Goal: Information Seeking & Learning: Learn about a topic

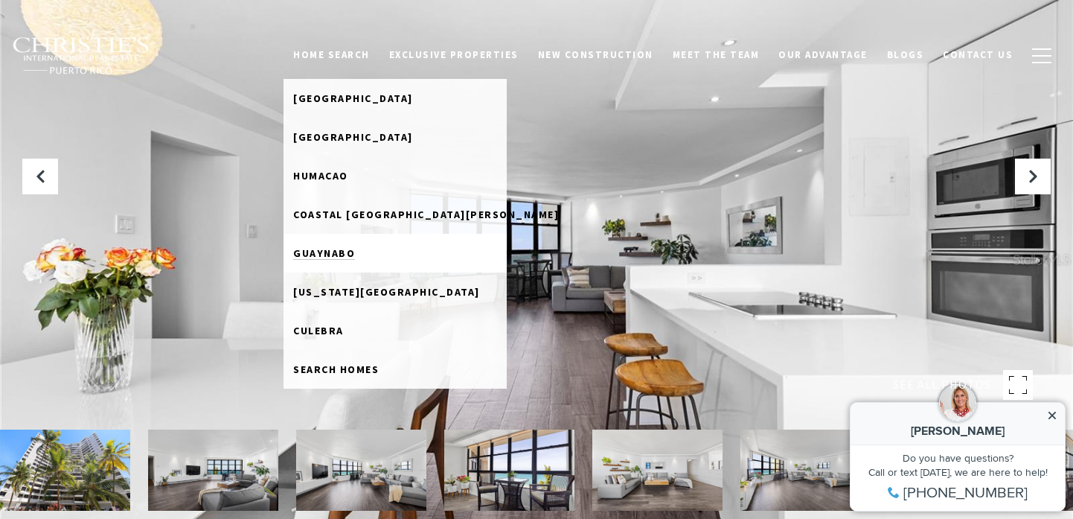
click at [350, 251] on span "Guaynabo" at bounding box center [324, 252] width 62 height 13
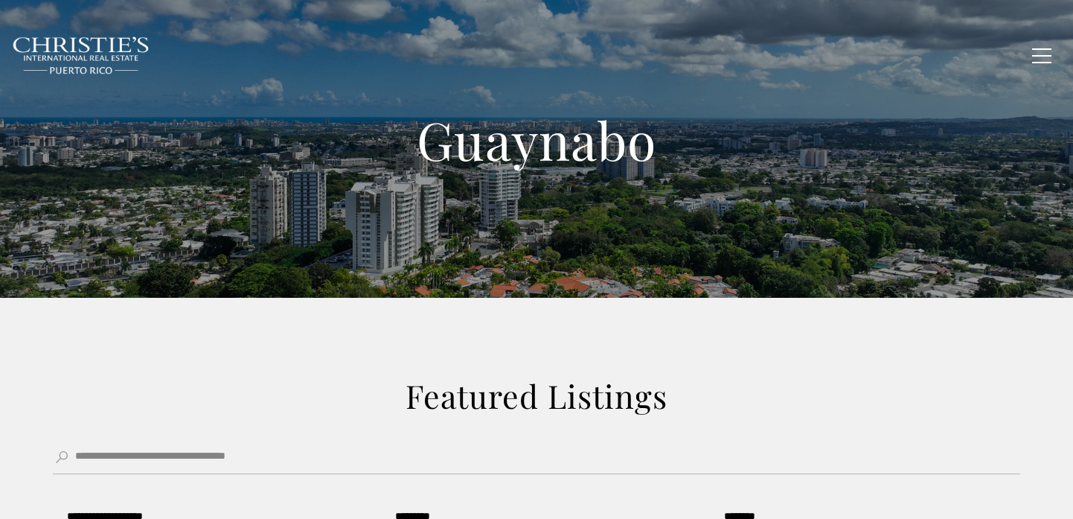
type input "**********"
type input "*********"
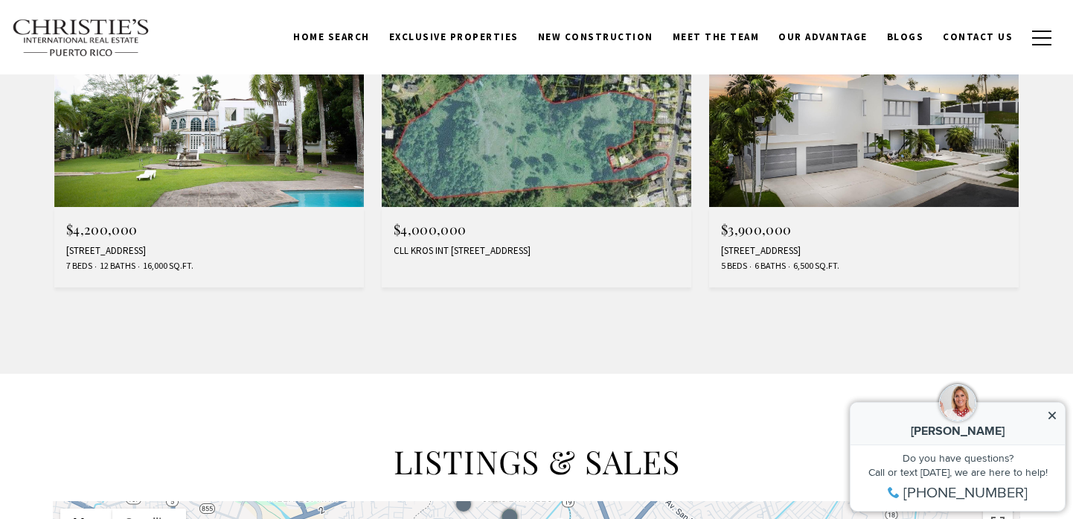
scroll to position [1420, 0]
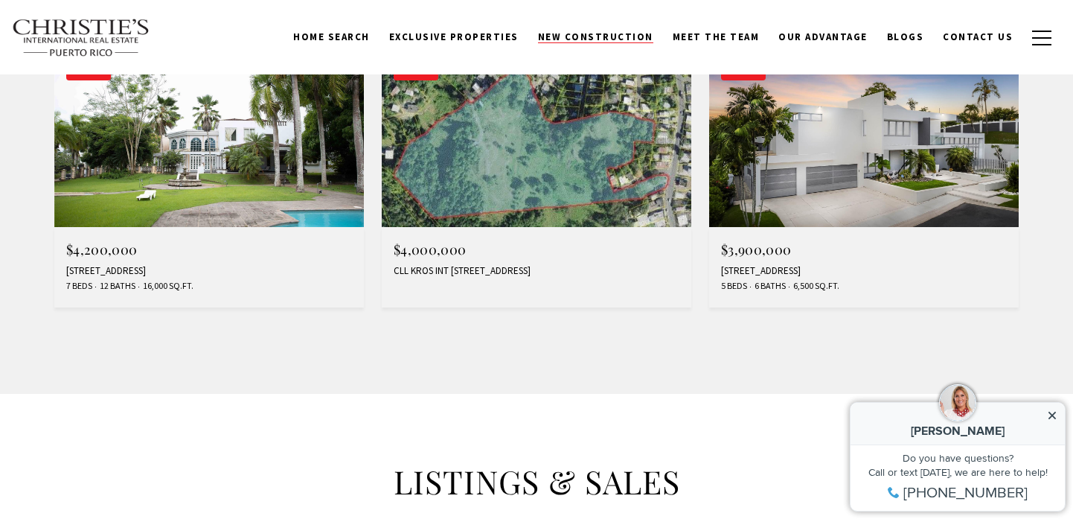
click at [627, 32] on span "New Construction" at bounding box center [595, 37] width 115 height 13
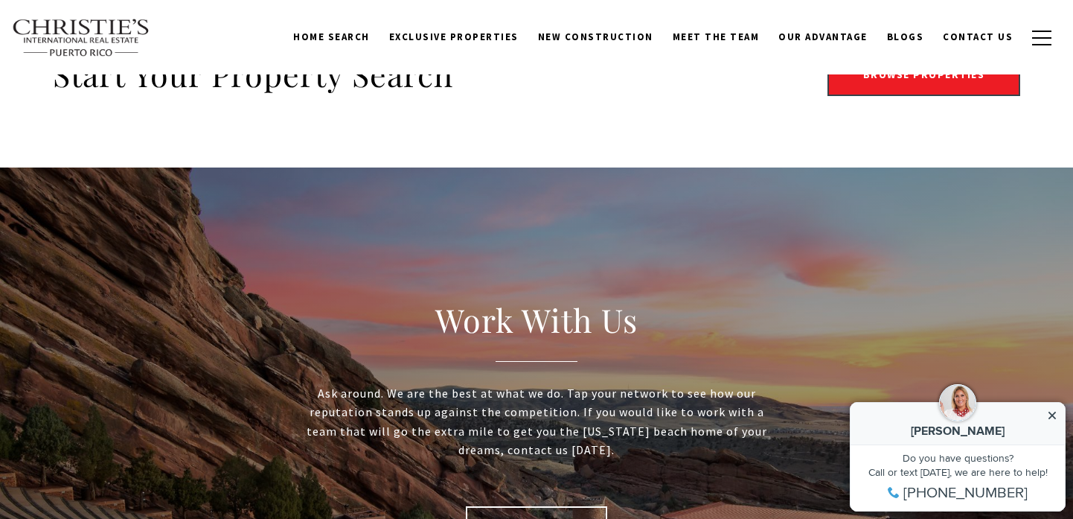
scroll to position [2868, 0]
click at [890, 89] on link "Browse Properties" at bounding box center [923, 75] width 193 height 43
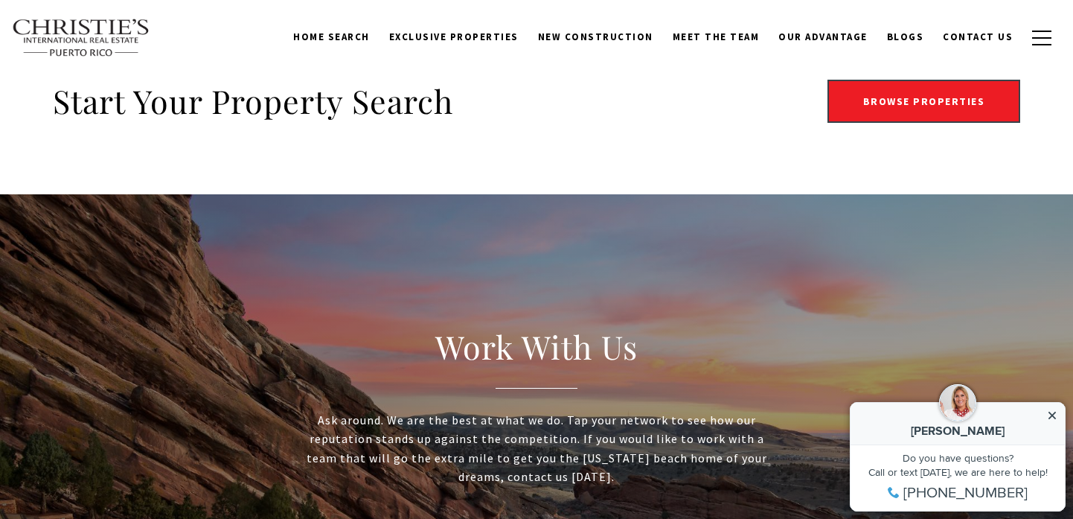
scroll to position [2823, 0]
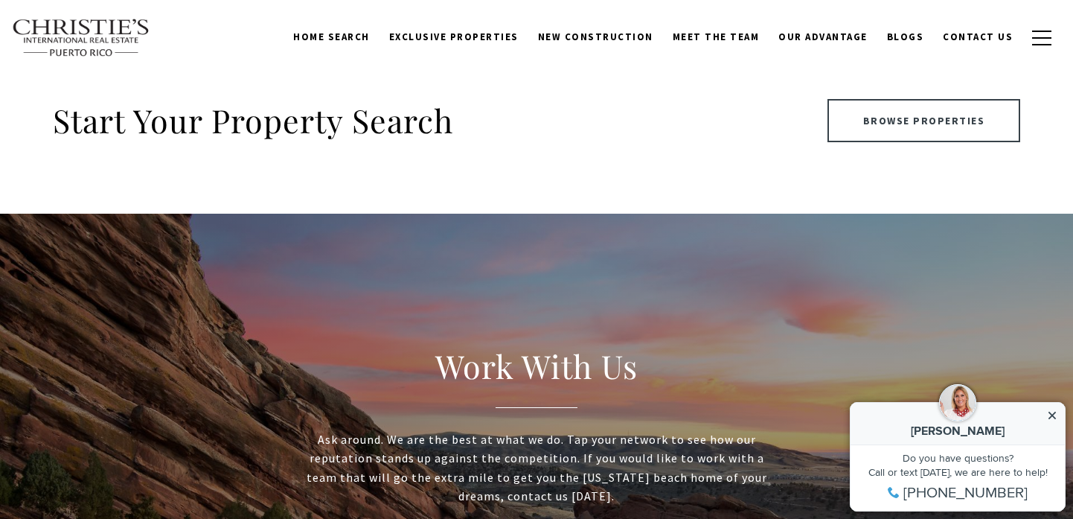
click at [903, 123] on link "Browse Properties" at bounding box center [923, 120] width 193 height 43
click at [925, 118] on link "Browse Properties" at bounding box center [923, 120] width 193 height 43
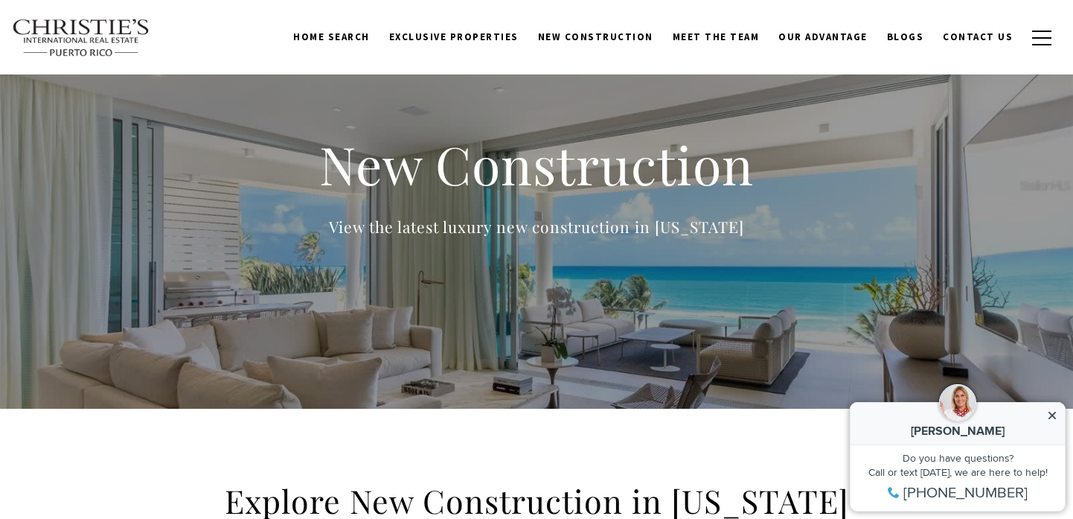
scroll to position [0, 0]
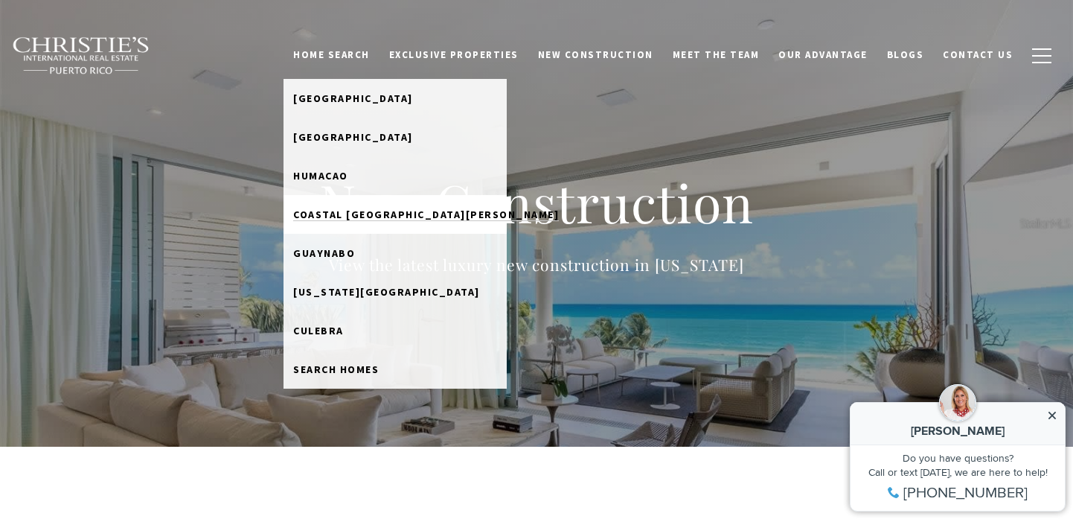
click at [361, 216] on span "Coastal [GEOGRAPHIC_DATA][PERSON_NAME]" at bounding box center [426, 214] width 266 height 13
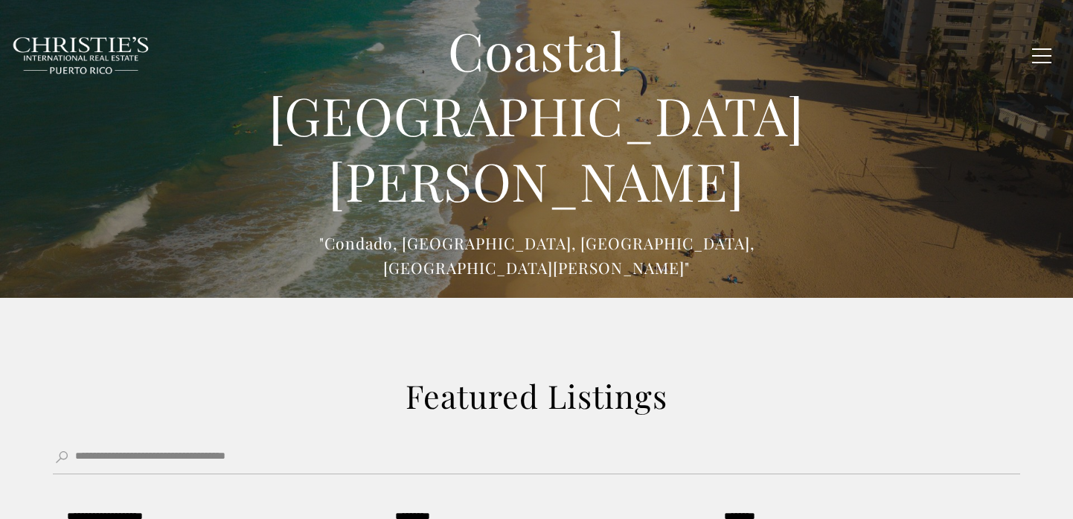
type input "******"
type input "*********"
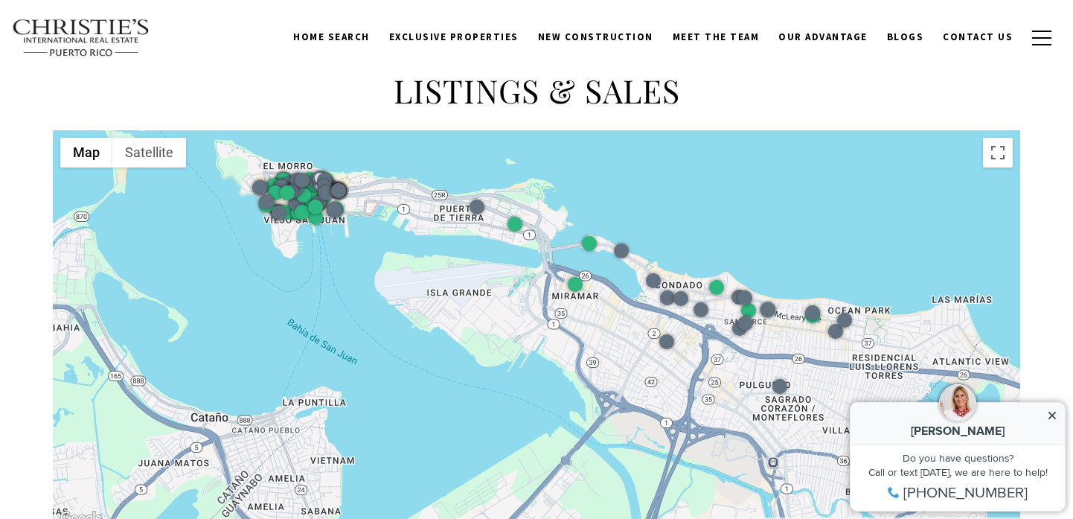
scroll to position [1807, 0]
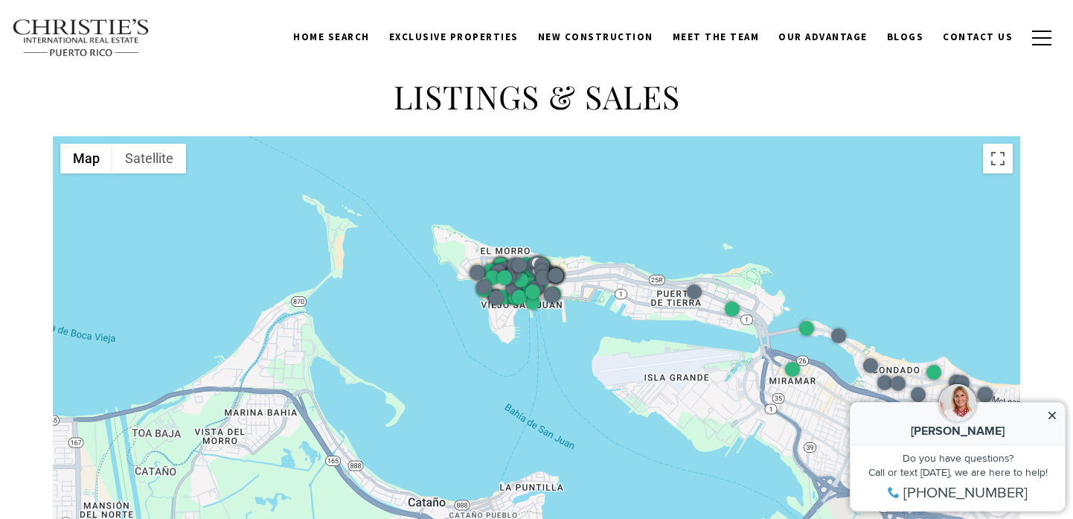
drag, startPoint x: 386, startPoint y: 222, endPoint x: 606, endPoint y: 301, distance: 233.2
click at [606, 301] on div at bounding box center [536, 334] width 967 height 397
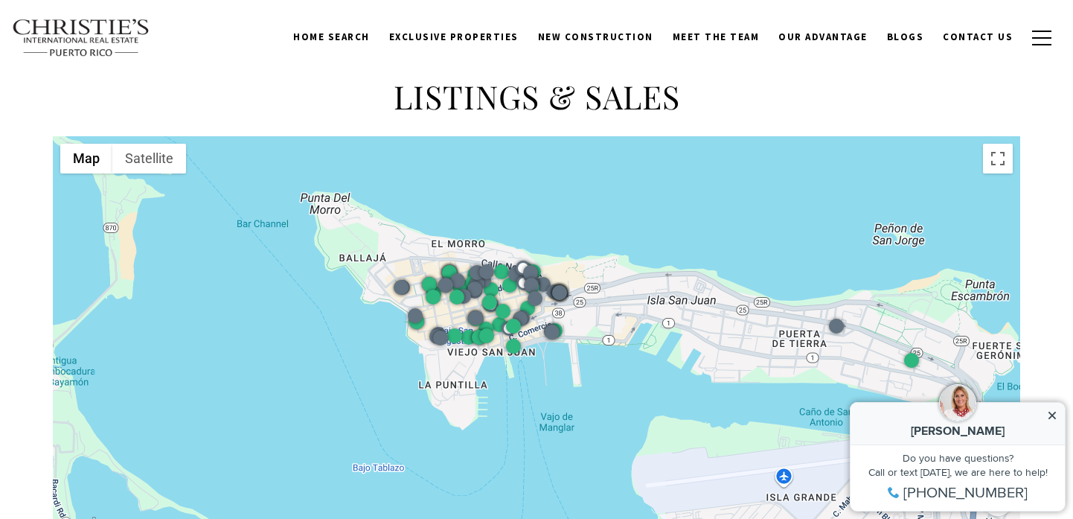
drag, startPoint x: 436, startPoint y: 372, endPoint x: 633, endPoint y: 464, distance: 217.7
click at [633, 464] on div at bounding box center [536, 334] width 967 height 397
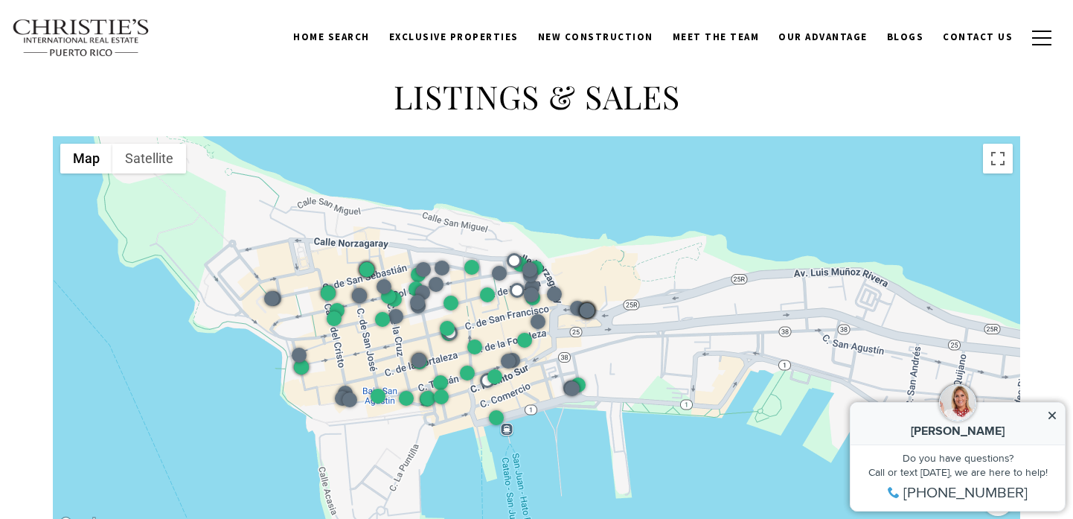
drag, startPoint x: 463, startPoint y: 369, endPoint x: 590, endPoint y: 564, distance: 232.8
click at [590, 518] on html "Skip to main content Enable accessibility for low vision Open the accessibility…" at bounding box center [536, 79] width 1073 height 3772
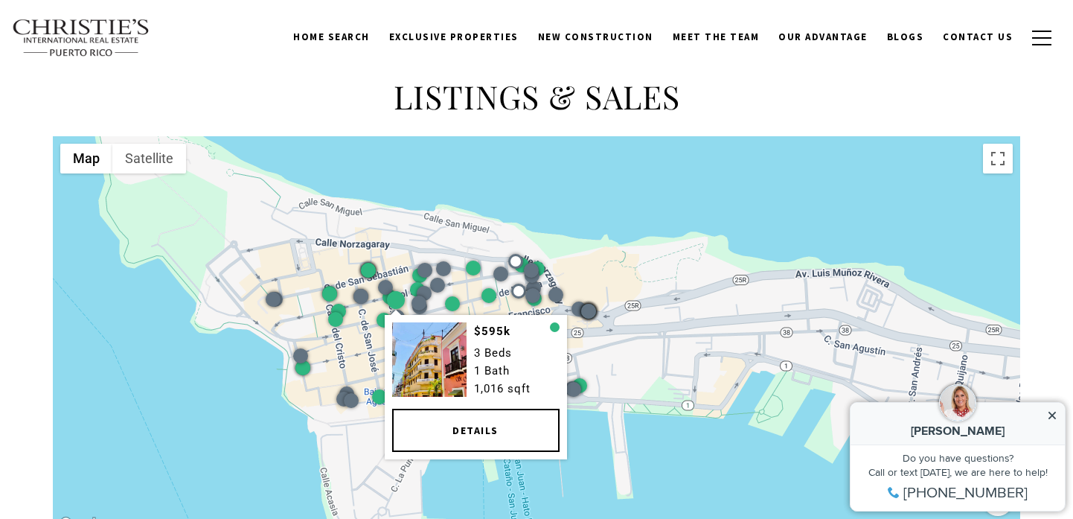
click at [400, 289] on div at bounding box center [396, 300] width 22 height 22
click at [400, 298] on div at bounding box center [396, 300] width 18 height 18
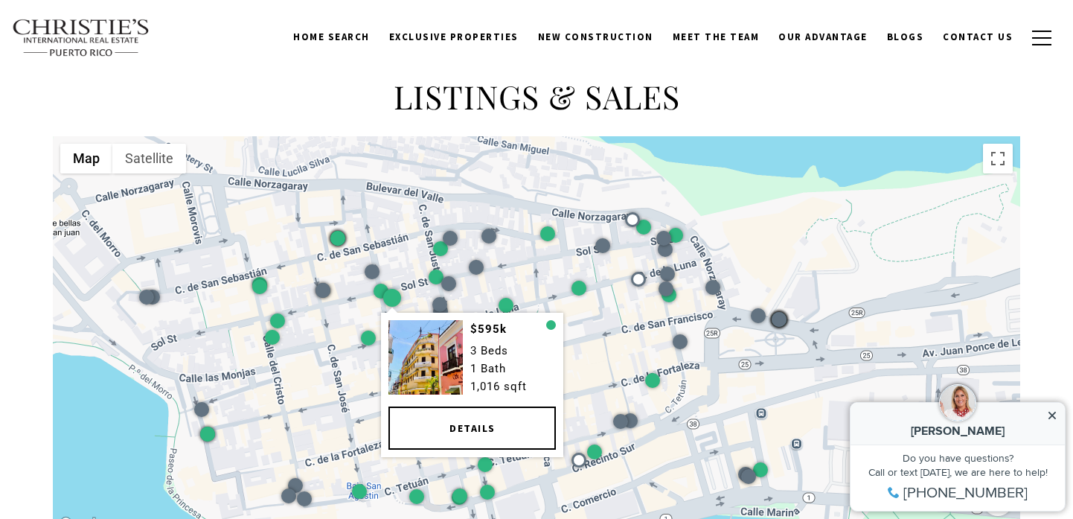
click at [400, 298] on div at bounding box center [392, 298] width 18 height 18
click at [472, 425] on link "Details" at bounding box center [471, 427] width 167 height 43
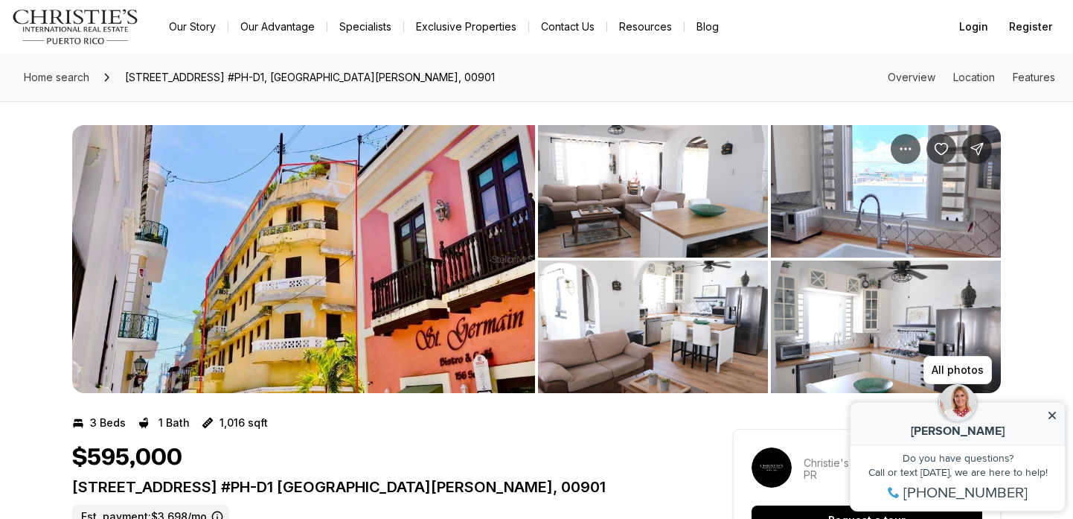
click at [228, 243] on img "View image gallery" at bounding box center [303, 259] width 463 height 268
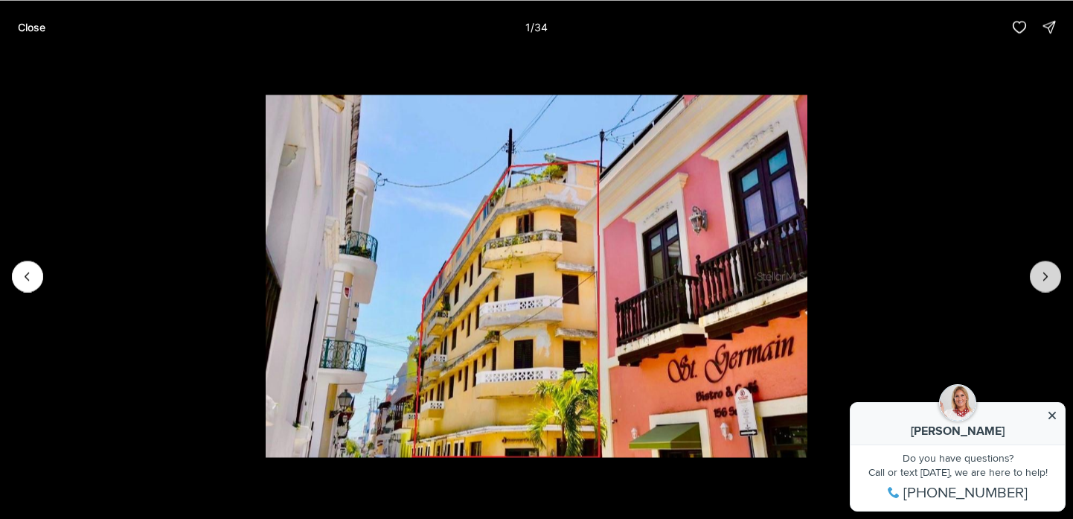
click at [1054, 282] on button "Next slide" at bounding box center [1045, 275] width 31 height 31
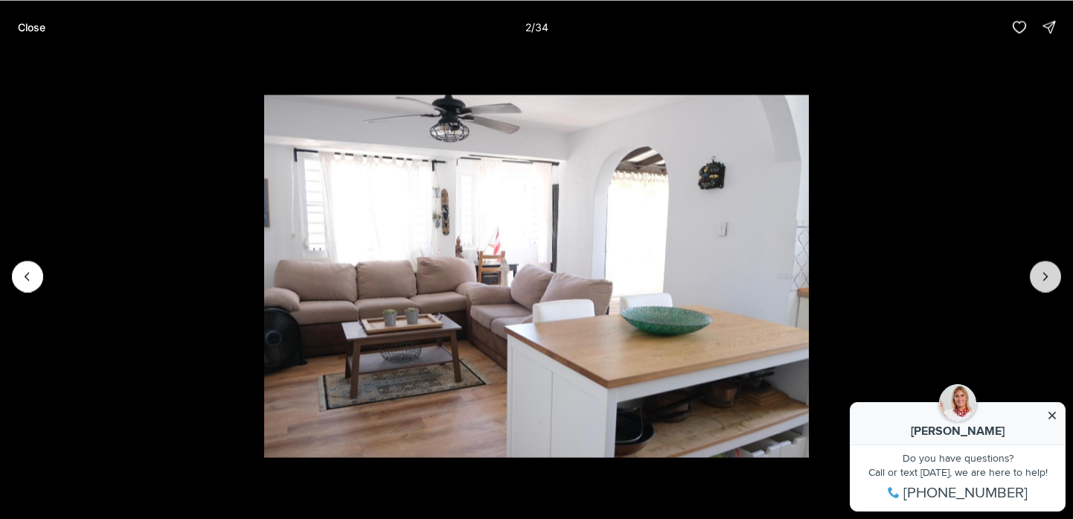
click at [1054, 283] on button "Next slide" at bounding box center [1045, 275] width 31 height 31
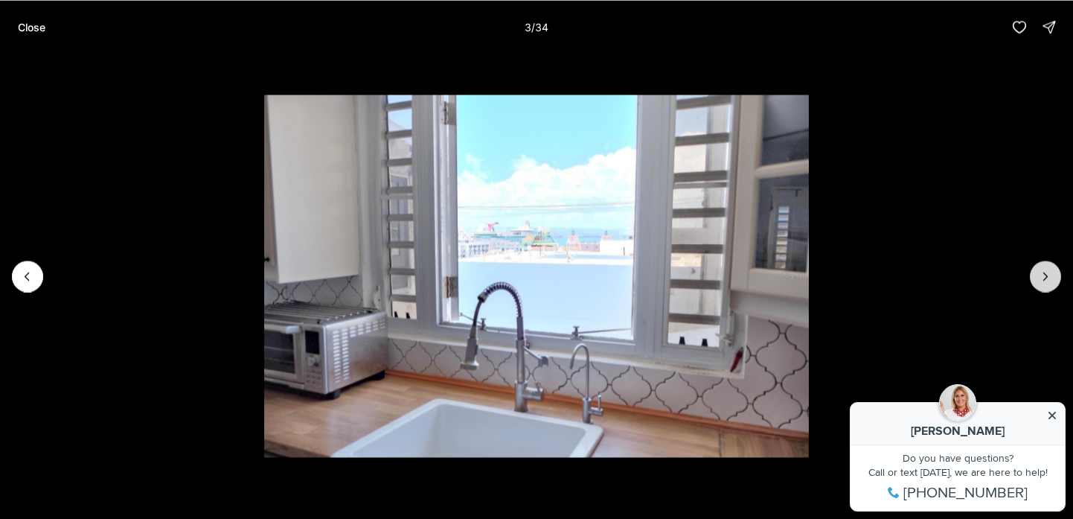
click at [1054, 283] on button "Next slide" at bounding box center [1045, 275] width 31 height 31
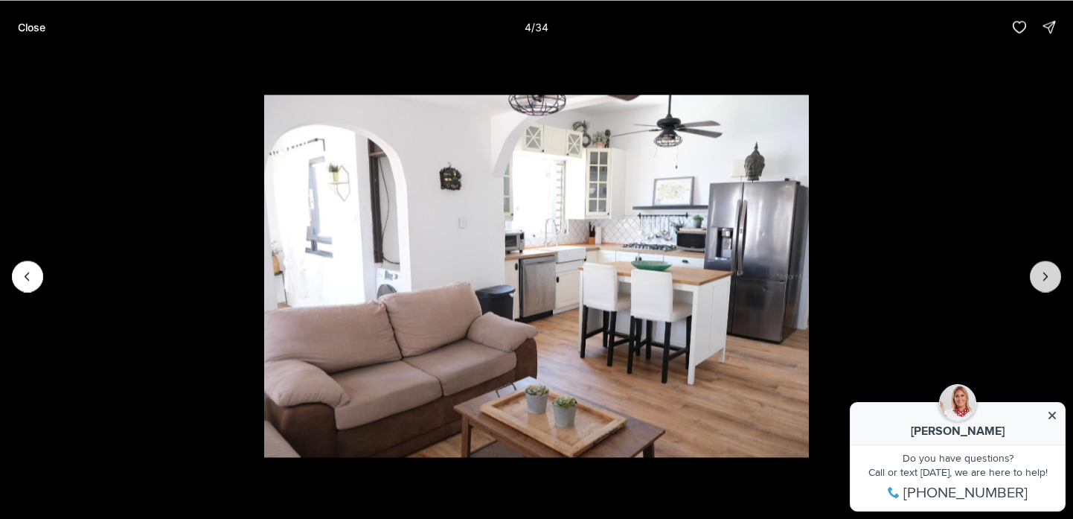
click at [1054, 283] on button "Next slide" at bounding box center [1045, 275] width 31 height 31
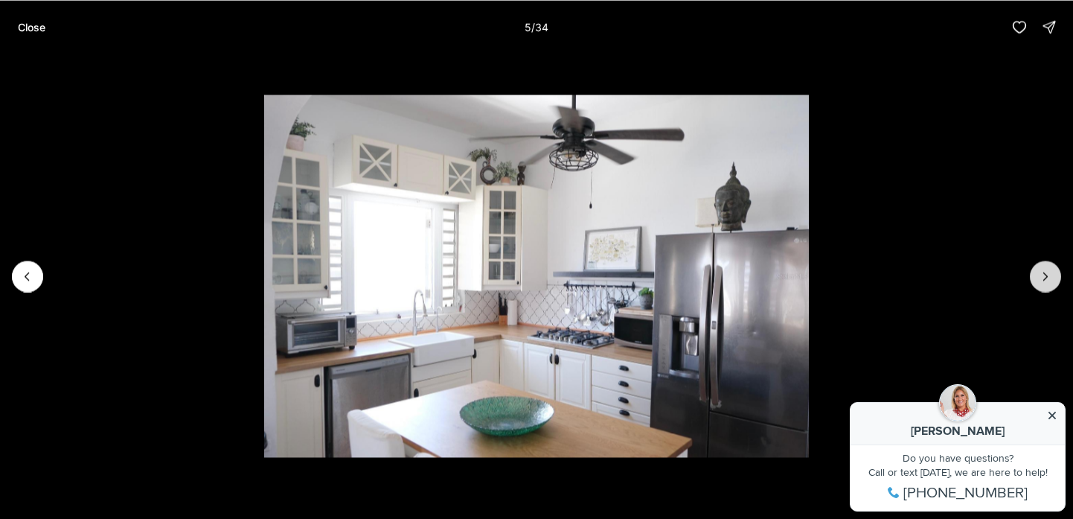
click at [1054, 283] on button "Next slide" at bounding box center [1045, 275] width 31 height 31
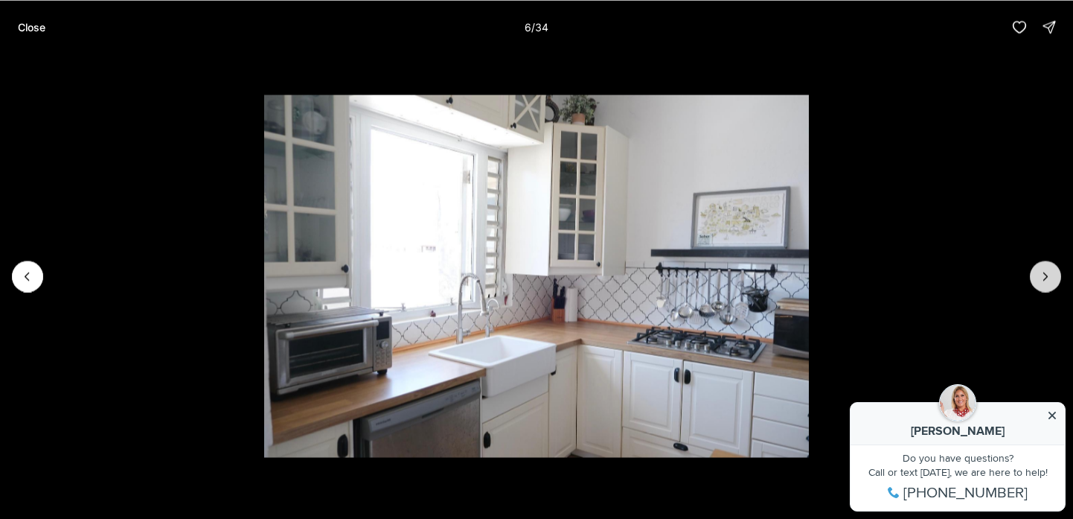
click at [1054, 283] on button "Next slide" at bounding box center [1045, 275] width 31 height 31
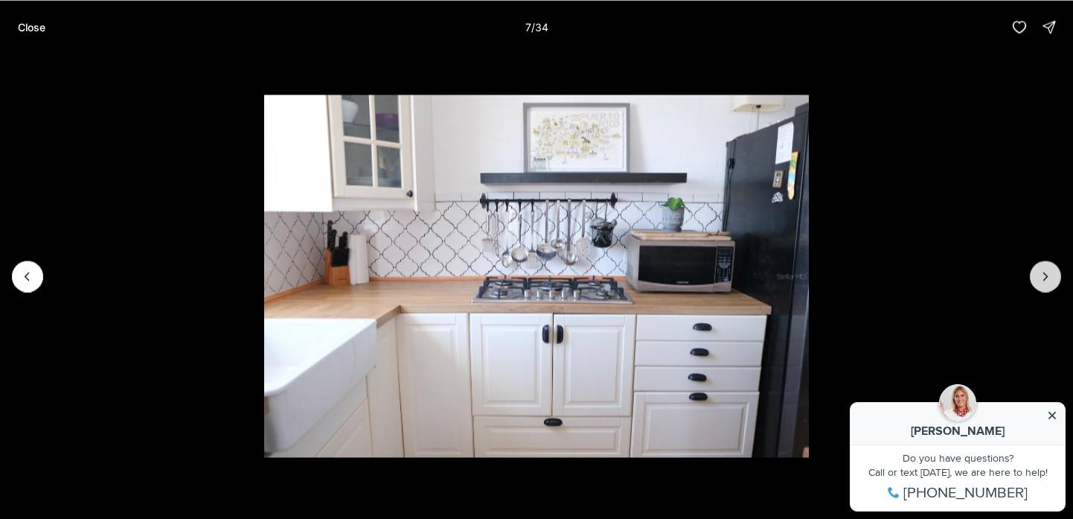
click at [1054, 283] on button "Next slide" at bounding box center [1045, 275] width 31 height 31
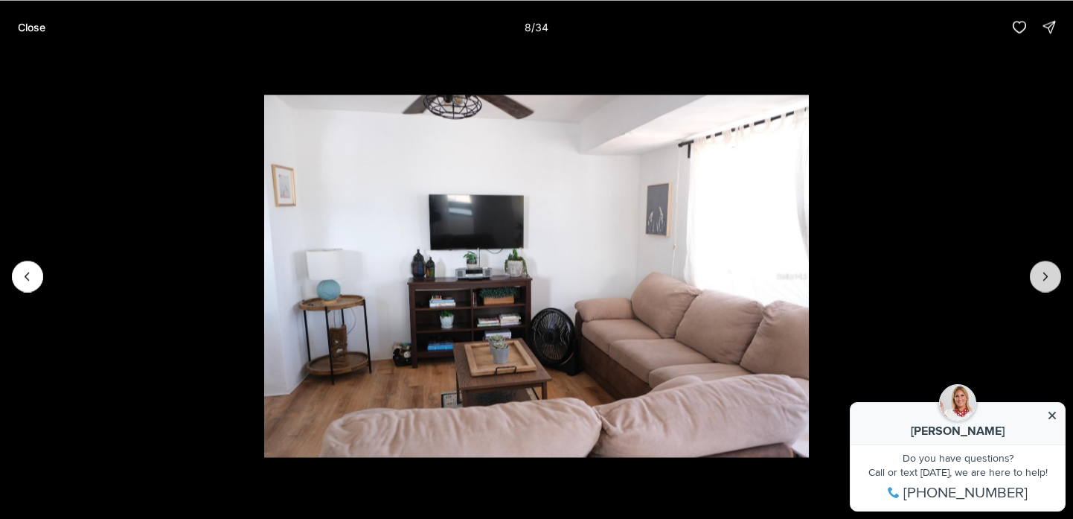
click at [1054, 283] on button "Next slide" at bounding box center [1045, 275] width 31 height 31
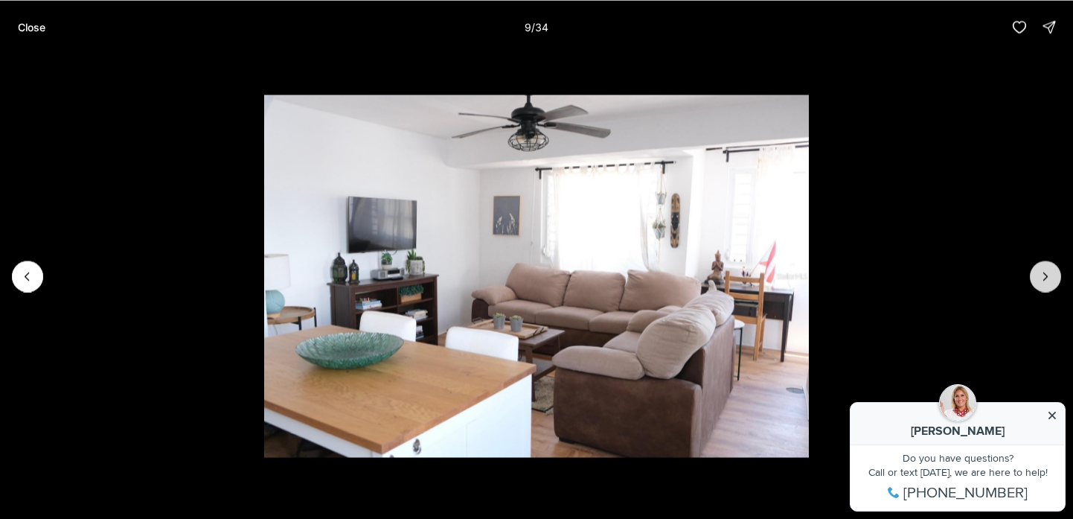
click at [1054, 283] on button "Next slide" at bounding box center [1045, 275] width 31 height 31
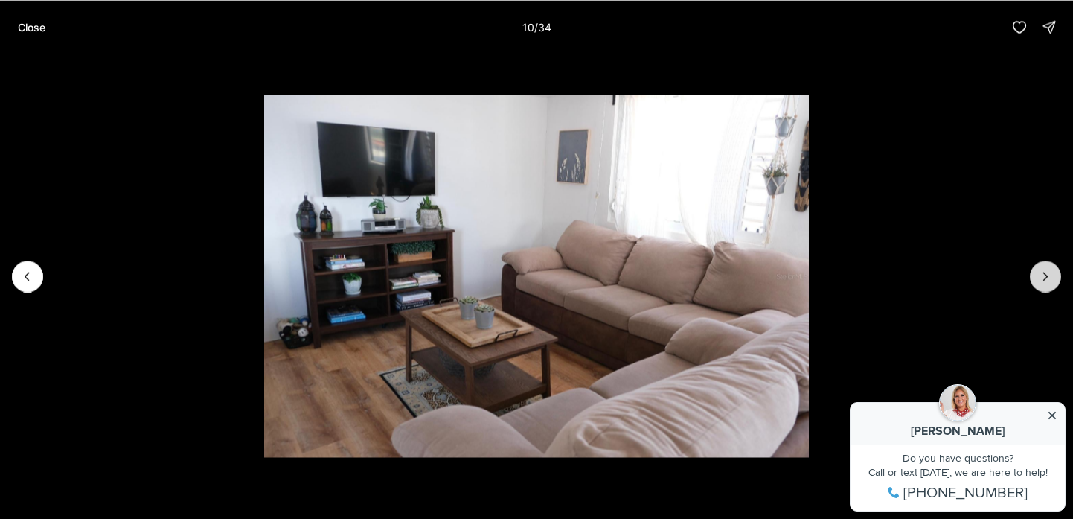
click at [1054, 283] on button "Next slide" at bounding box center [1045, 275] width 31 height 31
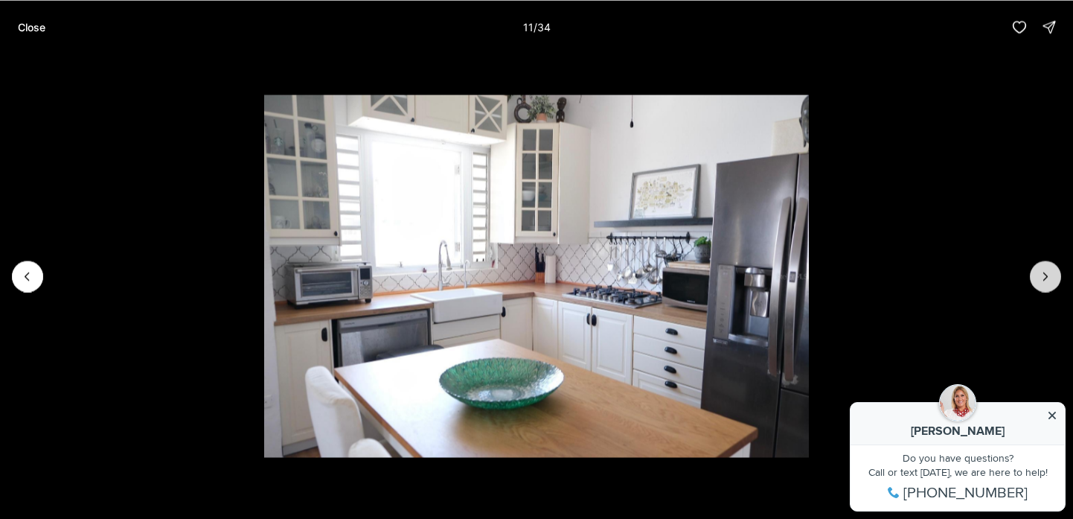
click at [1054, 283] on button "Next slide" at bounding box center [1045, 275] width 31 height 31
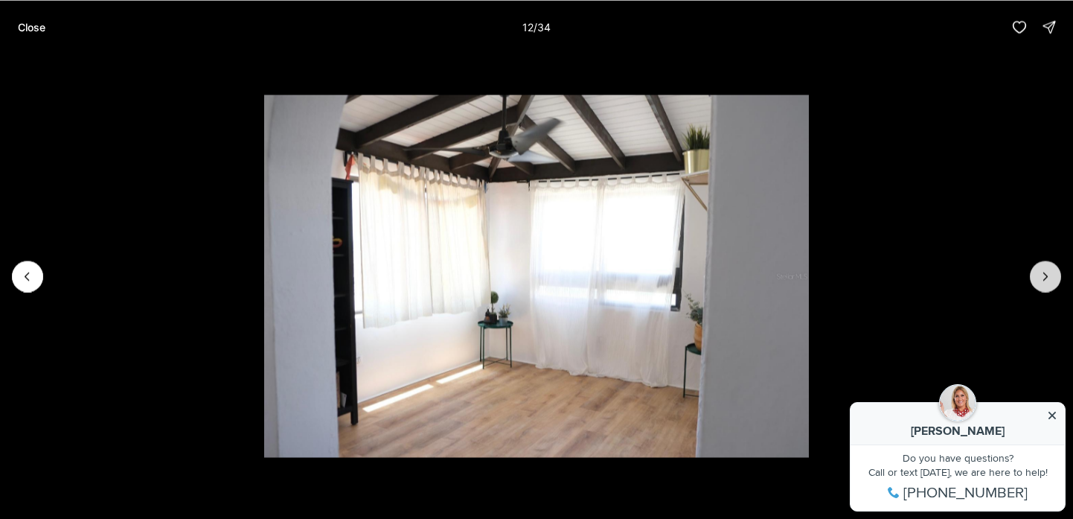
click at [1054, 283] on button "Next slide" at bounding box center [1045, 275] width 31 height 31
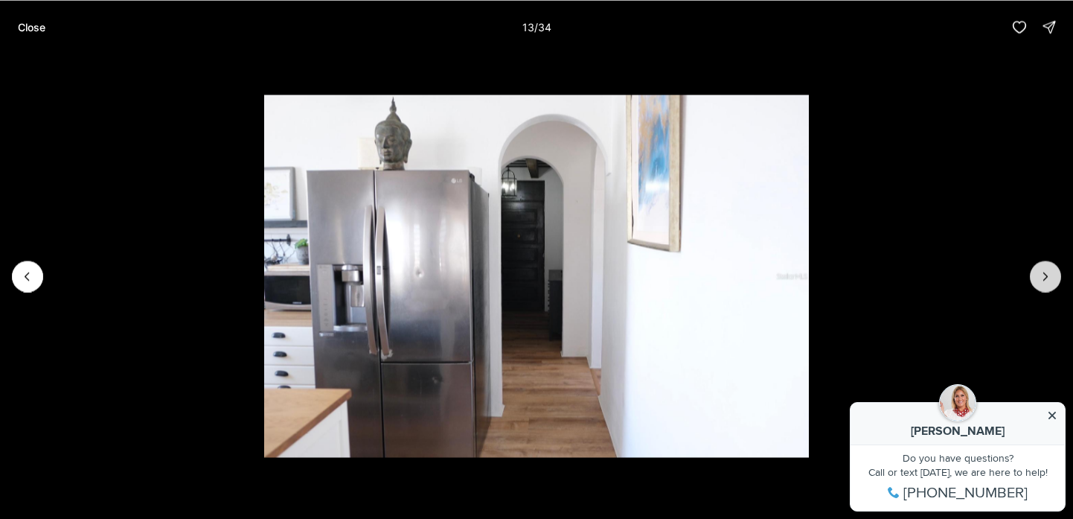
click at [1054, 283] on button "Next slide" at bounding box center [1045, 275] width 31 height 31
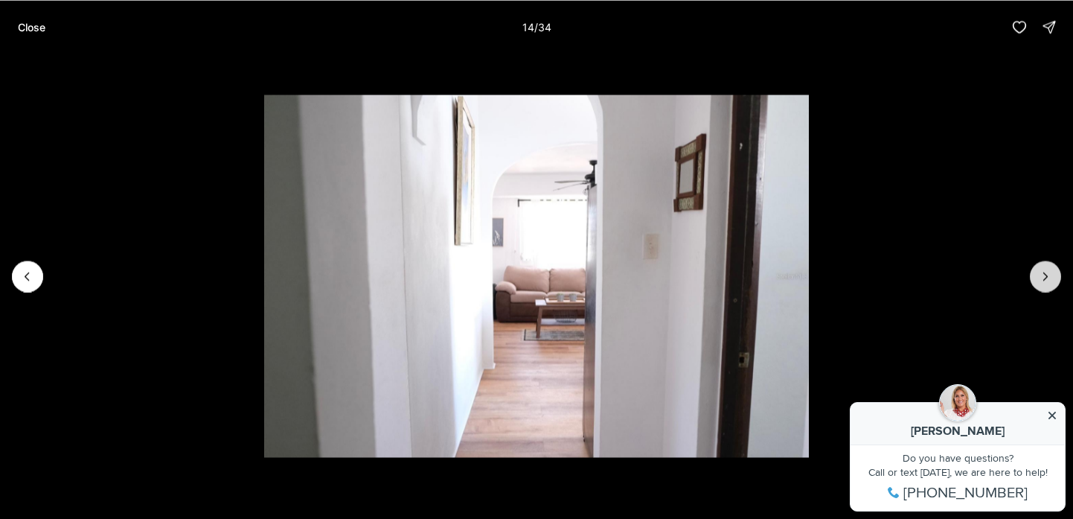
click at [1054, 283] on button "Next slide" at bounding box center [1045, 275] width 31 height 31
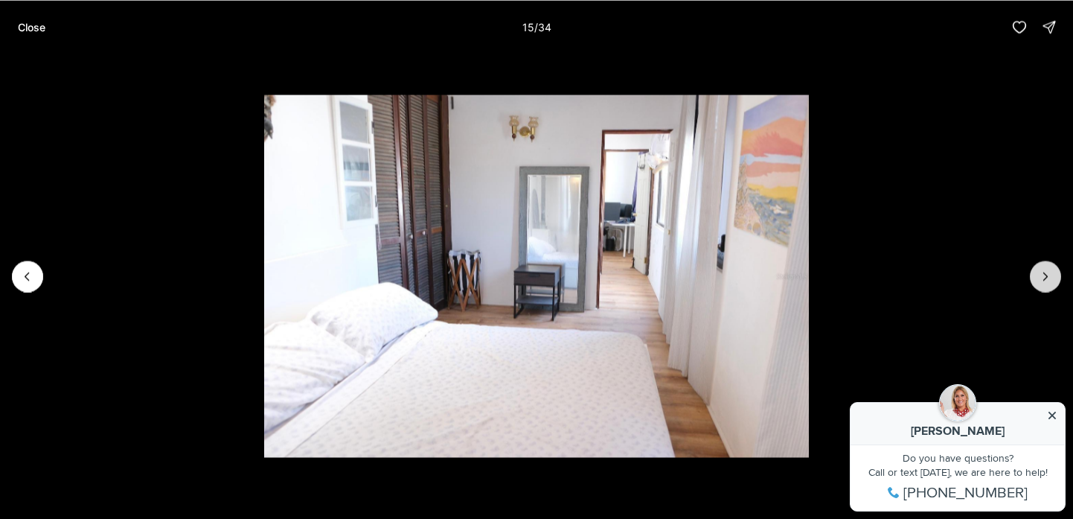
click at [1054, 283] on button "Next slide" at bounding box center [1045, 275] width 31 height 31
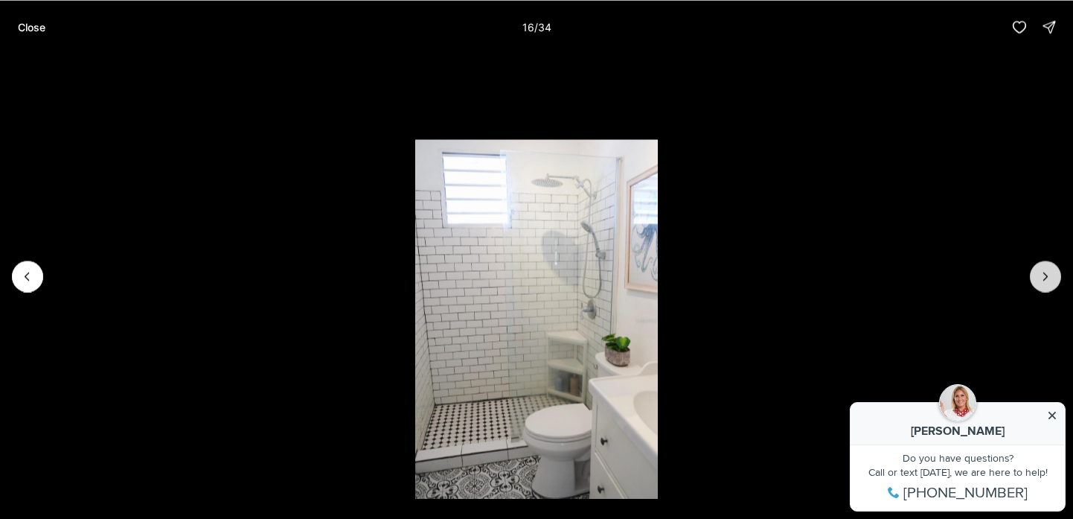
click at [1054, 283] on button "Next slide" at bounding box center [1045, 275] width 31 height 31
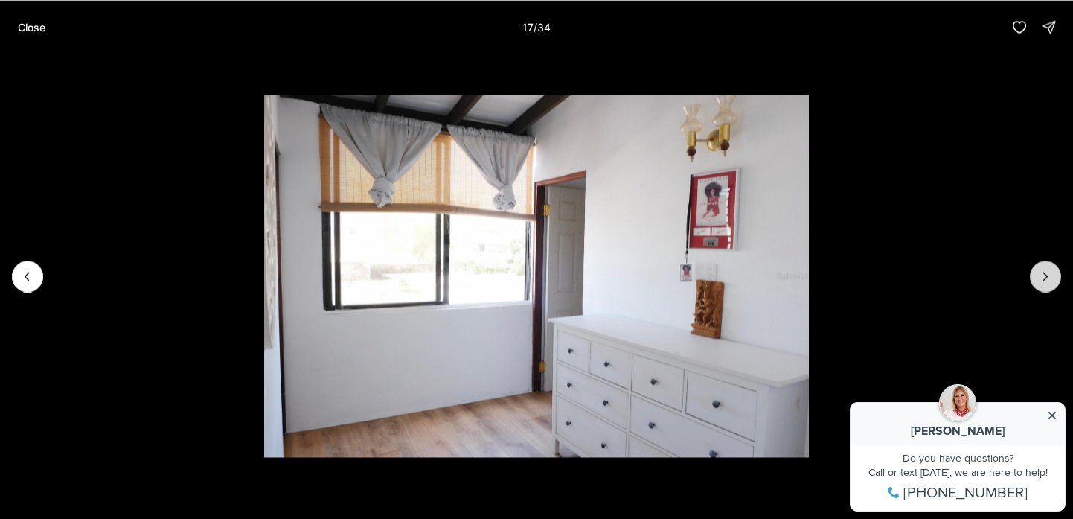
click at [1054, 283] on button "Next slide" at bounding box center [1045, 275] width 31 height 31
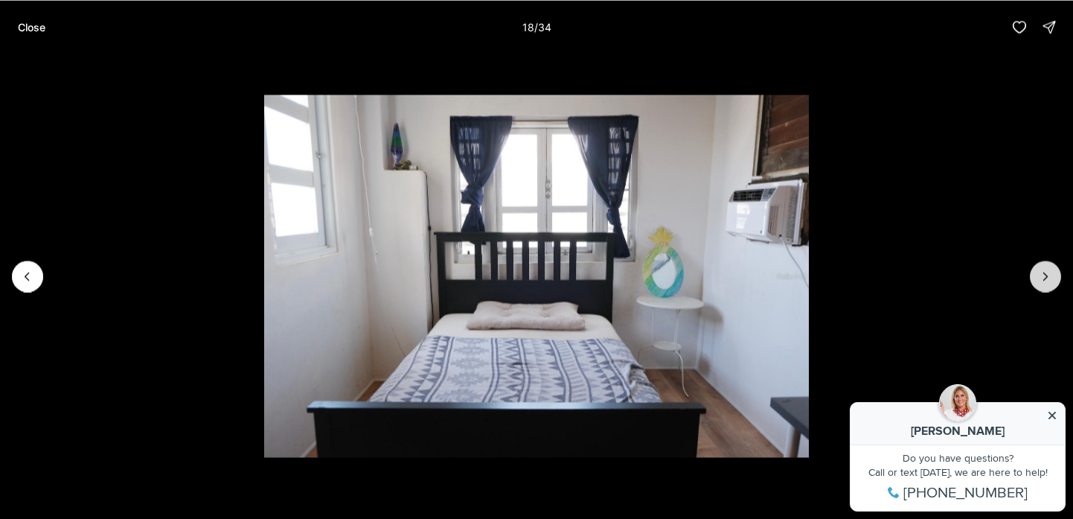
click at [1054, 283] on button "Next slide" at bounding box center [1045, 275] width 31 height 31
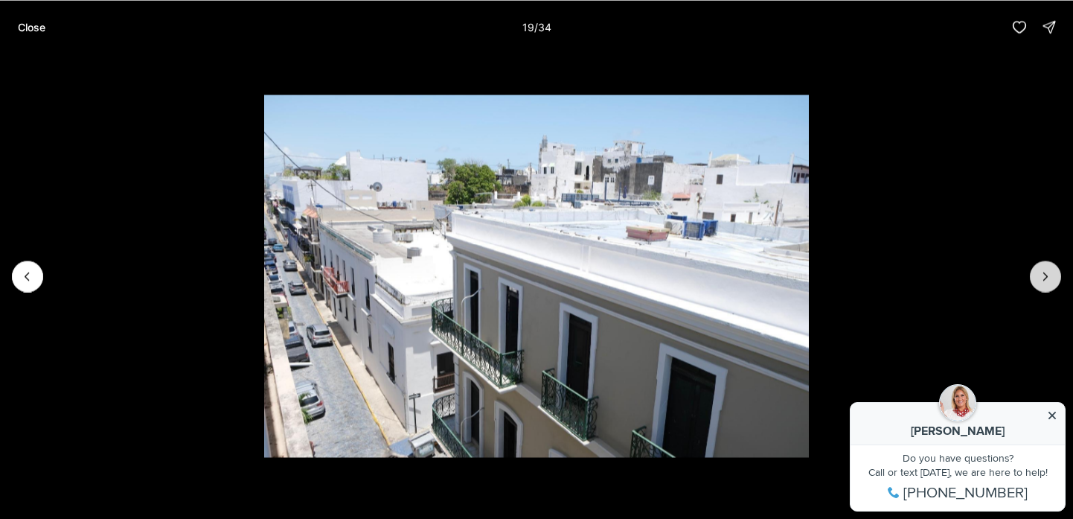
click at [1054, 283] on button "Next slide" at bounding box center [1045, 275] width 31 height 31
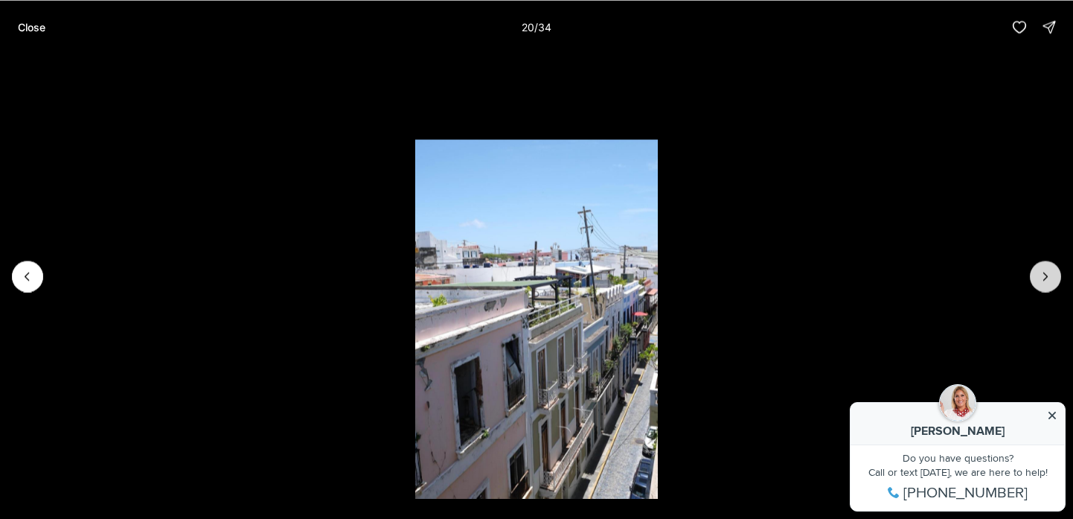
click at [1046, 275] on icon "Next slide" at bounding box center [1046, 275] width 4 height 7
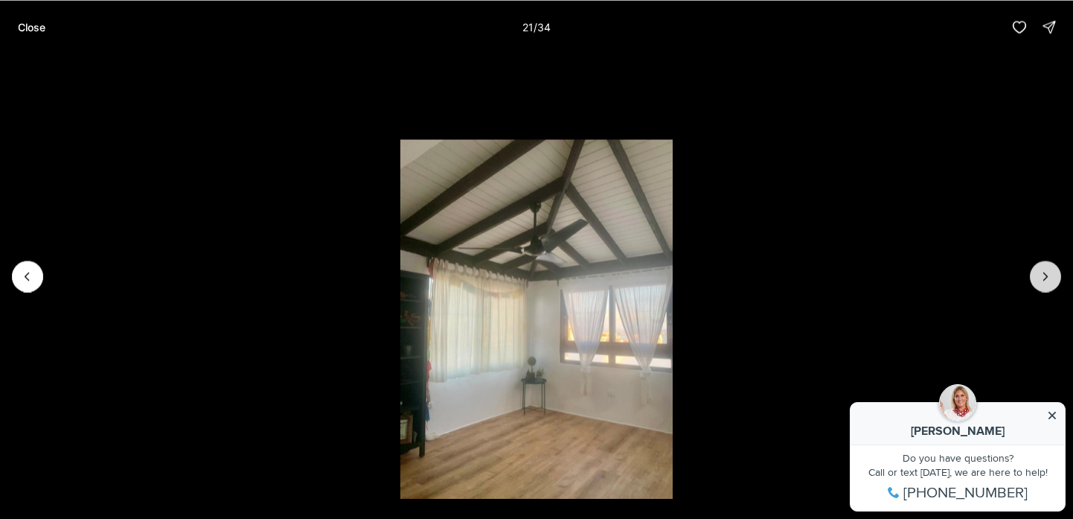
click at [1046, 275] on icon "Next slide" at bounding box center [1046, 275] width 4 height 7
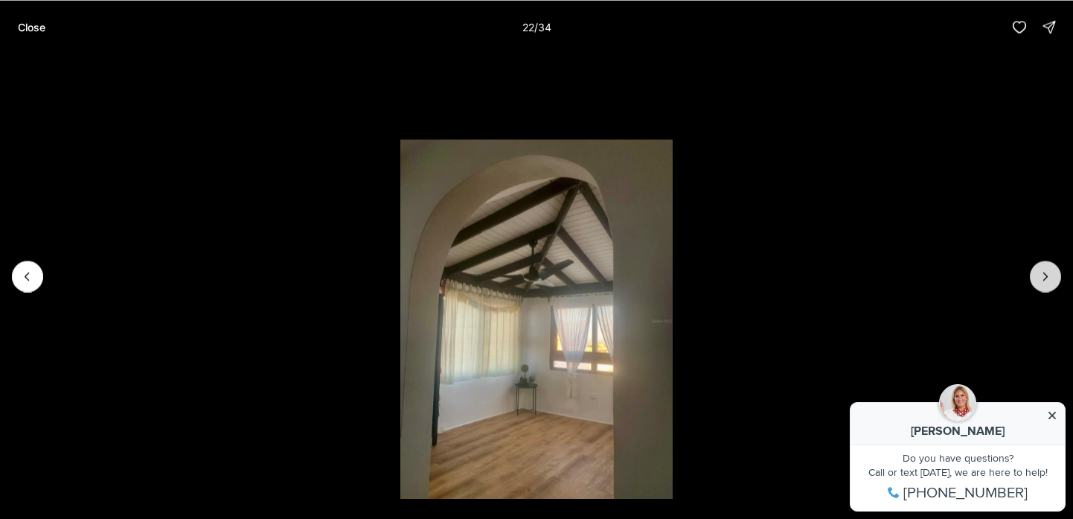
click at [1046, 275] on icon "Next slide" at bounding box center [1046, 275] width 4 height 7
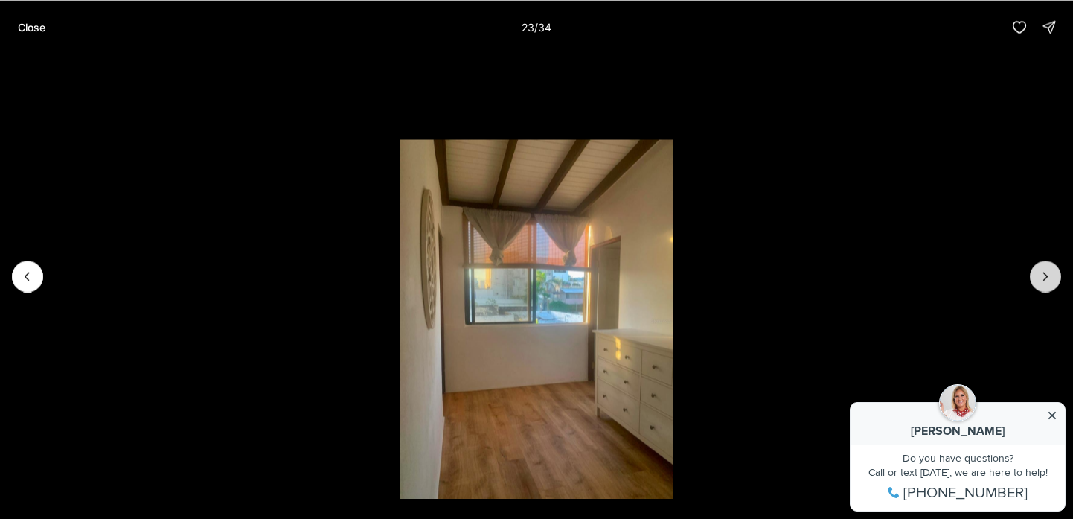
click at [1046, 275] on icon "Next slide" at bounding box center [1046, 275] width 4 height 7
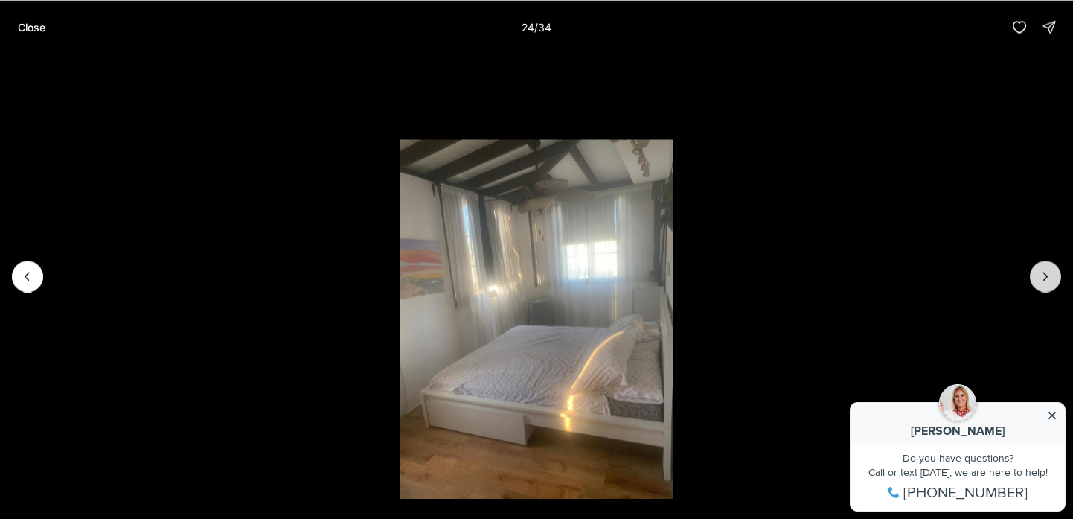
click at [1046, 275] on icon "Next slide" at bounding box center [1046, 275] width 4 height 7
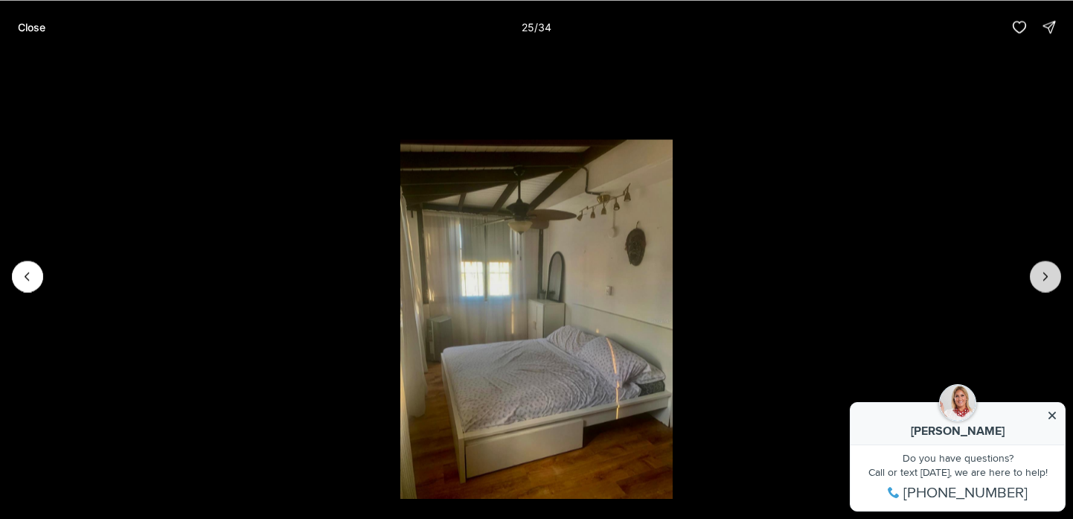
click at [1046, 275] on icon "Next slide" at bounding box center [1046, 275] width 4 height 7
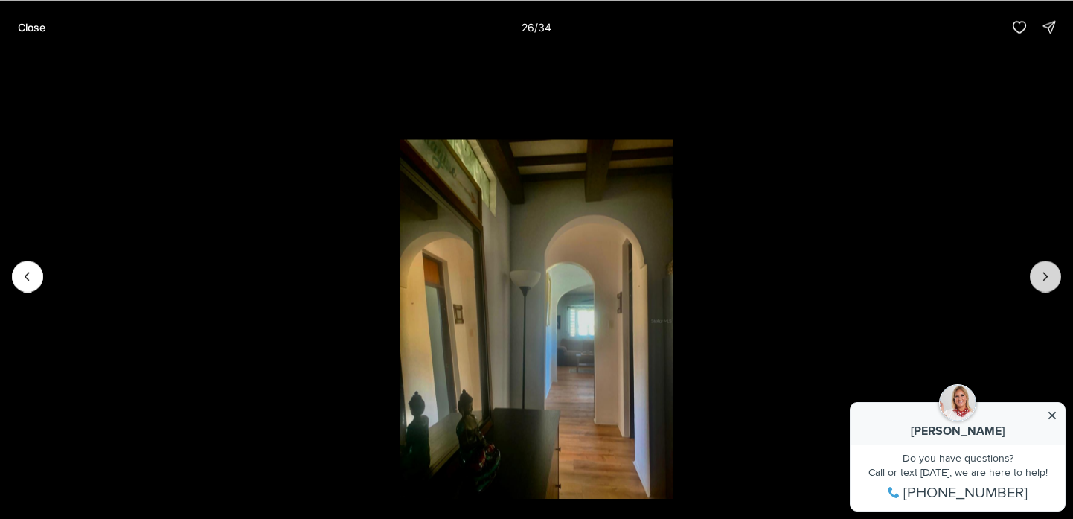
click at [1046, 275] on icon "Next slide" at bounding box center [1046, 275] width 4 height 7
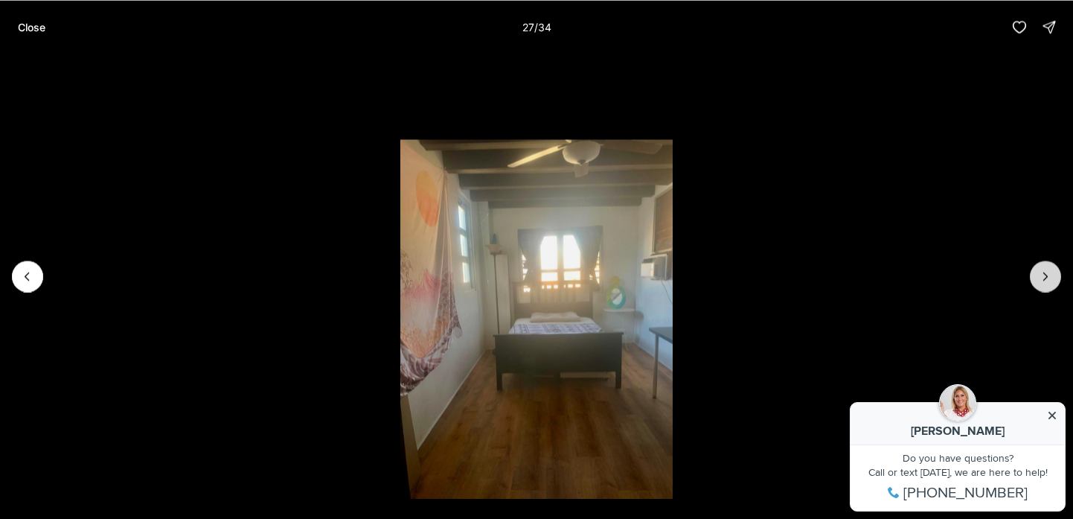
click at [1046, 275] on icon "Next slide" at bounding box center [1046, 275] width 4 height 7
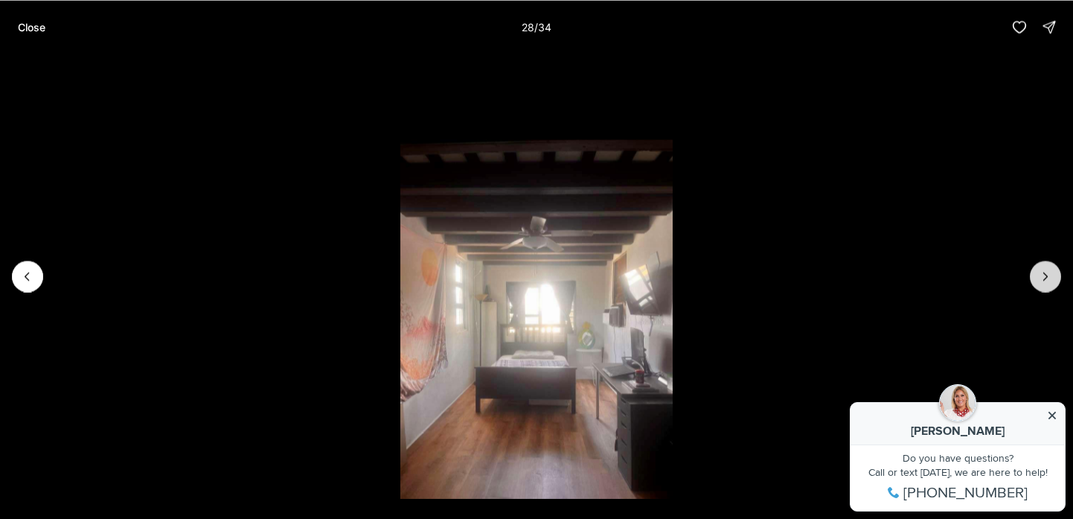
click at [1046, 275] on icon "Next slide" at bounding box center [1046, 275] width 4 height 7
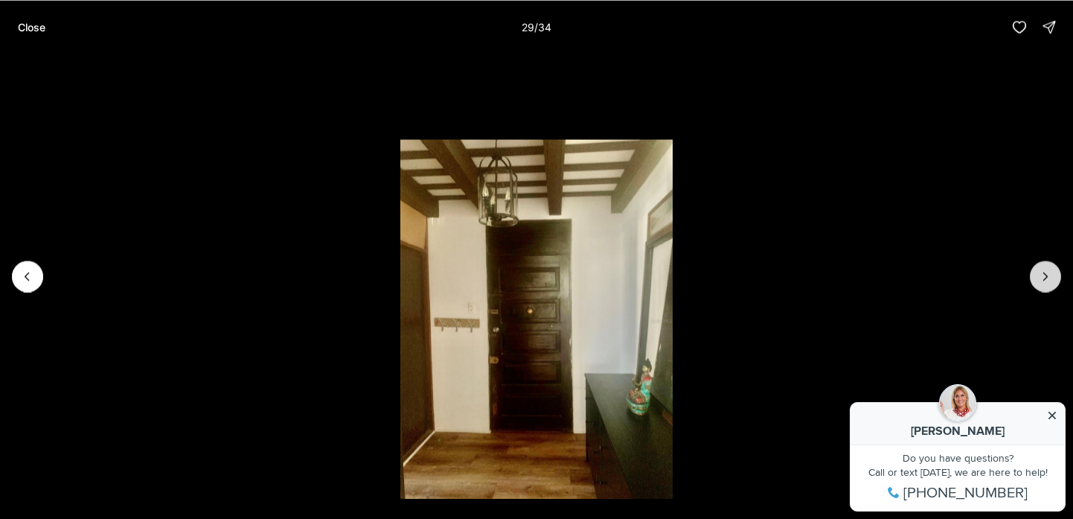
click at [1046, 275] on icon "Next slide" at bounding box center [1046, 275] width 4 height 7
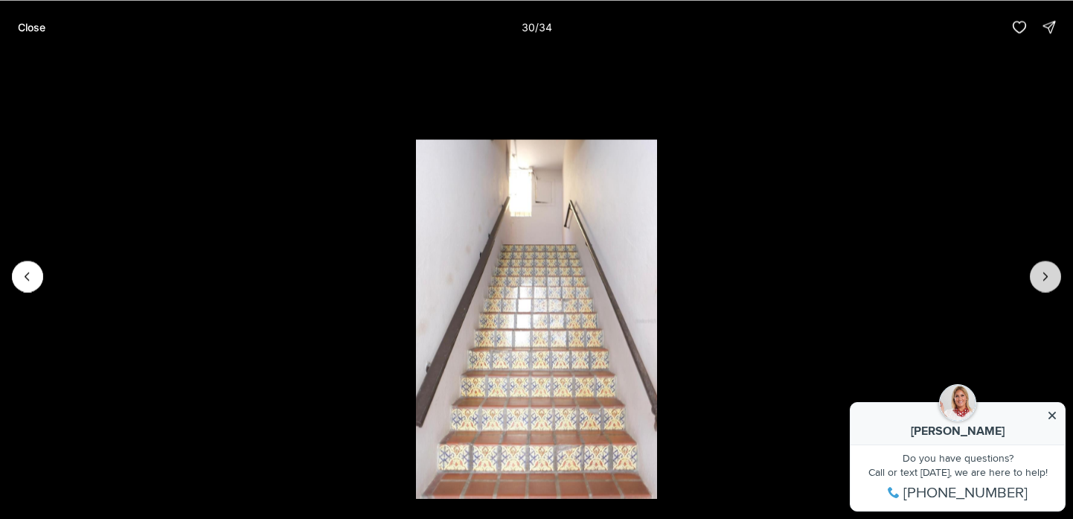
click at [1046, 275] on icon "Next slide" at bounding box center [1046, 275] width 4 height 7
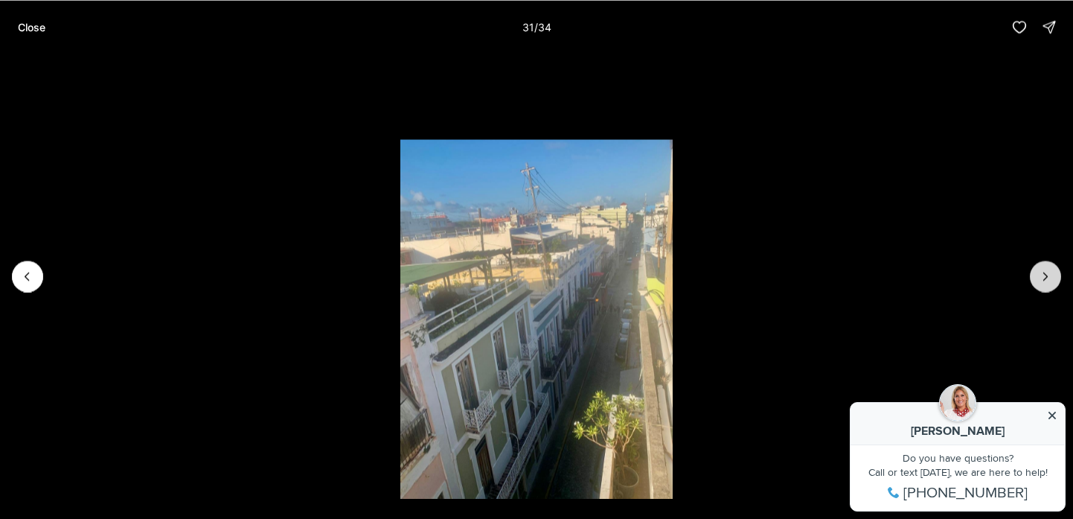
click at [1046, 275] on icon "Next slide" at bounding box center [1046, 275] width 4 height 7
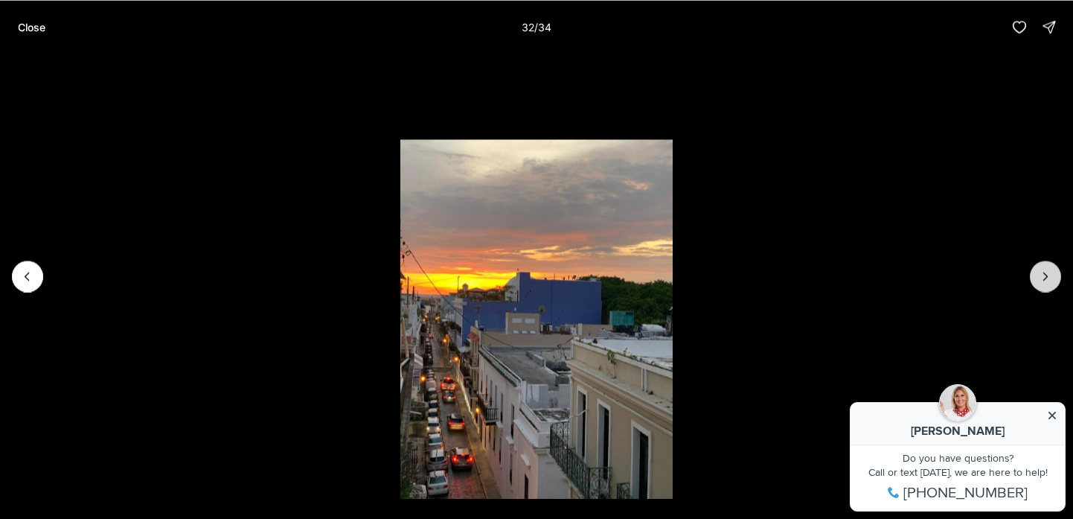
click at [1046, 275] on icon "Next slide" at bounding box center [1046, 275] width 4 height 7
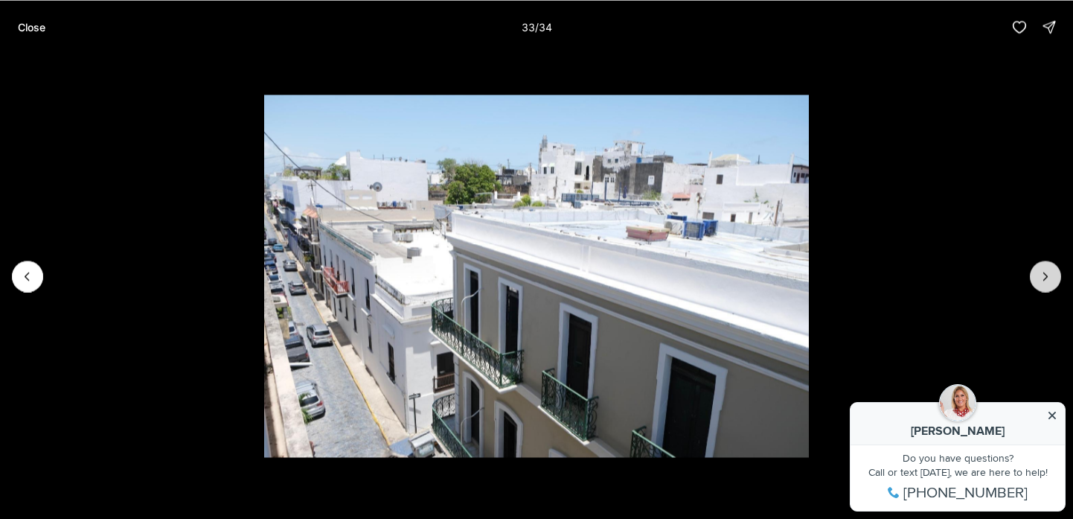
click at [1046, 275] on icon "Next slide" at bounding box center [1046, 275] width 4 height 7
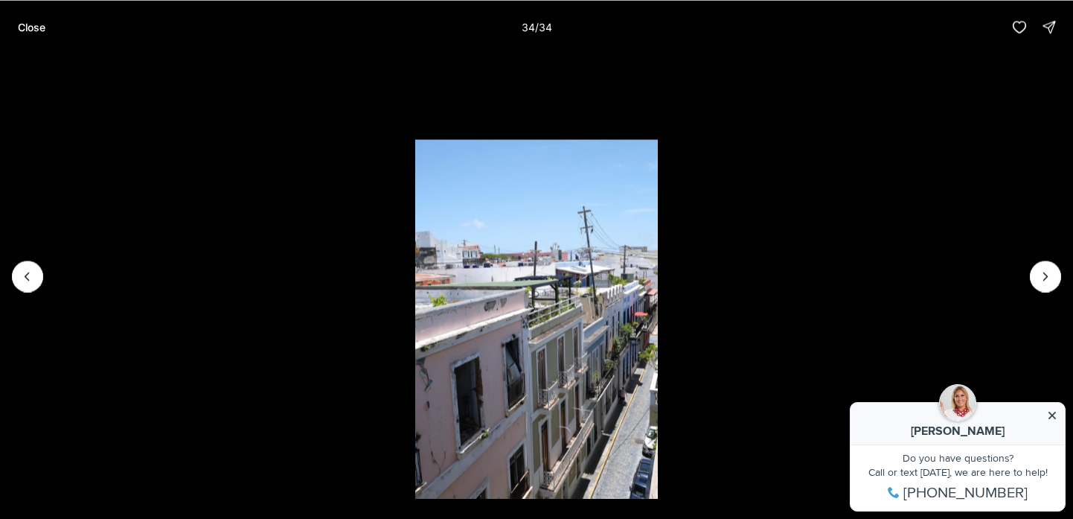
click at [1046, 275] on div at bounding box center [1045, 275] width 31 height 31
click at [1045, 274] on div at bounding box center [1045, 275] width 31 height 31
click at [36, 25] on p "Close" at bounding box center [32, 27] width 28 height 12
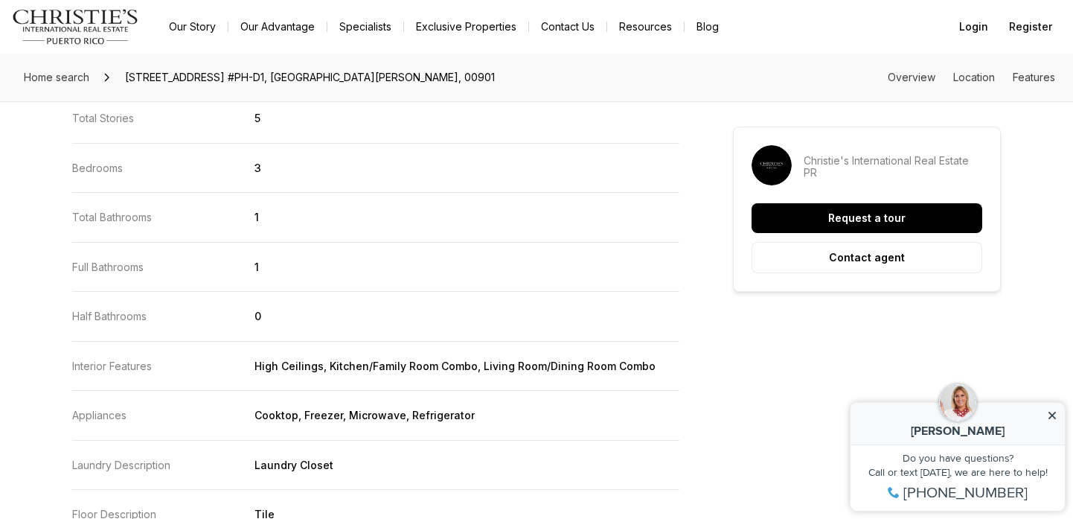
scroll to position [1780, 0]
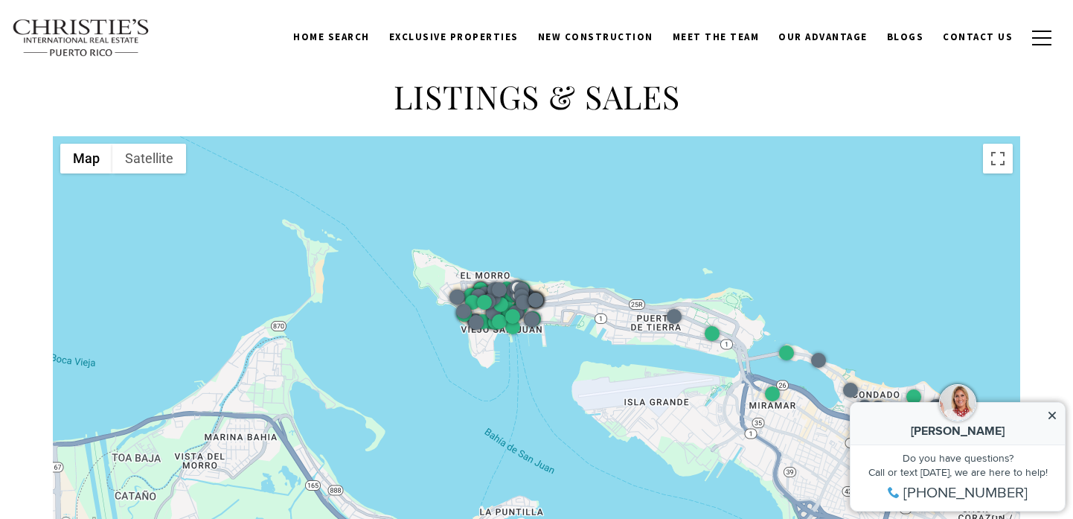
drag, startPoint x: 263, startPoint y: 328, endPoint x: 462, endPoint y: 431, distance: 223.6
click at [462, 431] on div at bounding box center [536, 334] width 967 height 397
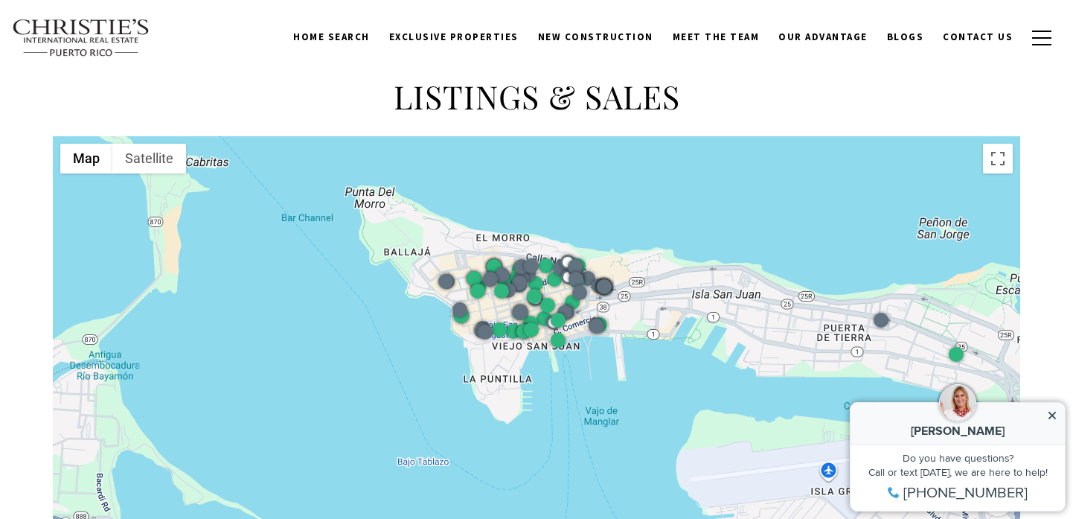
drag, startPoint x: 416, startPoint y: 406, endPoint x: 548, endPoint y: 536, distance: 185.7
click at [548, 518] on html "Skip to main content Enable accessibility for low vision Open the accessibility…" at bounding box center [536, 79] width 1073 height 3772
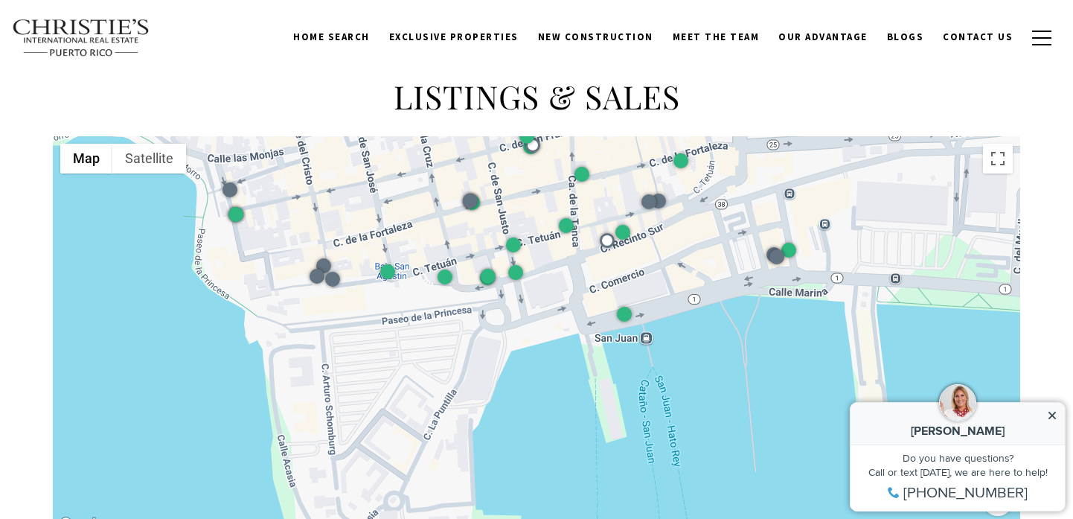
drag, startPoint x: 512, startPoint y: 351, endPoint x: 583, endPoint y: 607, distance: 265.5
click at [583, 518] on html "Skip to main content Enable accessibility for low vision Open the accessibility…" at bounding box center [536, 79] width 1073 height 3772
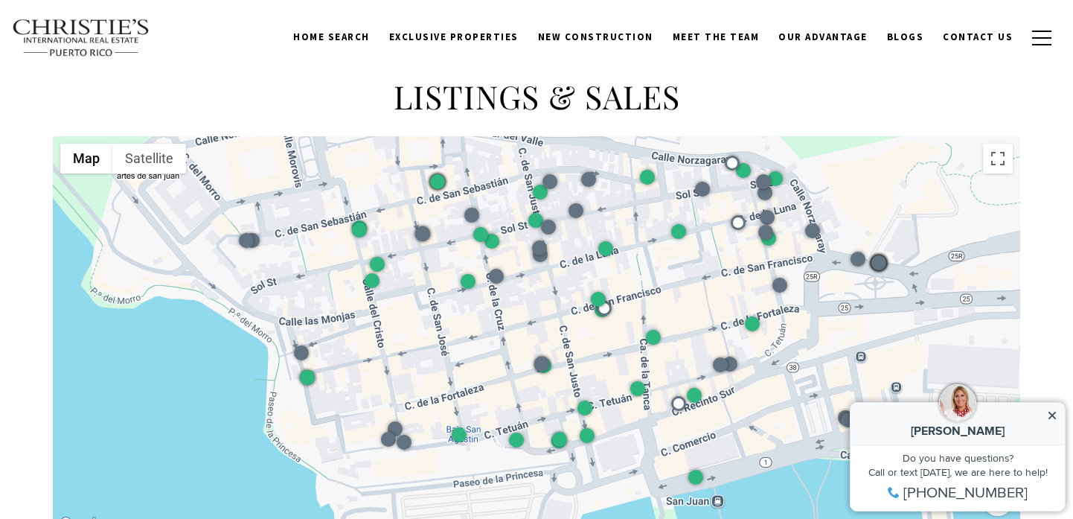
drag, startPoint x: 529, startPoint y: 363, endPoint x: 598, endPoint y: 528, distance: 178.4
click at [598, 518] on html "Skip to main content Enable accessibility for low vision Open the accessibility…" at bounding box center [536, 79] width 1073 height 3772
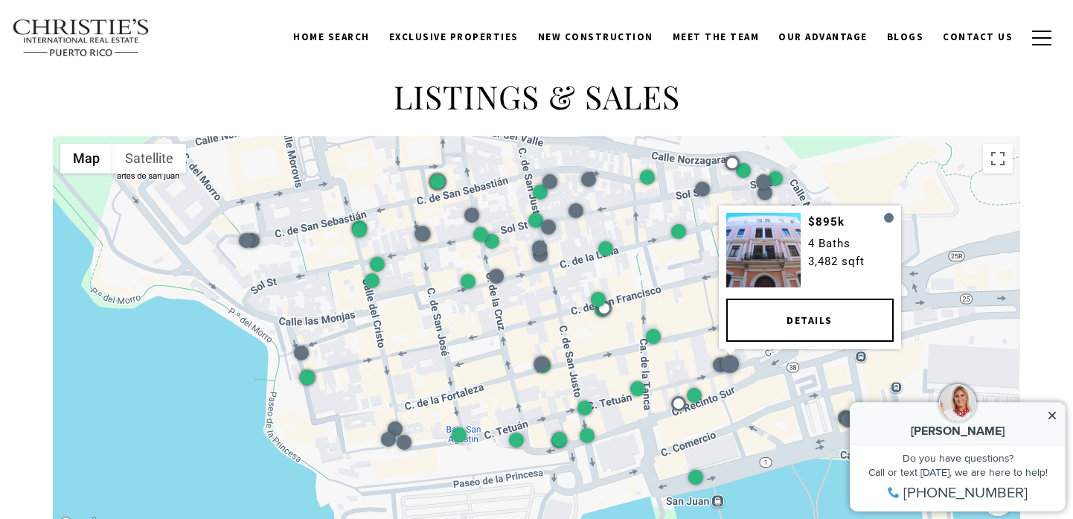
click at [793, 315] on link "Details" at bounding box center [809, 319] width 167 height 43
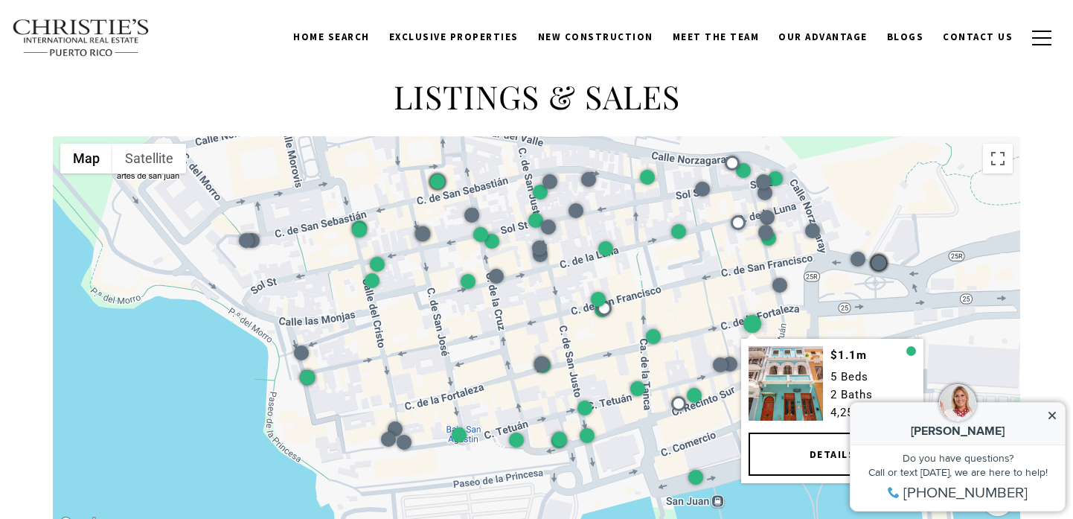
click at [804, 440] on link "Details" at bounding box center [832, 453] width 167 height 43
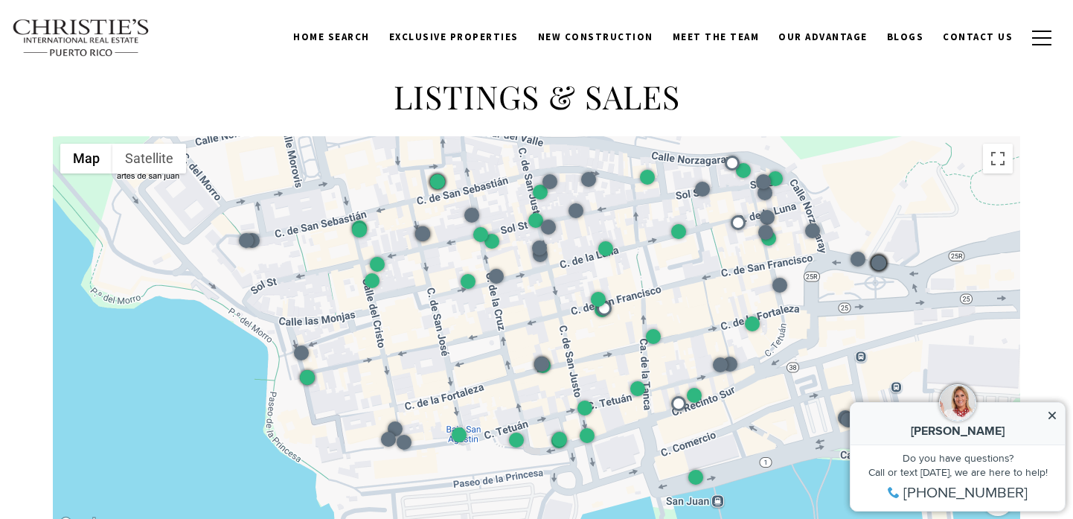
click at [947, 261] on div at bounding box center [536, 334] width 967 height 397
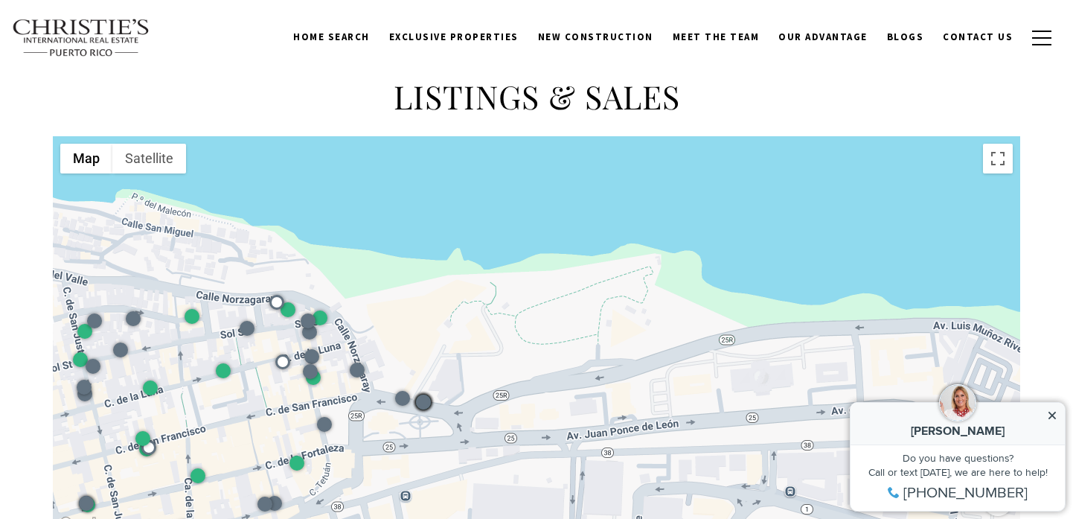
drag, startPoint x: 954, startPoint y: 252, endPoint x: 496, endPoint y: 389, distance: 478.3
click at [496, 389] on div at bounding box center [536, 334] width 967 height 397
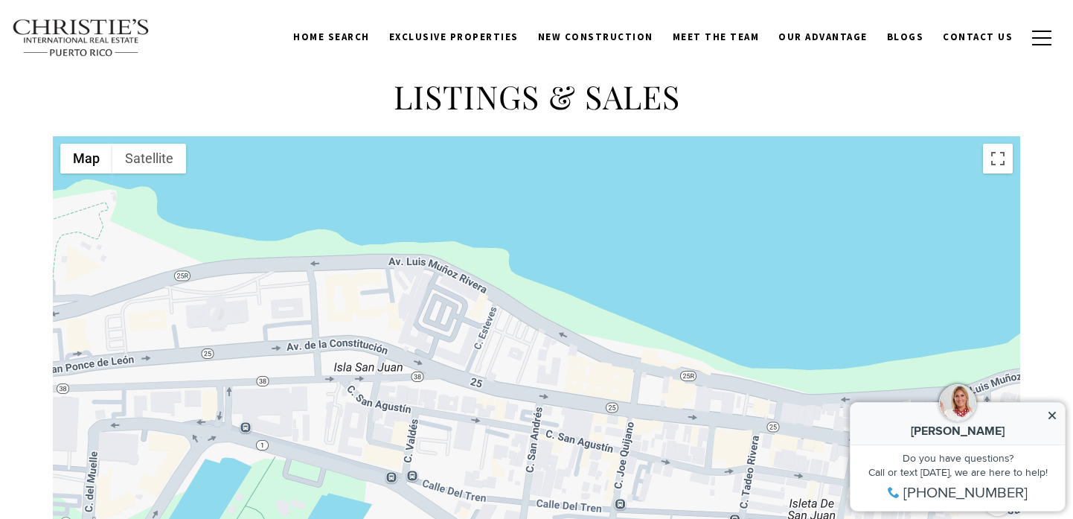
drag, startPoint x: 821, startPoint y: 400, endPoint x: 284, endPoint y: 340, distance: 539.8
click at [284, 340] on div at bounding box center [536, 334] width 967 height 397
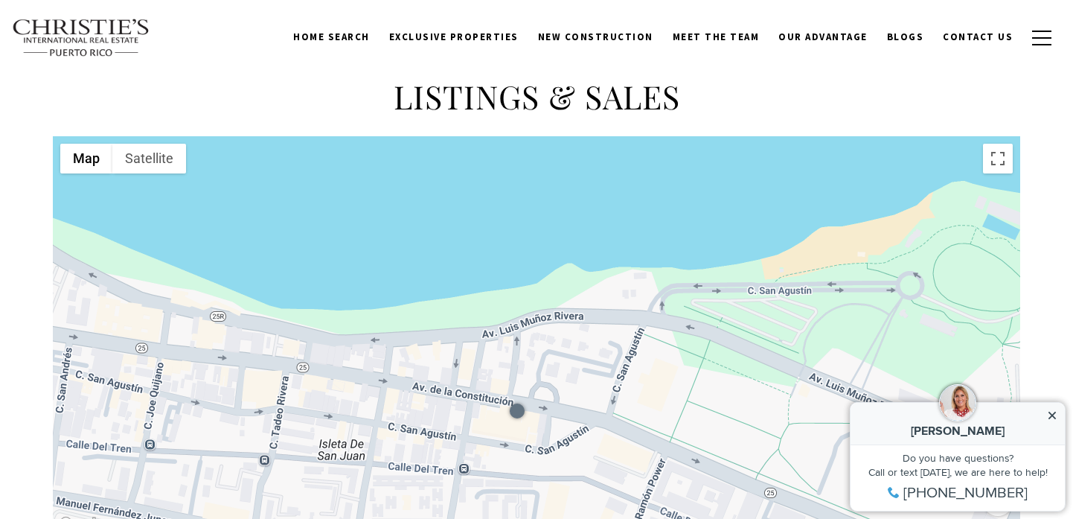
drag, startPoint x: 694, startPoint y: 356, endPoint x: 223, endPoint y: 296, distance: 474.7
click at [223, 296] on div at bounding box center [536, 334] width 967 height 397
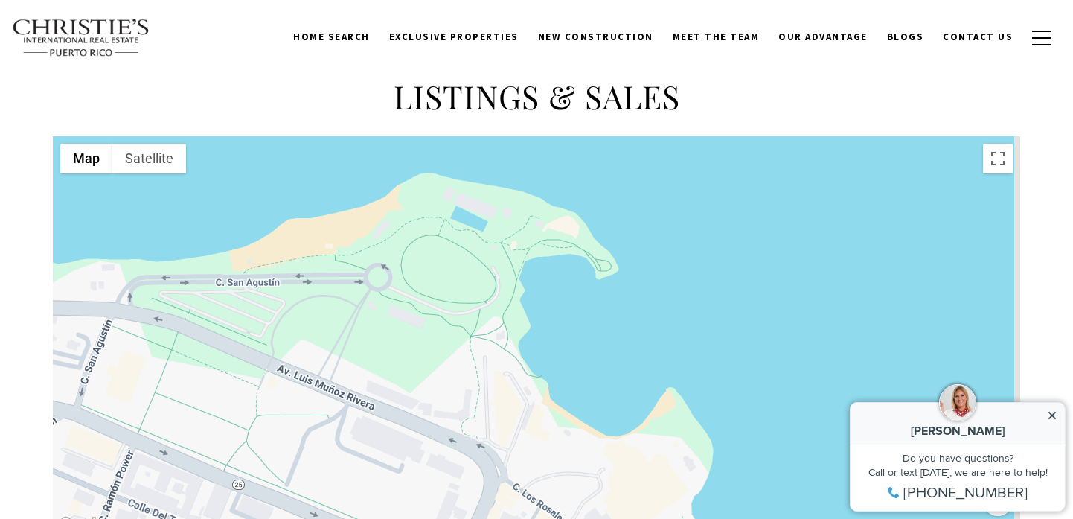
drag, startPoint x: 842, startPoint y: 347, endPoint x: 292, endPoint y: 344, distance: 550.6
click at [292, 344] on div at bounding box center [536, 334] width 967 height 397
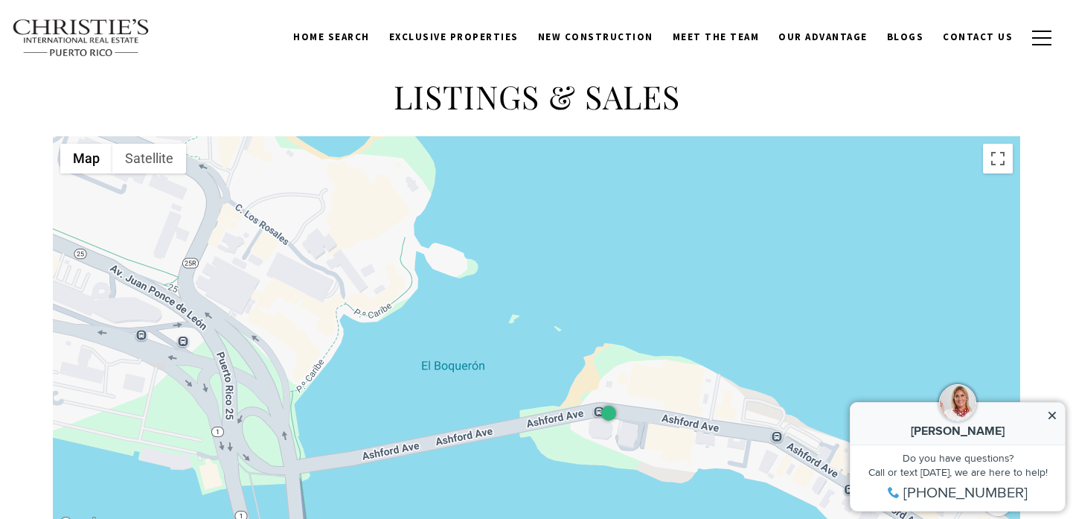
drag, startPoint x: 502, startPoint y: 483, endPoint x: 237, endPoint y: 197, distance: 389.6
click at [239, 197] on div at bounding box center [536, 334] width 967 height 397
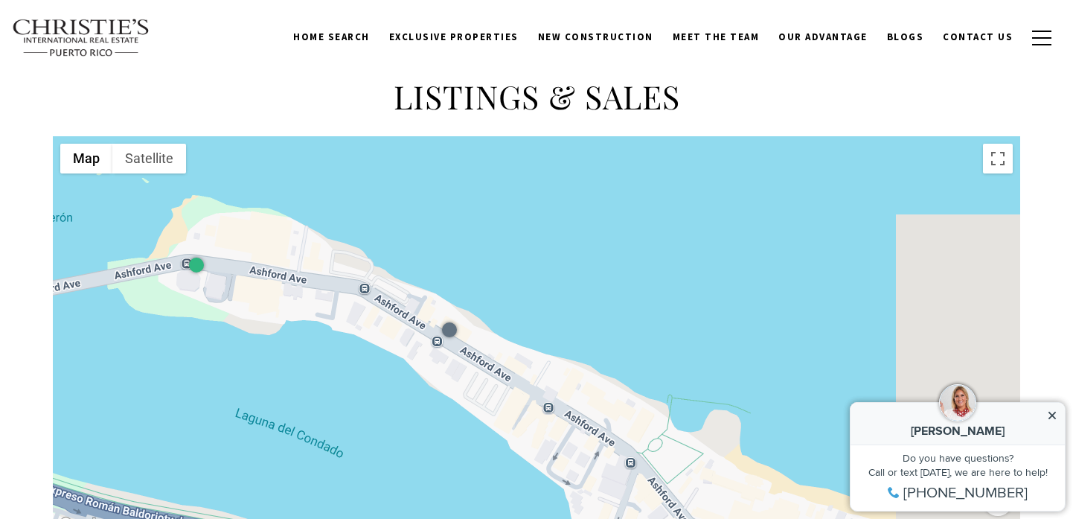
drag, startPoint x: 669, startPoint y: 331, endPoint x: 225, endPoint y: 179, distance: 469.7
click at [225, 179] on div at bounding box center [536, 334] width 967 height 397
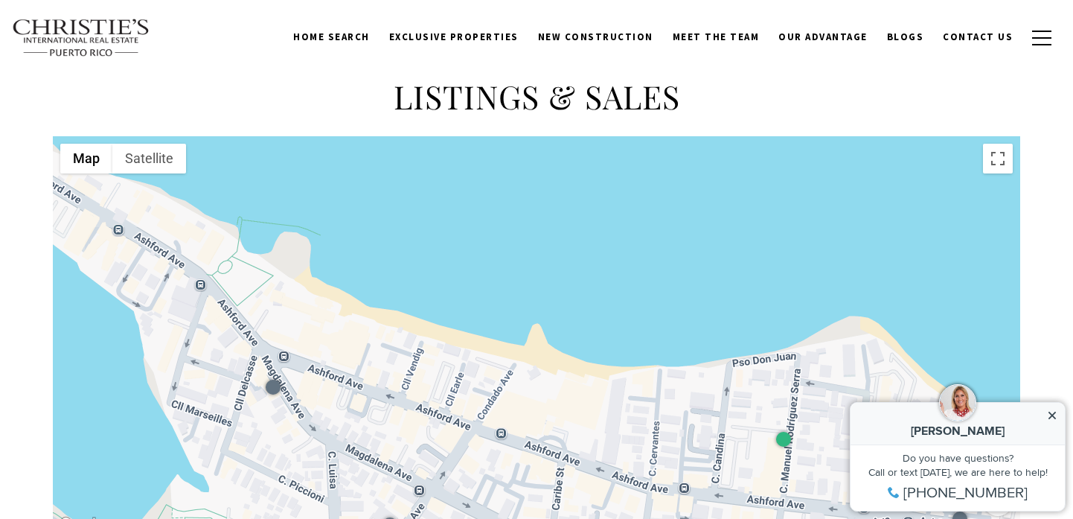
drag, startPoint x: 728, startPoint y: 343, endPoint x: 328, endPoint y: 169, distance: 435.8
click at [328, 169] on div at bounding box center [536, 334] width 967 height 397
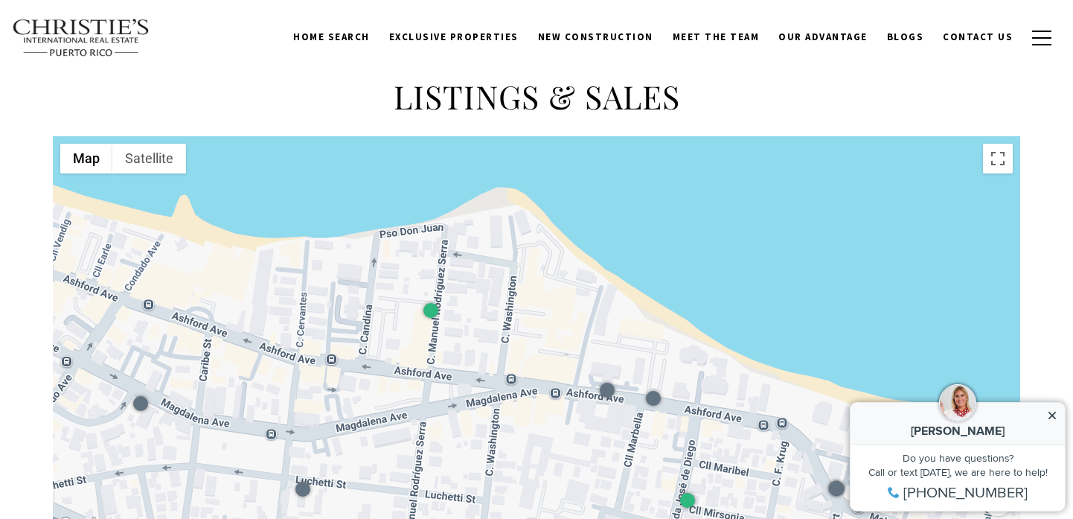
drag, startPoint x: 785, startPoint y: 290, endPoint x: 431, endPoint y: 160, distance: 377.3
click at [431, 160] on div at bounding box center [536, 334] width 967 height 397
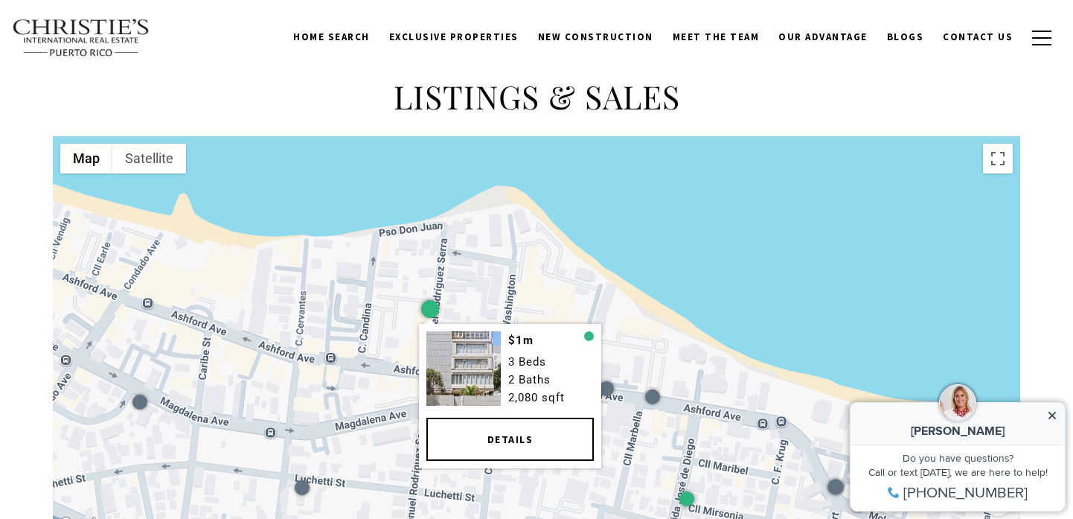
click at [513, 435] on link "Details" at bounding box center [509, 438] width 167 height 43
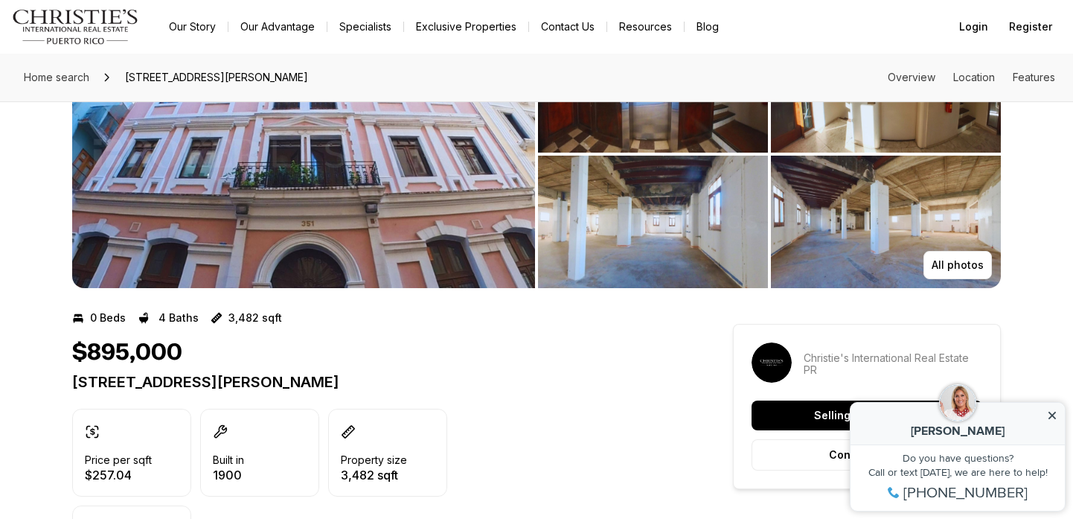
scroll to position [112, 0]
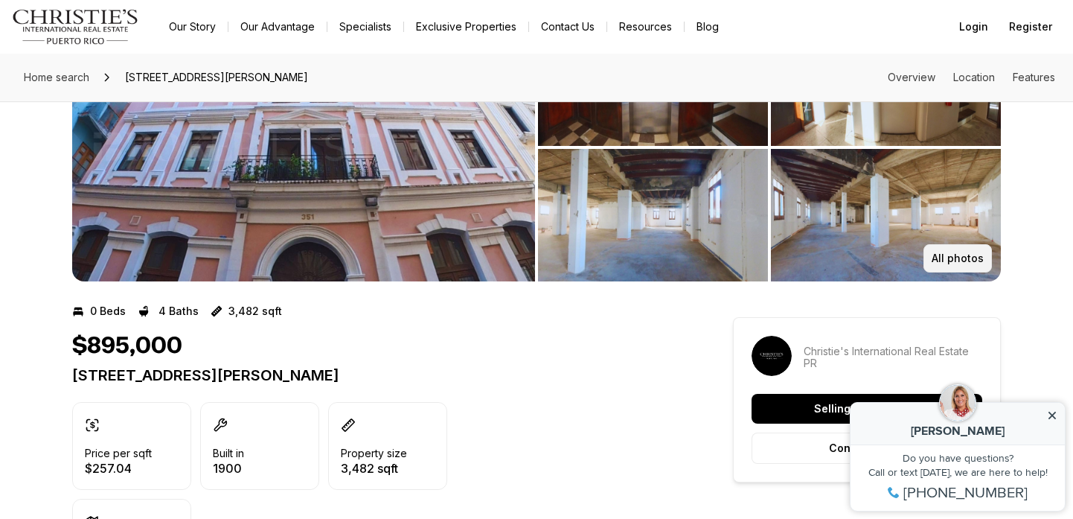
click at [961, 253] on p "All photos" at bounding box center [958, 258] width 52 height 12
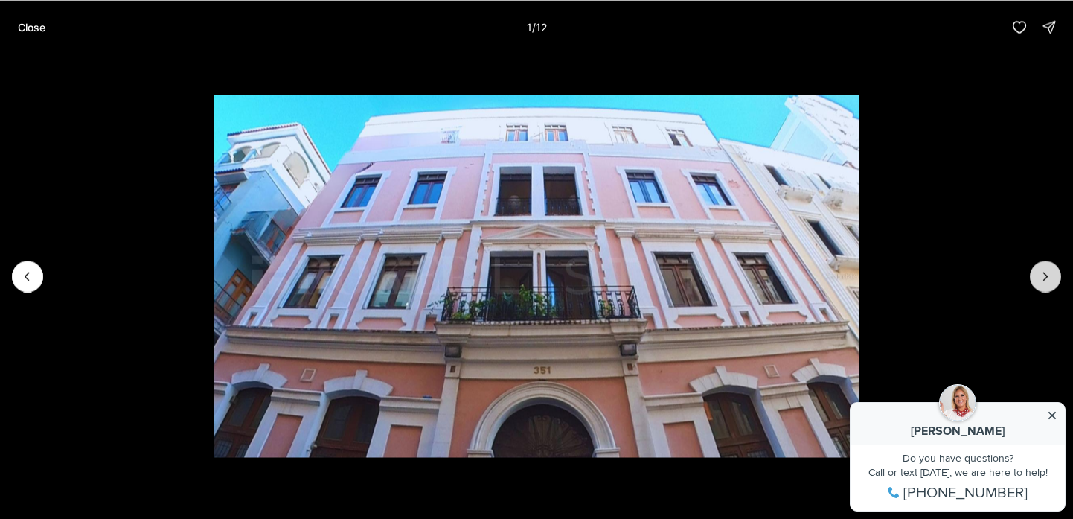
click at [1052, 271] on icon "Next slide" at bounding box center [1045, 276] width 15 height 15
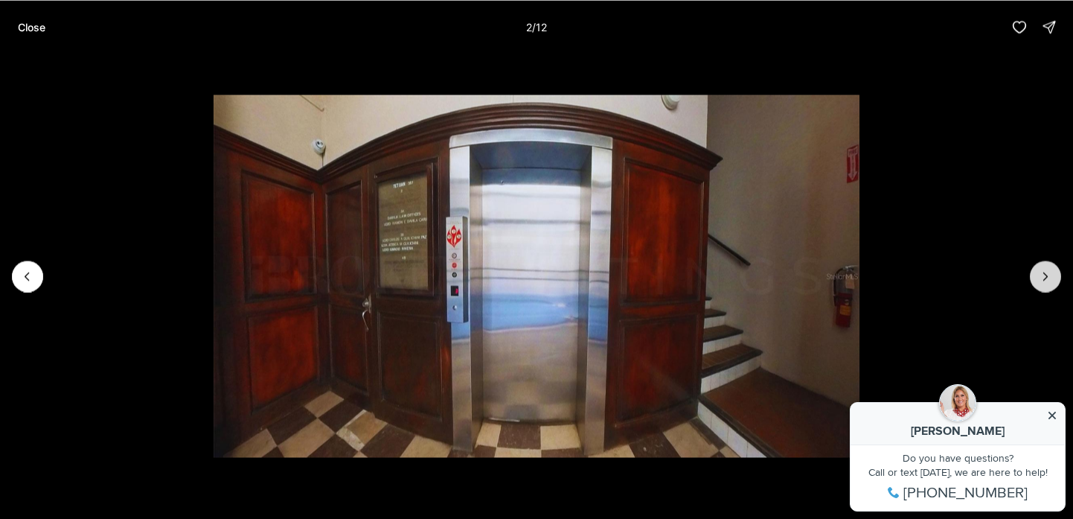
click at [1054, 272] on button "Next slide" at bounding box center [1045, 275] width 31 height 31
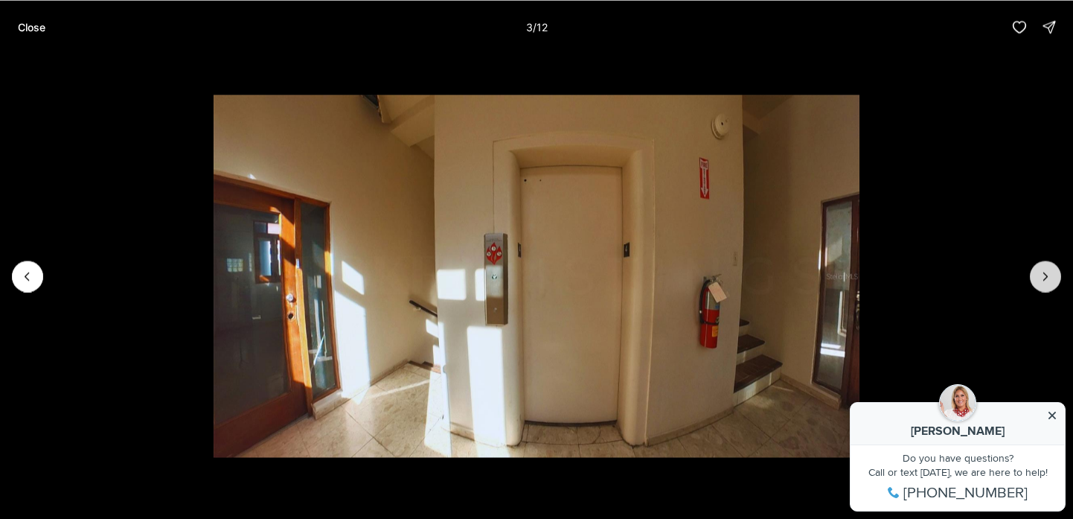
click at [1054, 272] on button "Next slide" at bounding box center [1045, 275] width 31 height 31
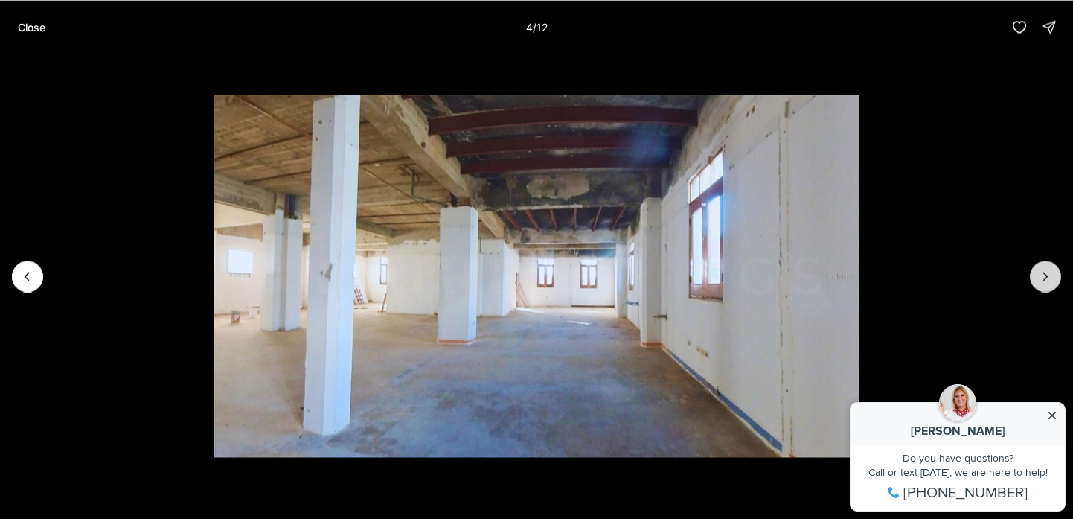
click at [1054, 272] on button "Next slide" at bounding box center [1045, 275] width 31 height 31
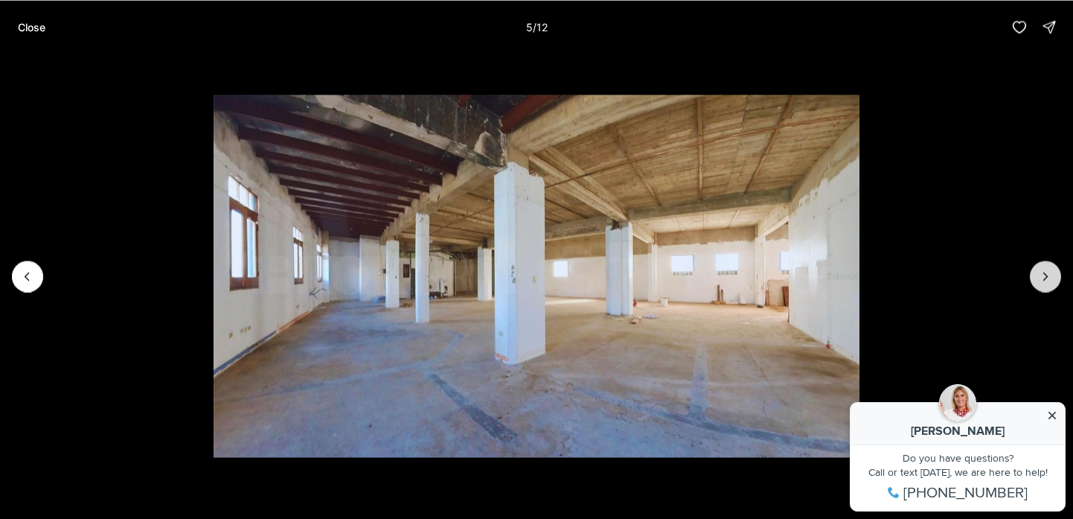
click at [1054, 272] on button "Next slide" at bounding box center [1045, 275] width 31 height 31
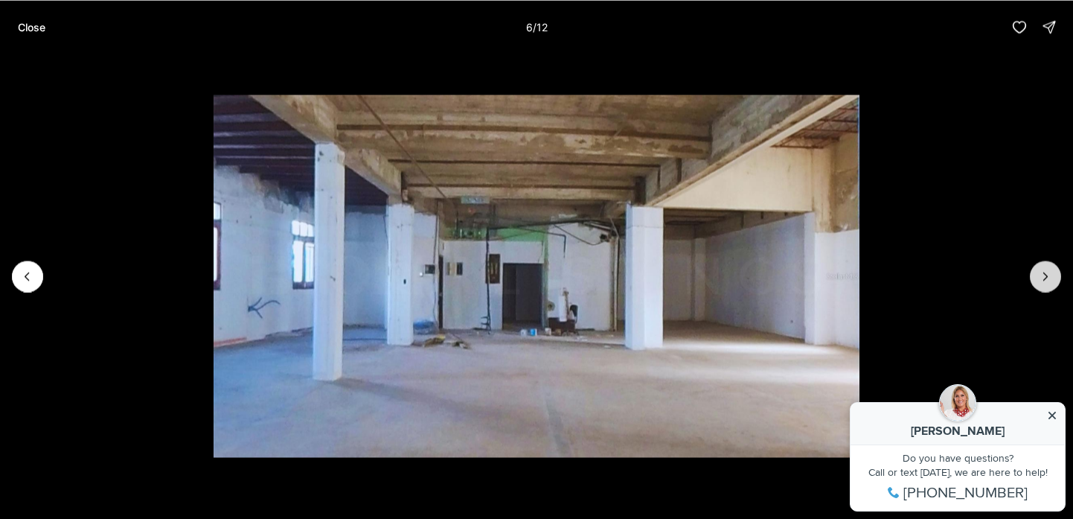
click at [1054, 272] on button "Next slide" at bounding box center [1045, 275] width 31 height 31
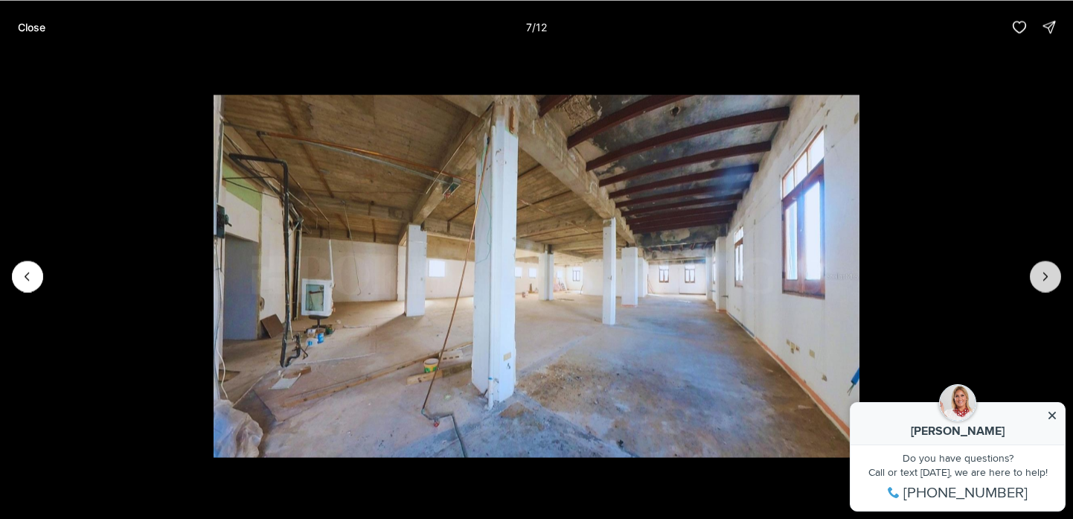
click at [1054, 272] on button "Next slide" at bounding box center [1045, 275] width 31 height 31
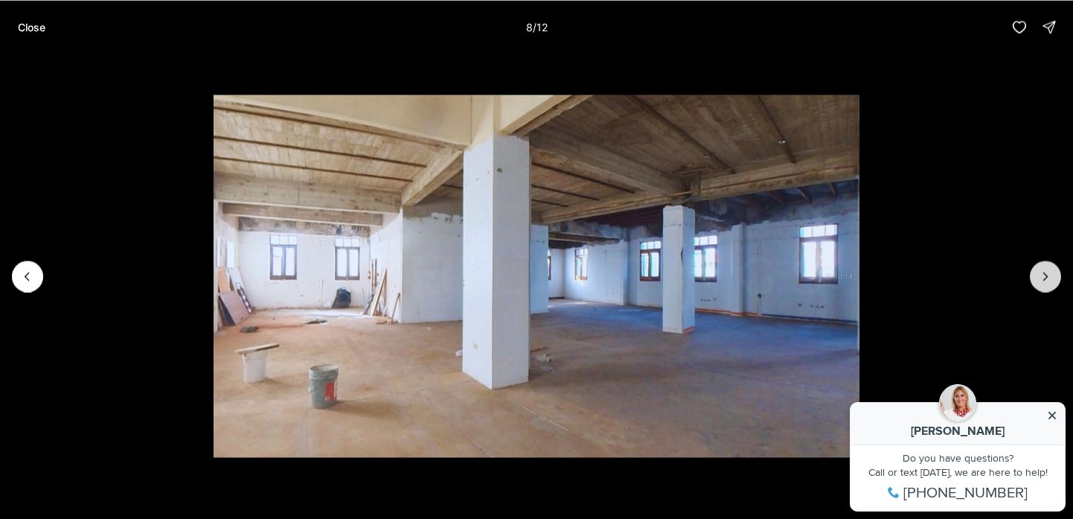
click at [1054, 272] on button "Next slide" at bounding box center [1045, 275] width 31 height 31
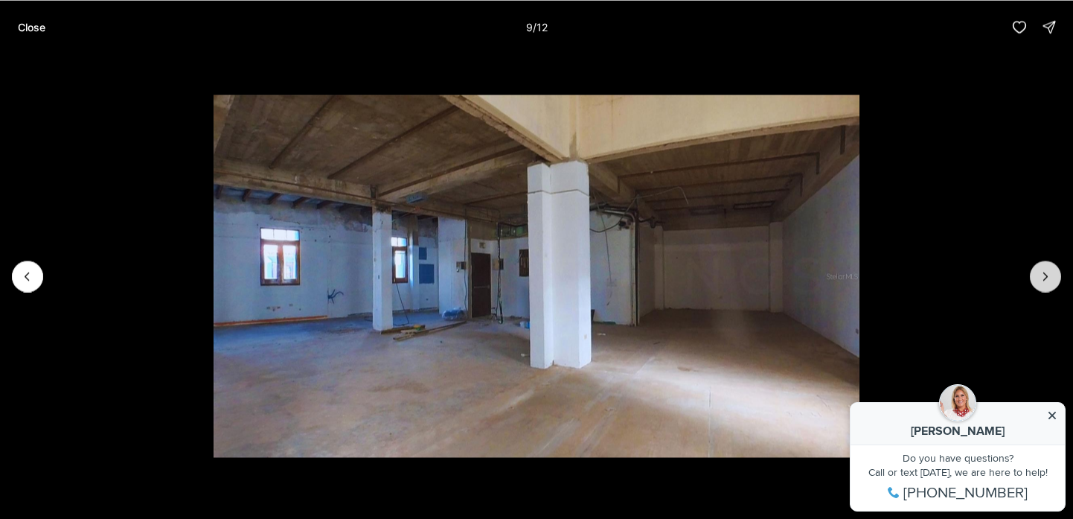
click at [1054, 273] on button "Next slide" at bounding box center [1045, 275] width 31 height 31
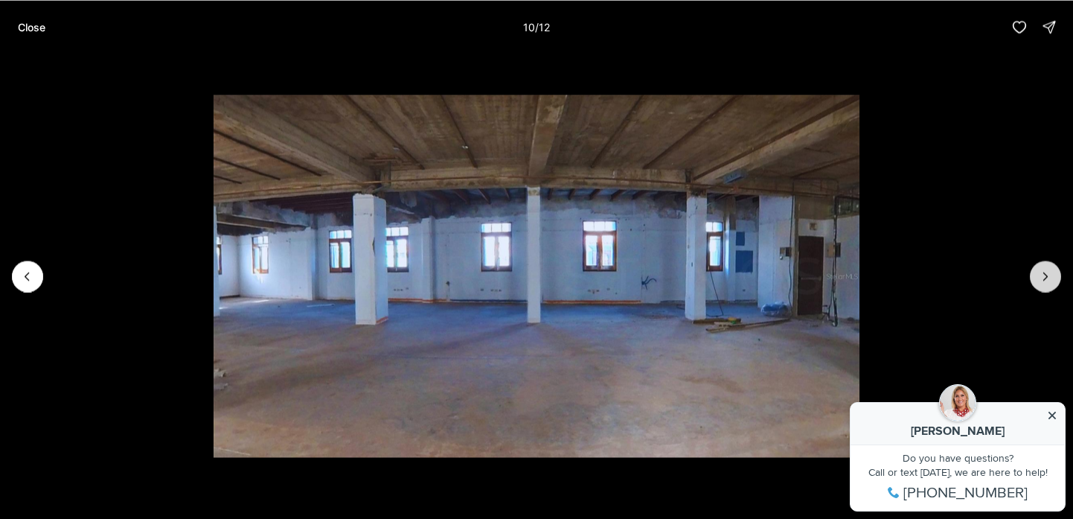
click at [1054, 273] on button "Next slide" at bounding box center [1045, 275] width 31 height 31
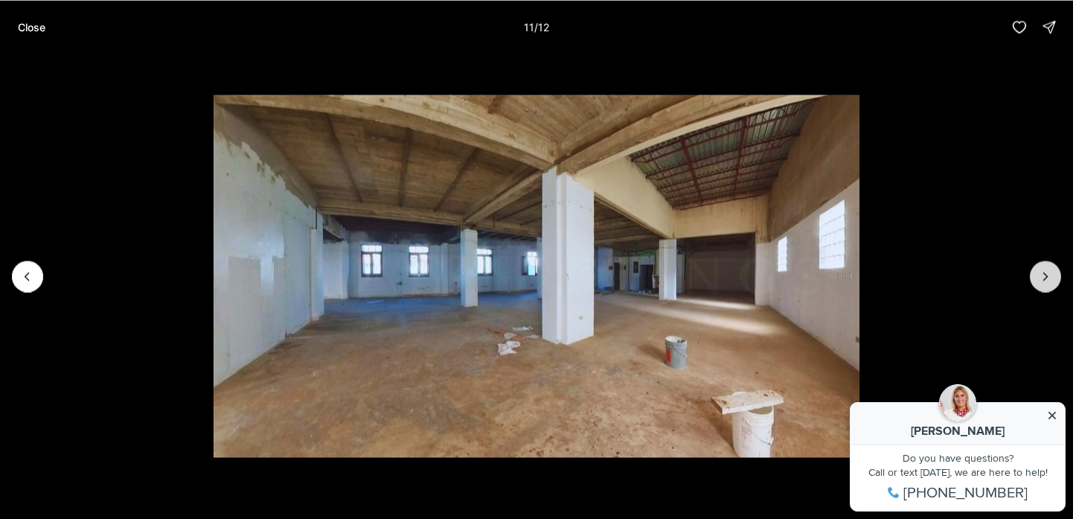
click at [1054, 273] on button "Next slide" at bounding box center [1045, 275] width 31 height 31
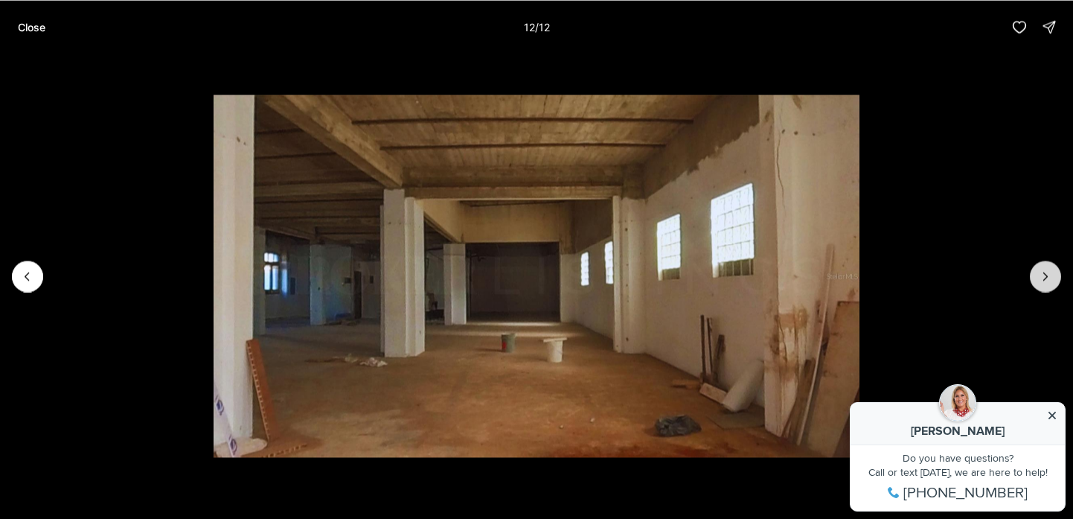
click at [1054, 273] on div at bounding box center [1045, 275] width 31 height 31
click at [30, 21] on p "Close" at bounding box center [32, 27] width 28 height 12
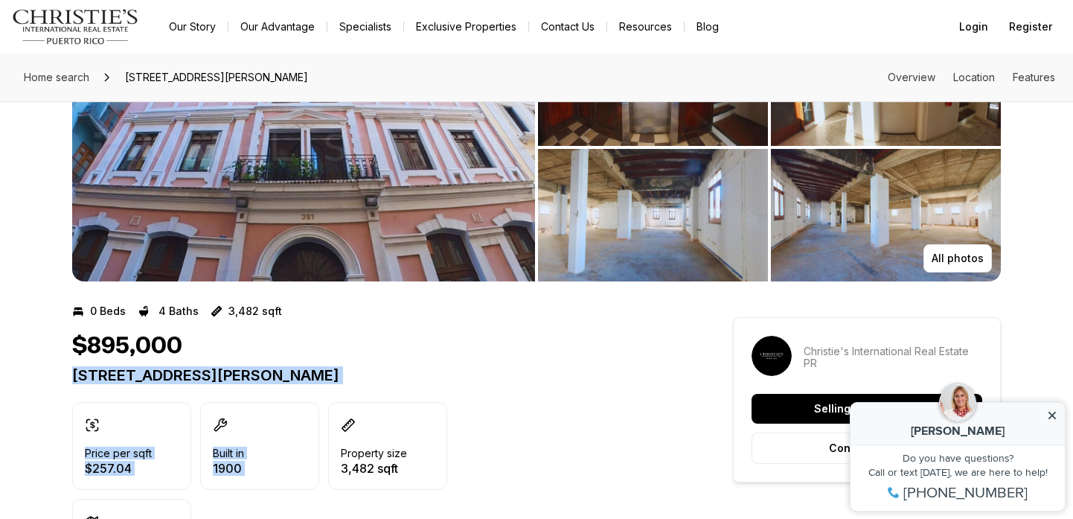
drag, startPoint x: 527, startPoint y: 344, endPoint x: 523, endPoint y: 402, distance: 57.4
click at [533, 423] on div "$895,000 [STREET_ADDRESS][PERSON_NAME] Price per sqft $257.04 Built in [DATE] P…" at bounding box center [375, 459] width 607 height 254
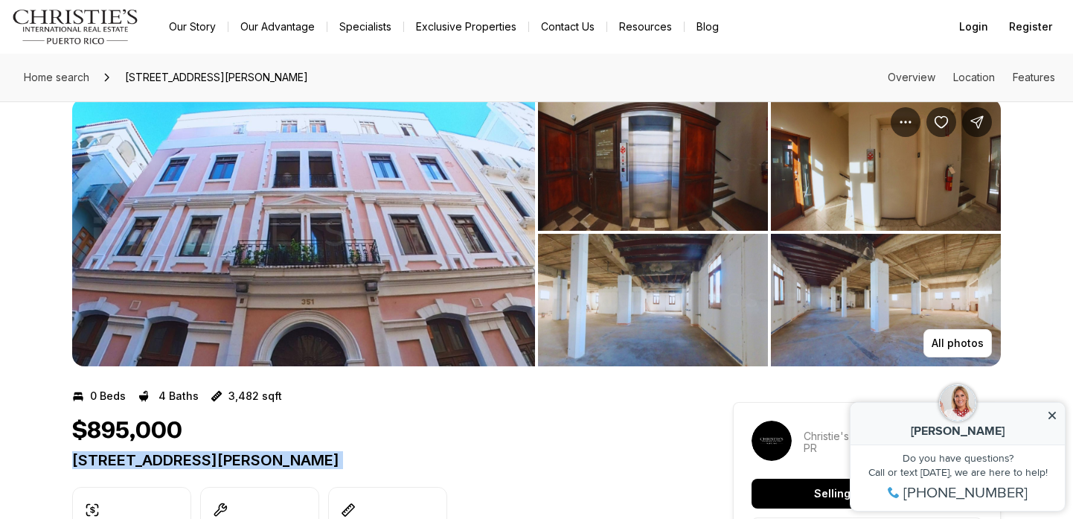
scroll to position [0, 0]
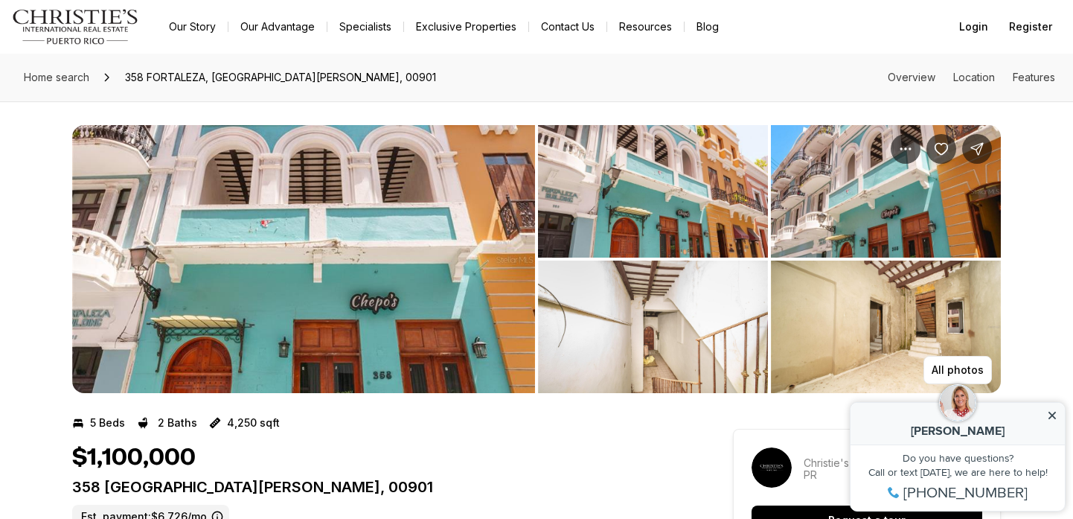
click at [443, 292] on img "View image gallery" at bounding box center [303, 259] width 463 height 268
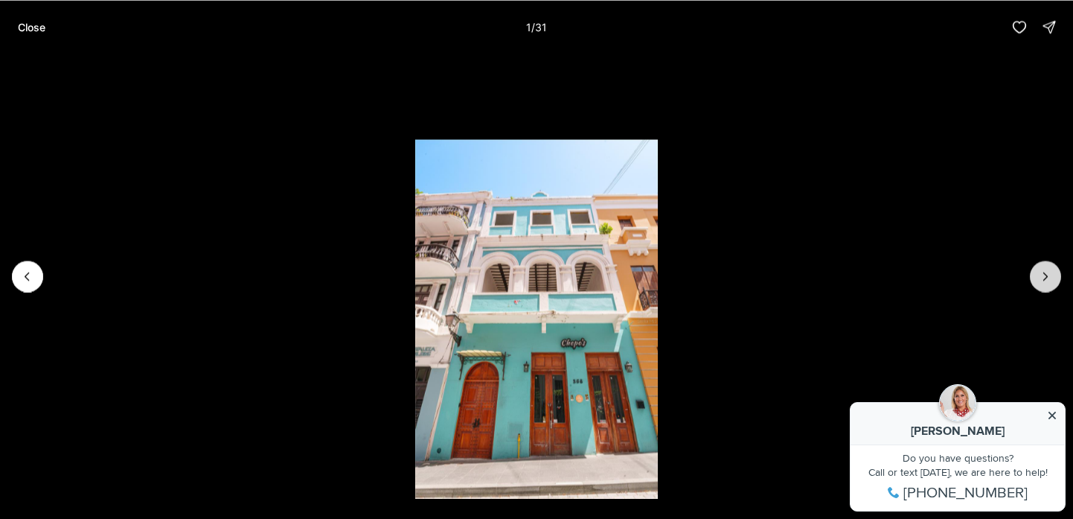
click at [1047, 282] on icon "Next slide" at bounding box center [1045, 276] width 15 height 15
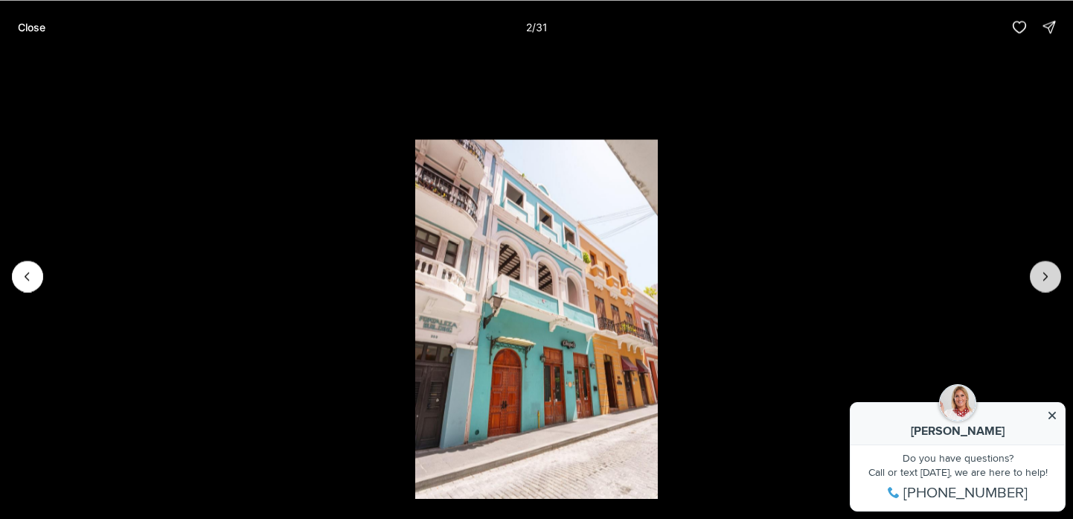
click at [1047, 282] on icon "Next slide" at bounding box center [1045, 276] width 15 height 15
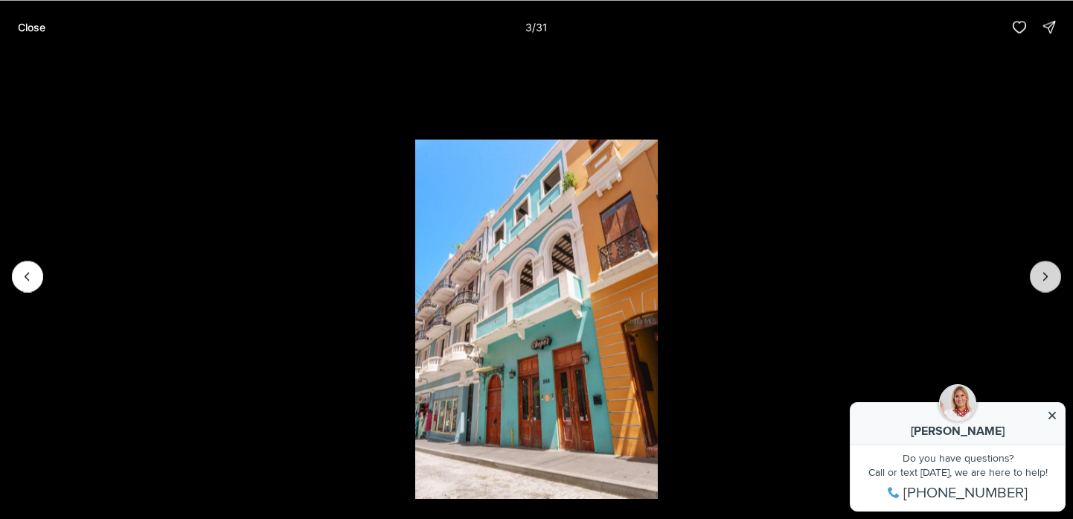
click at [1048, 282] on icon "Next slide" at bounding box center [1045, 276] width 15 height 15
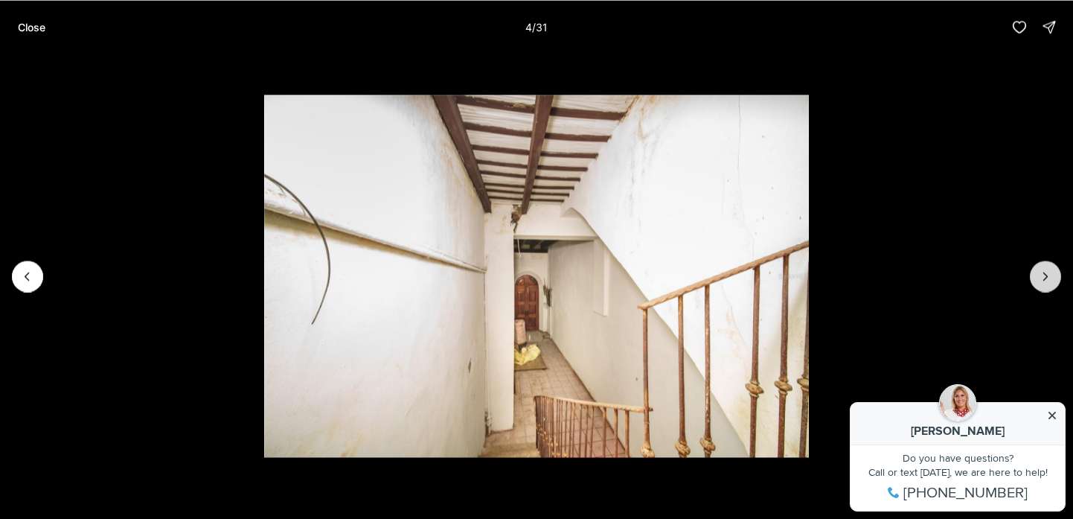
click at [1048, 282] on icon "Next slide" at bounding box center [1045, 276] width 15 height 15
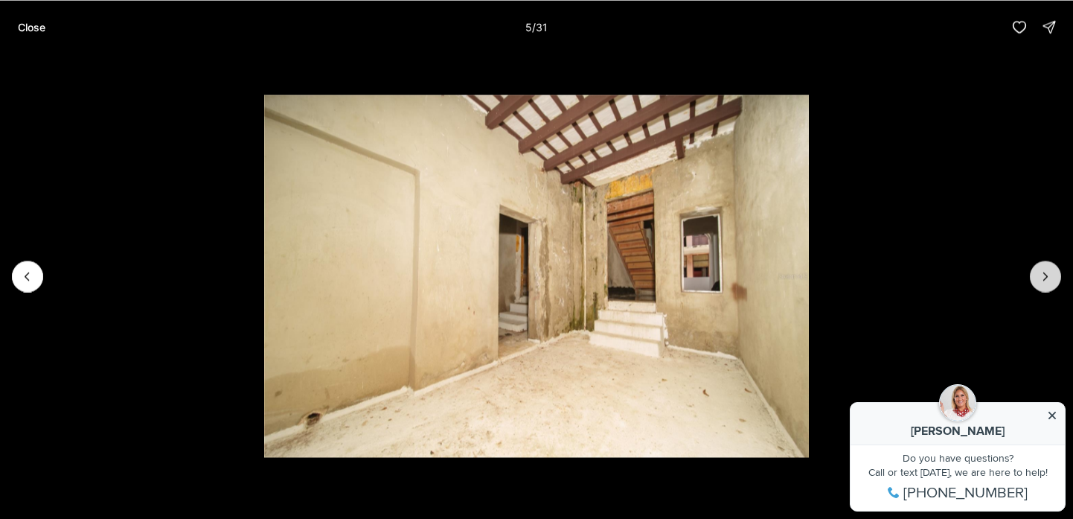
click at [1048, 282] on icon "Next slide" at bounding box center [1045, 276] width 15 height 15
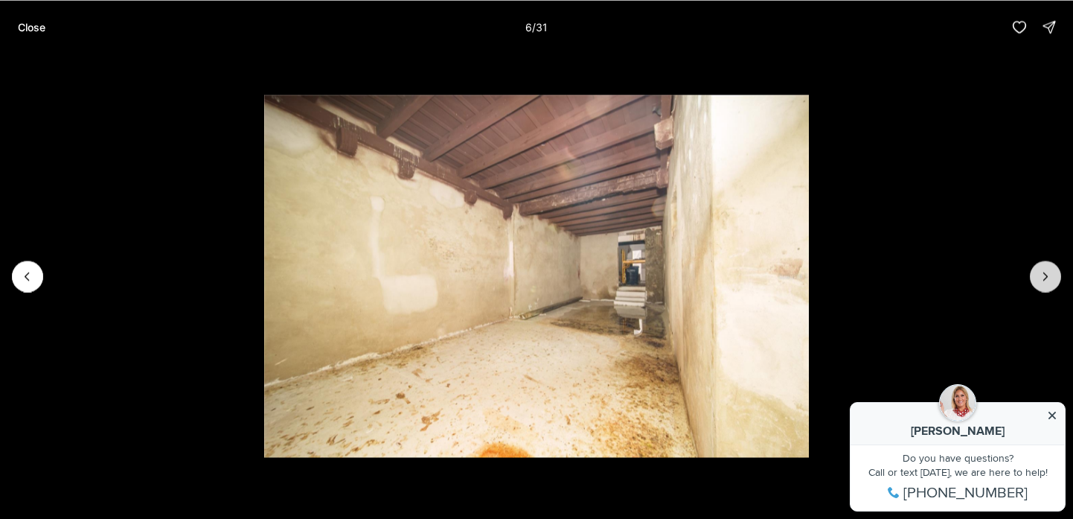
click at [1048, 282] on icon "Next slide" at bounding box center [1045, 276] width 15 height 15
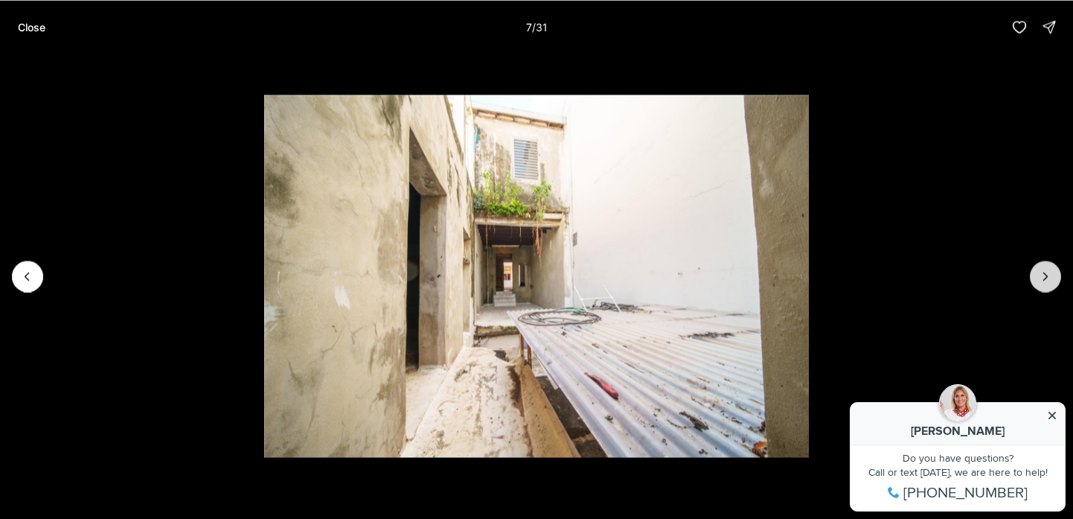
click at [1048, 282] on icon "Next slide" at bounding box center [1045, 276] width 15 height 15
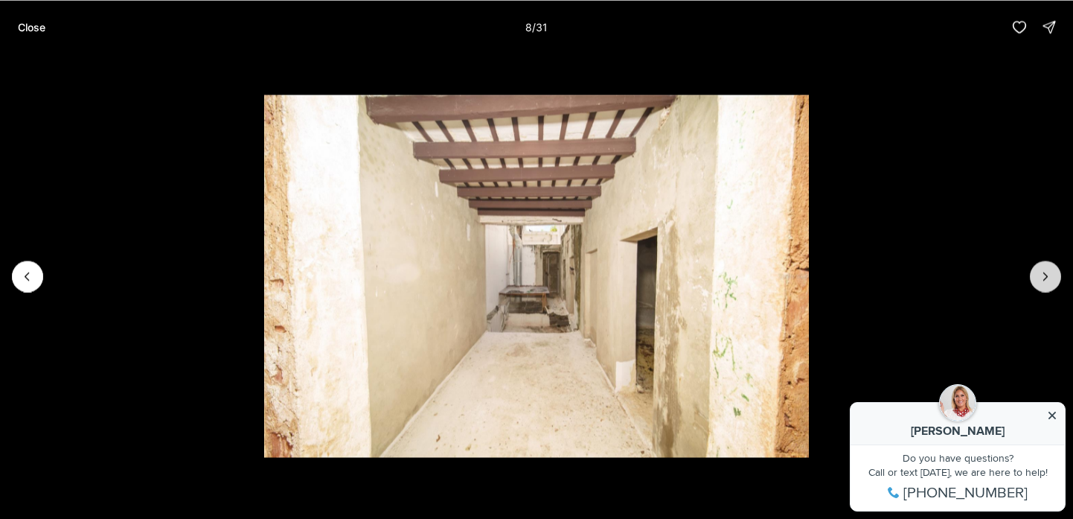
click at [1048, 283] on icon "Next slide" at bounding box center [1045, 276] width 15 height 15
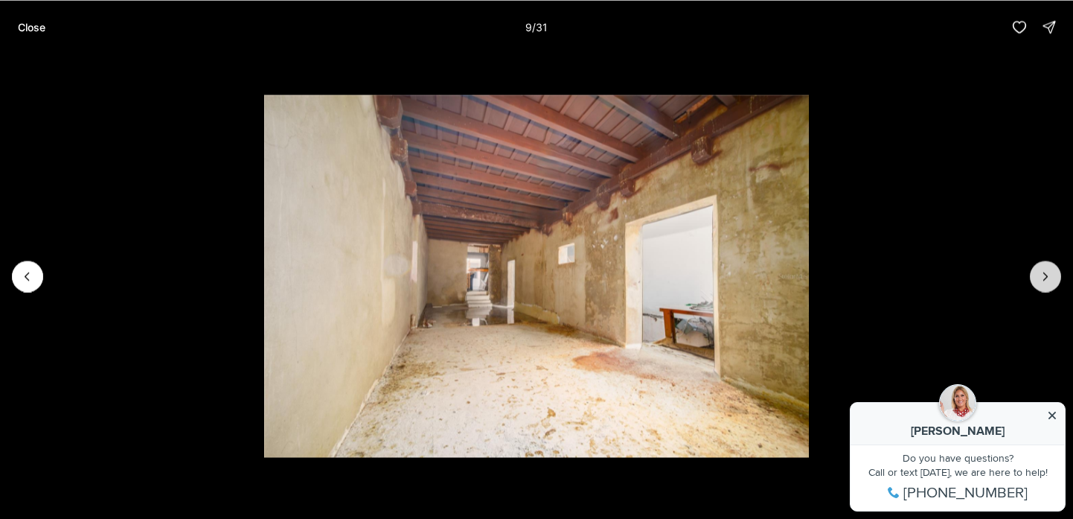
click at [1048, 283] on icon "Next slide" at bounding box center [1045, 276] width 15 height 15
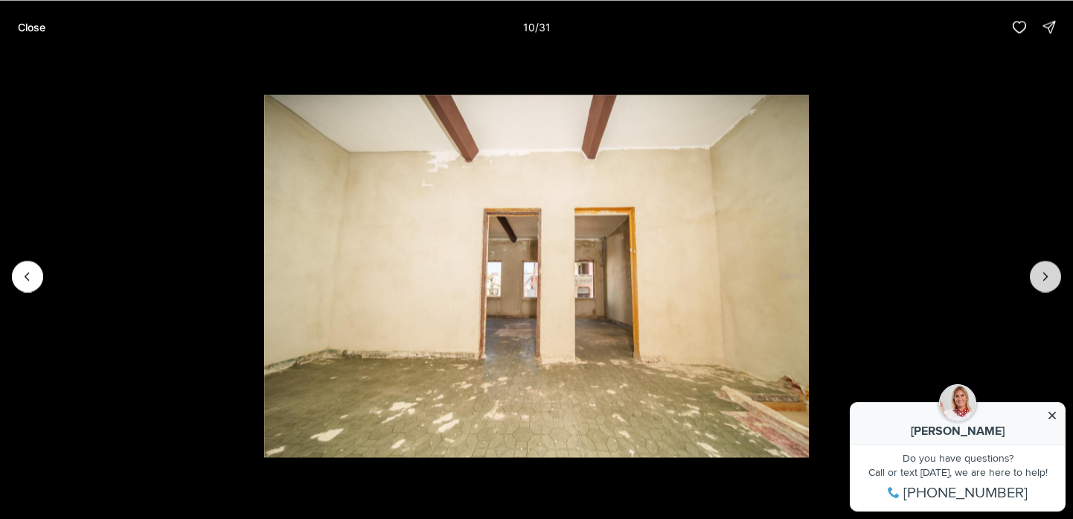
click at [1048, 283] on icon "Next slide" at bounding box center [1045, 276] width 15 height 15
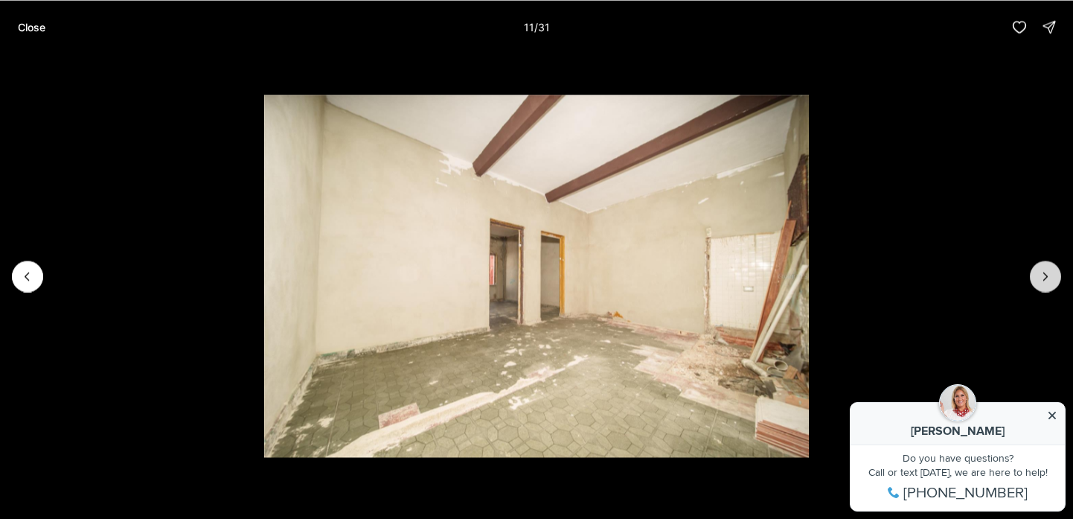
click at [1048, 283] on icon "Next slide" at bounding box center [1045, 276] width 15 height 15
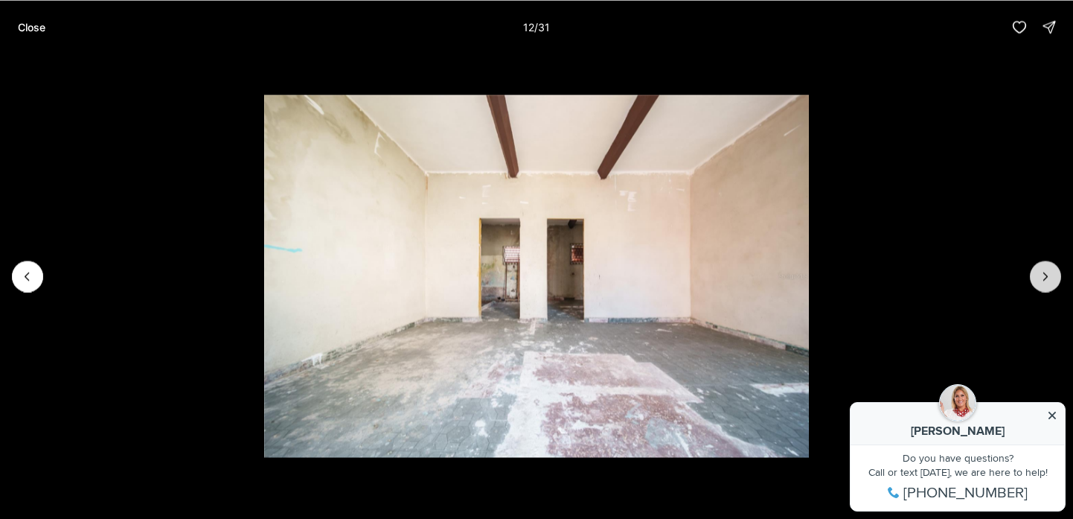
click at [1048, 283] on icon "Next slide" at bounding box center [1045, 276] width 15 height 15
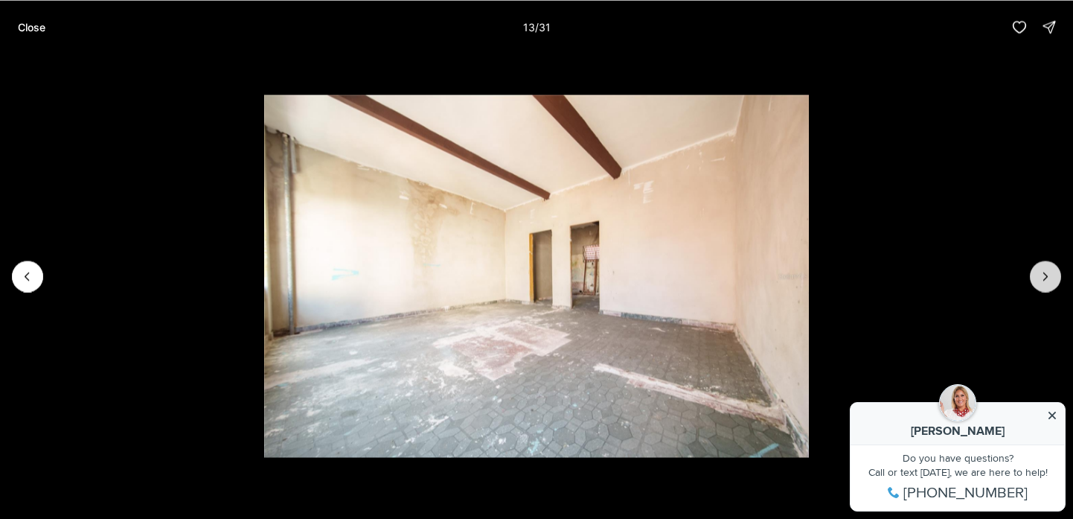
click at [1048, 283] on icon "Next slide" at bounding box center [1045, 276] width 15 height 15
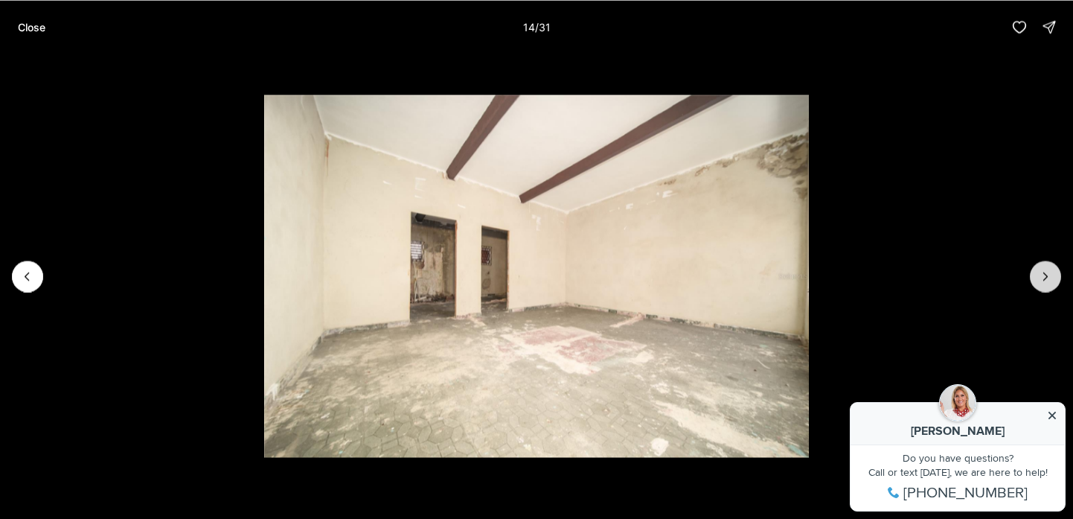
click at [1048, 282] on icon "Next slide" at bounding box center [1045, 276] width 15 height 15
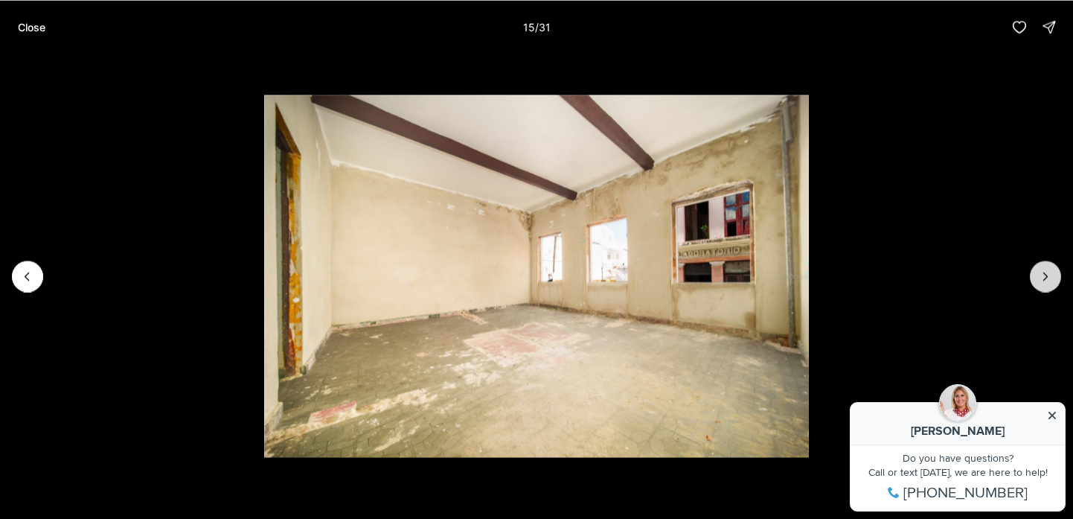
click at [1048, 282] on icon "Next slide" at bounding box center [1045, 276] width 15 height 15
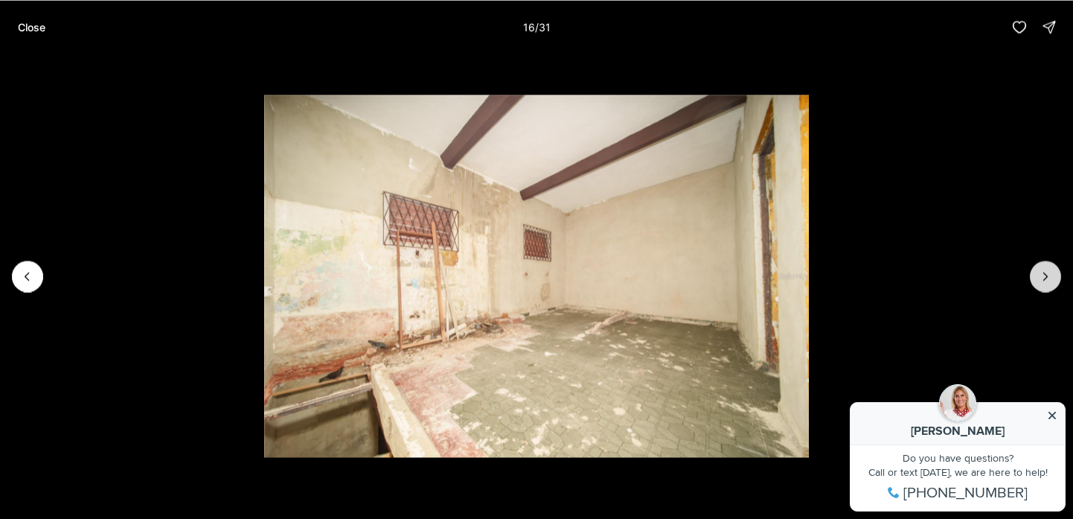
click at [1048, 282] on icon "Next slide" at bounding box center [1045, 276] width 15 height 15
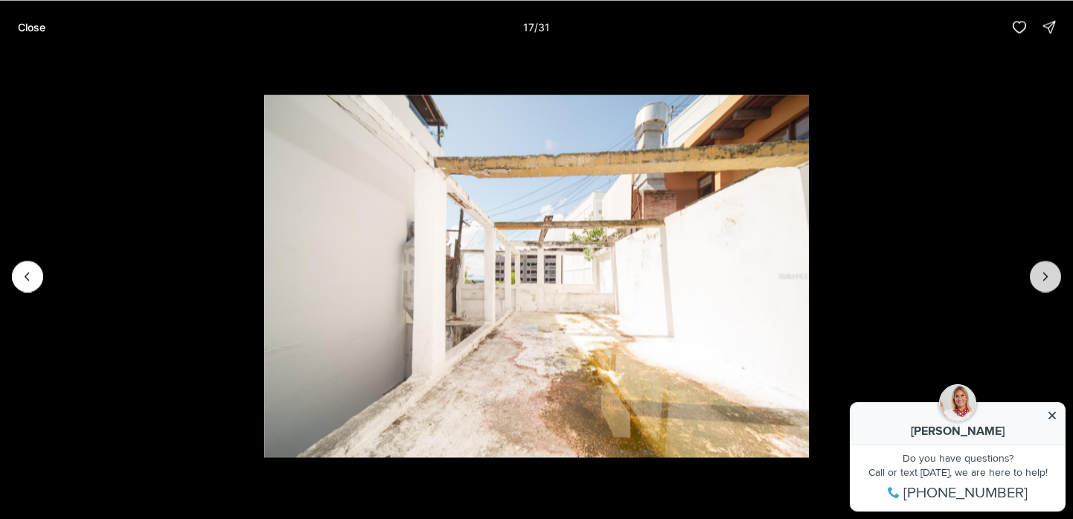
click at [1048, 282] on icon "Next slide" at bounding box center [1045, 276] width 15 height 15
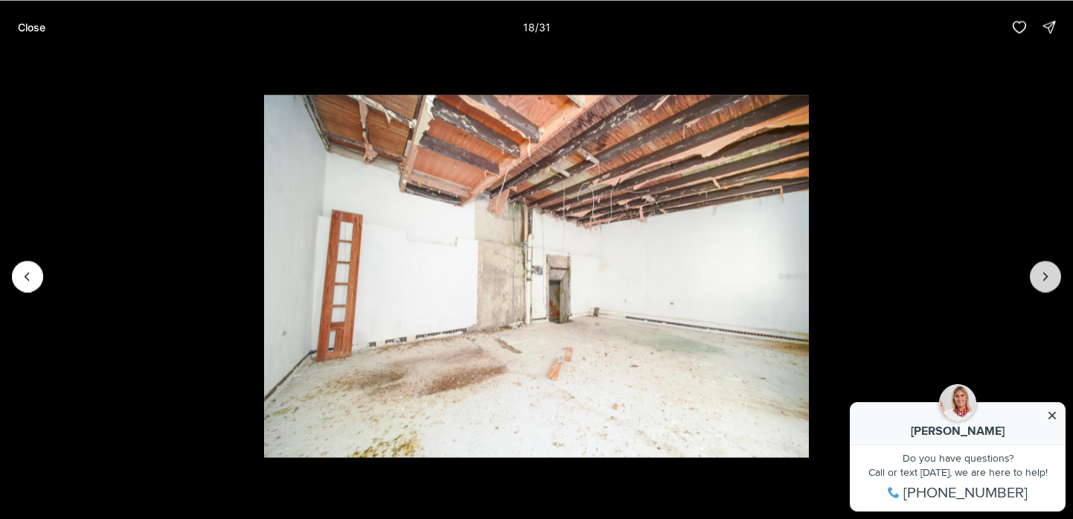
click at [1048, 282] on icon "Next slide" at bounding box center [1045, 276] width 15 height 15
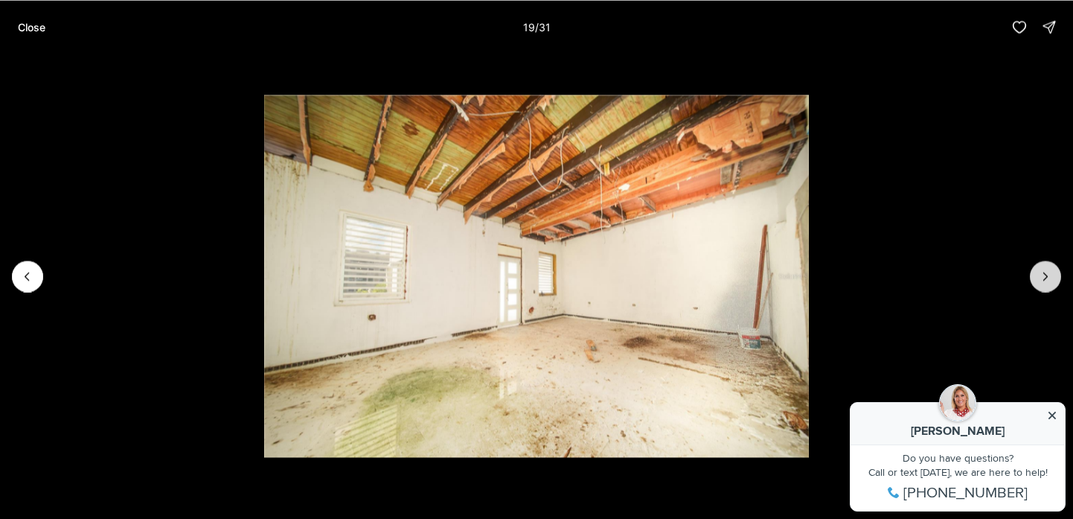
click at [1048, 282] on icon "Next slide" at bounding box center [1045, 276] width 15 height 15
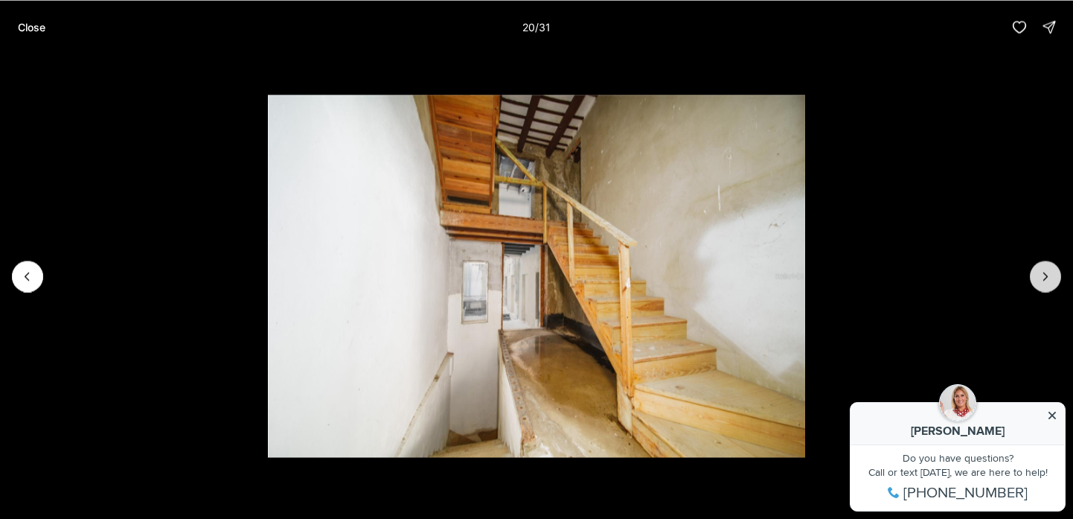
click at [1048, 282] on icon "Next slide" at bounding box center [1045, 276] width 15 height 15
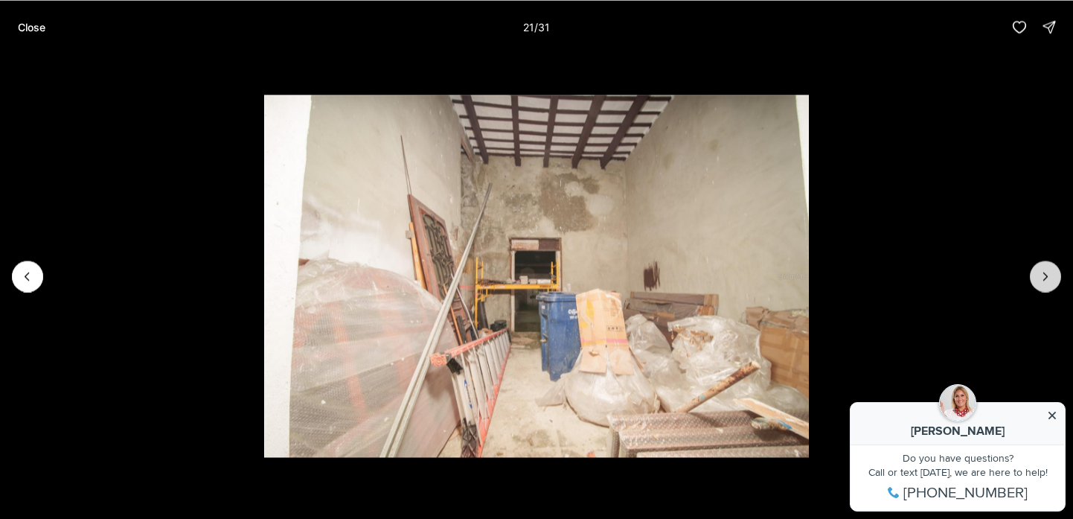
click at [1048, 282] on icon "Next slide" at bounding box center [1045, 276] width 15 height 15
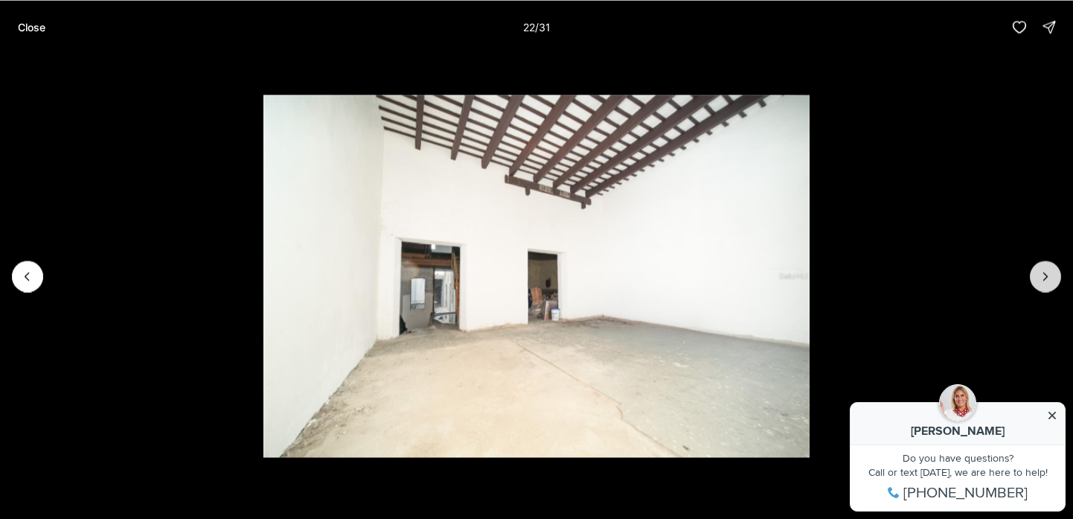
click at [1048, 282] on icon "Next slide" at bounding box center [1045, 276] width 15 height 15
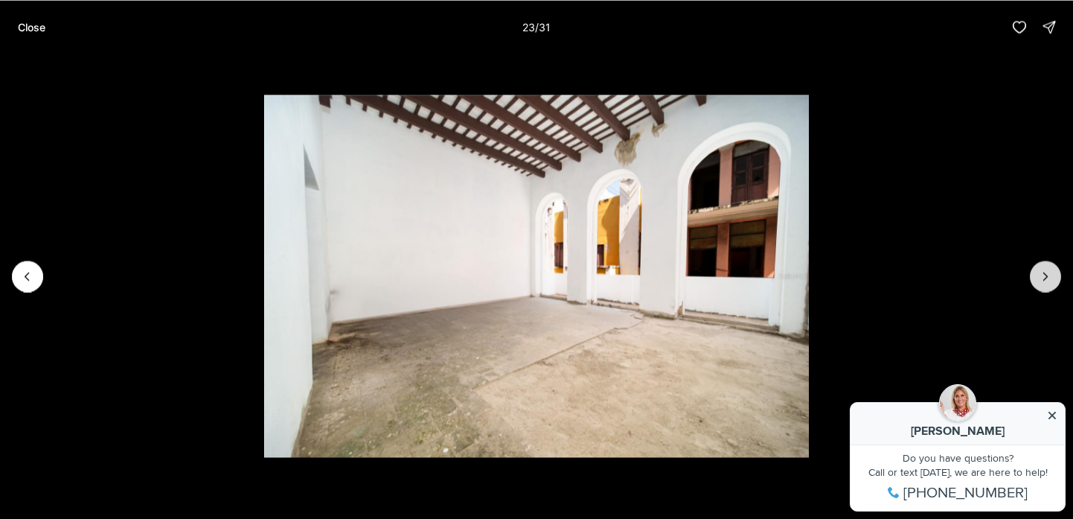
click at [1048, 282] on icon "Next slide" at bounding box center [1045, 276] width 15 height 15
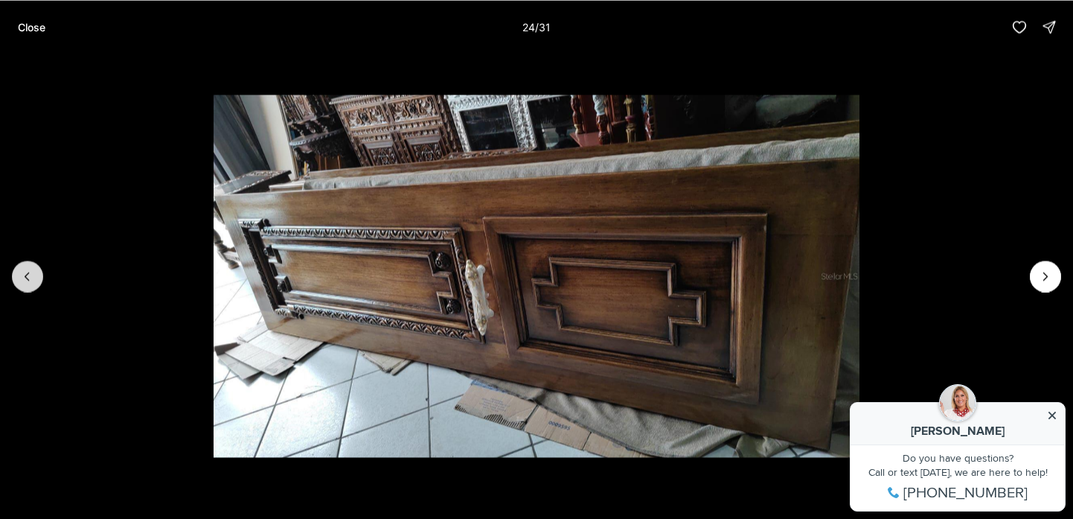
click at [30, 277] on icon "Previous slide" at bounding box center [27, 276] width 15 height 15
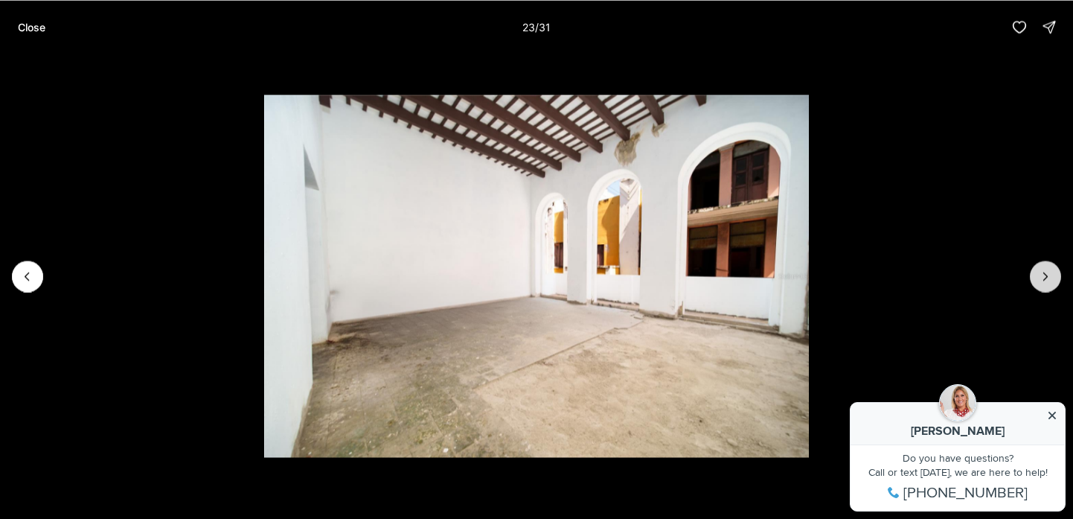
click at [1045, 279] on icon "Next slide" at bounding box center [1045, 276] width 15 height 15
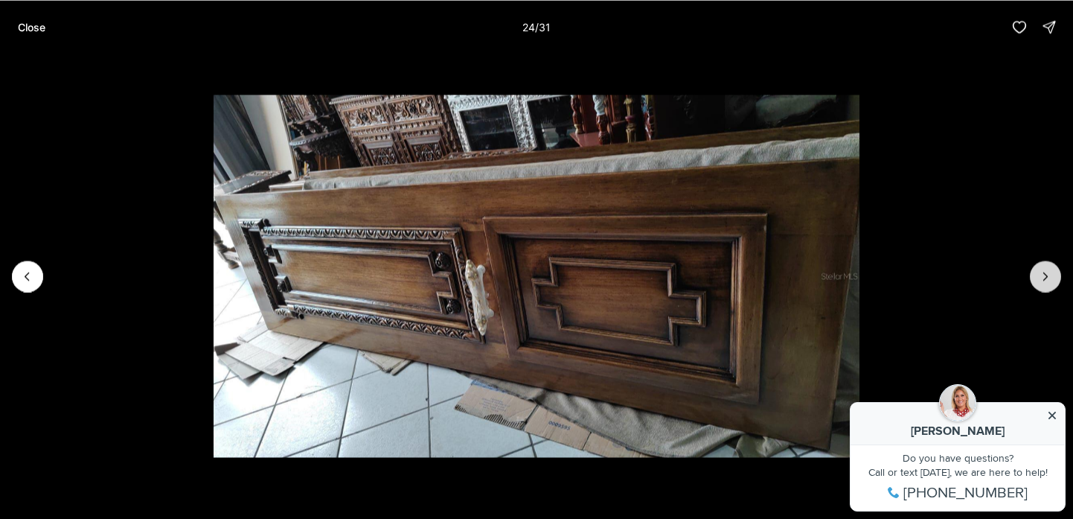
click at [1045, 279] on icon "Next slide" at bounding box center [1045, 276] width 15 height 15
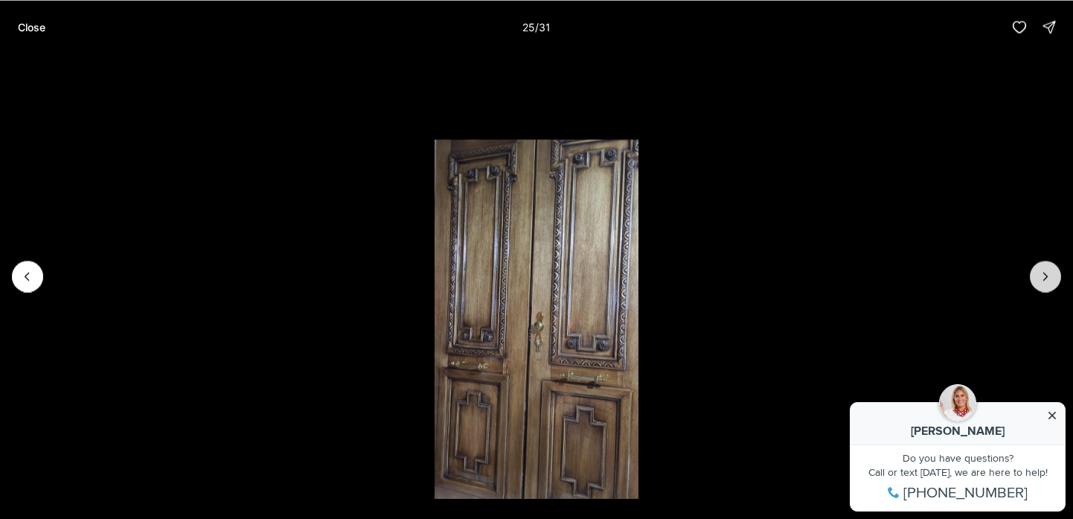
click at [1045, 279] on icon "Next slide" at bounding box center [1045, 276] width 15 height 15
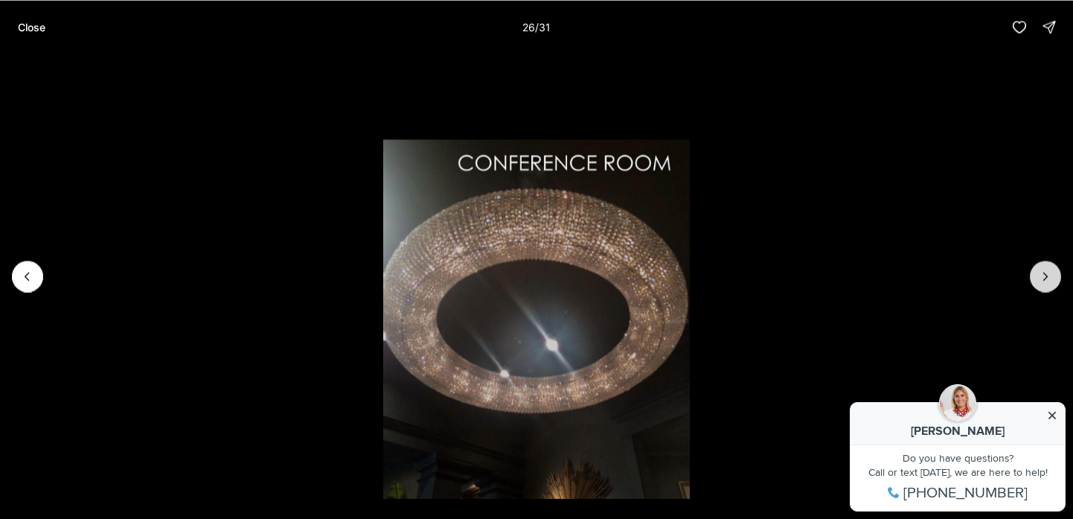
click at [1045, 279] on icon "Next slide" at bounding box center [1045, 276] width 15 height 15
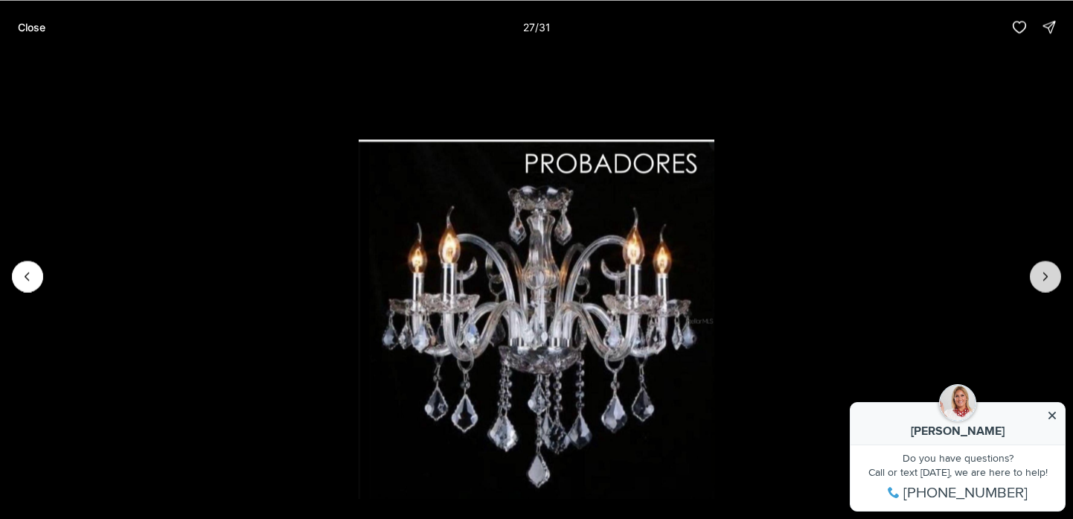
click at [1045, 279] on icon "Next slide" at bounding box center [1045, 276] width 15 height 15
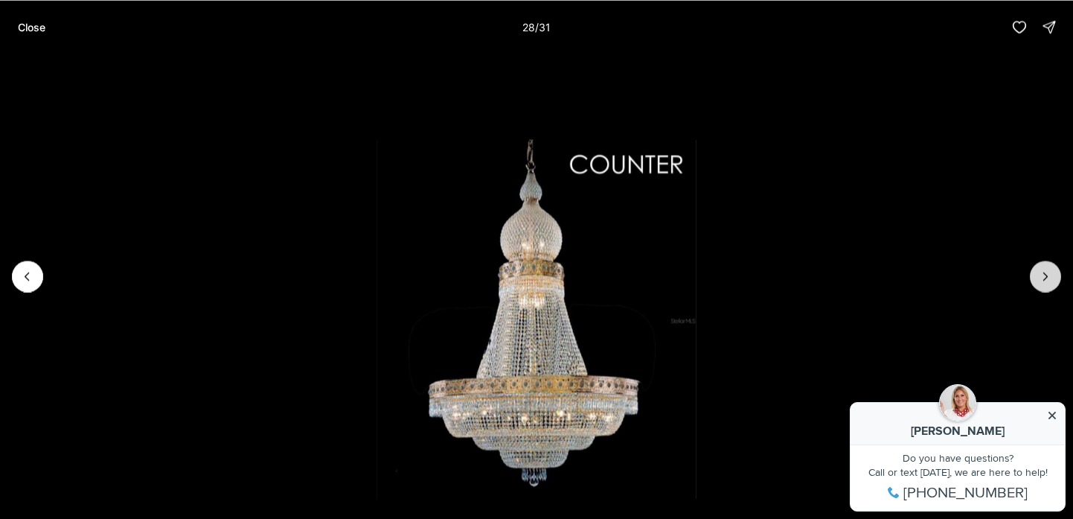
click at [1045, 279] on icon "Next slide" at bounding box center [1045, 276] width 15 height 15
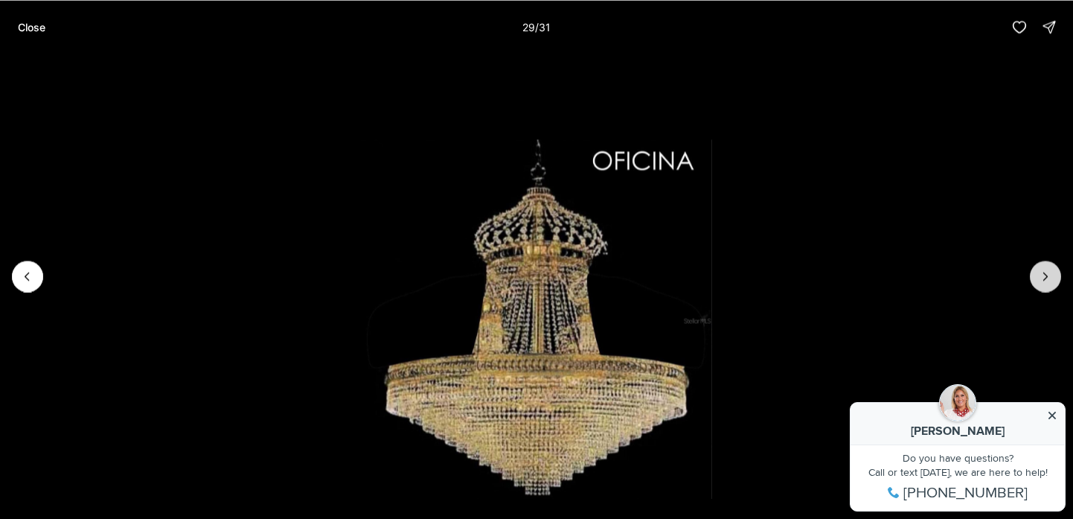
click at [1045, 279] on icon "Next slide" at bounding box center [1045, 276] width 15 height 15
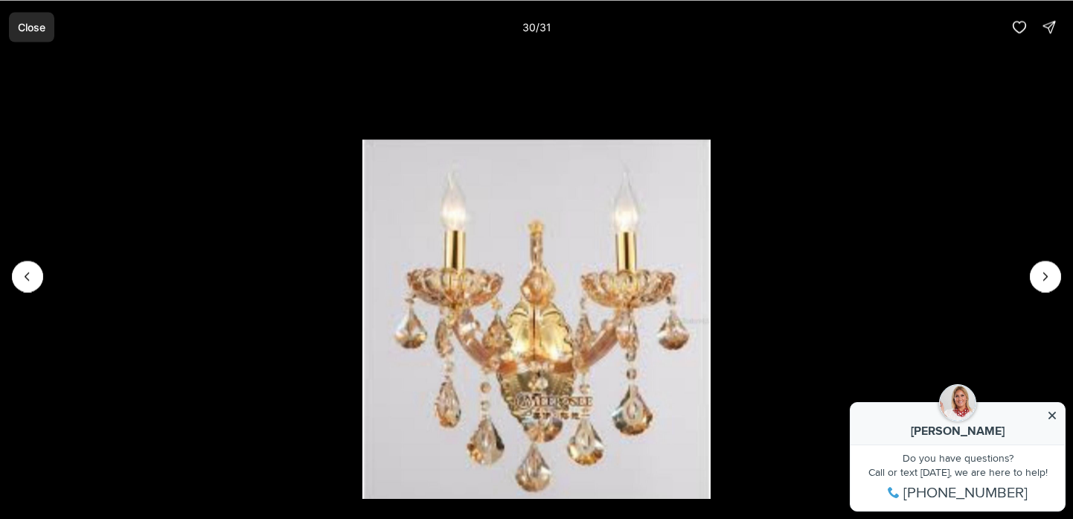
click at [29, 26] on p "Close" at bounding box center [32, 27] width 28 height 12
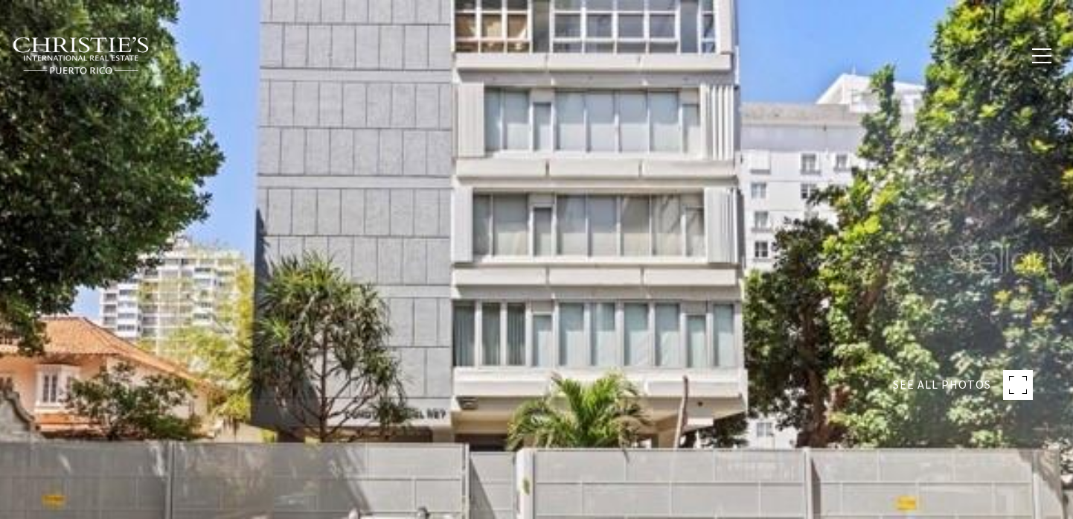
type input "**********"
type input "********"
type input "***"
type input "**********"
type input "**"
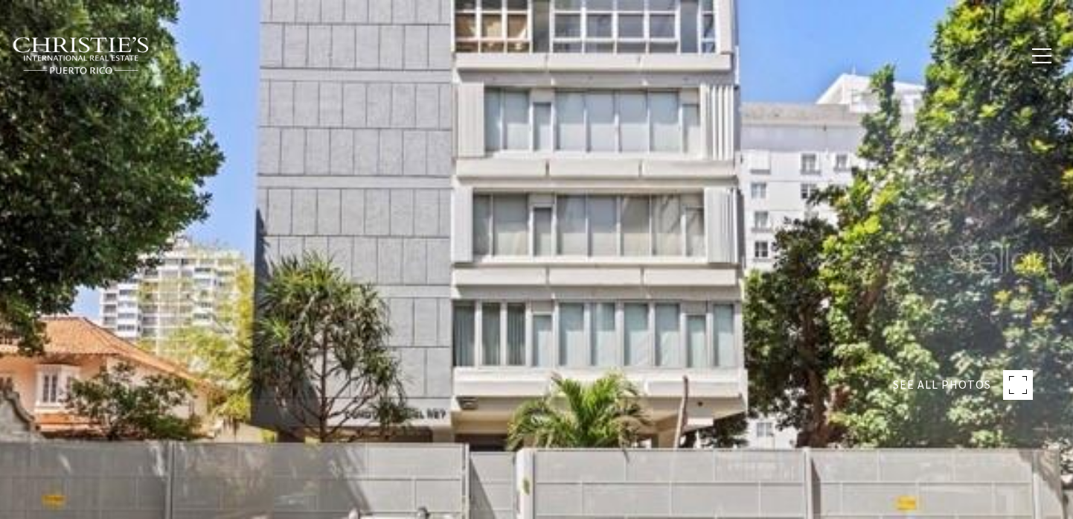
type input "**********"
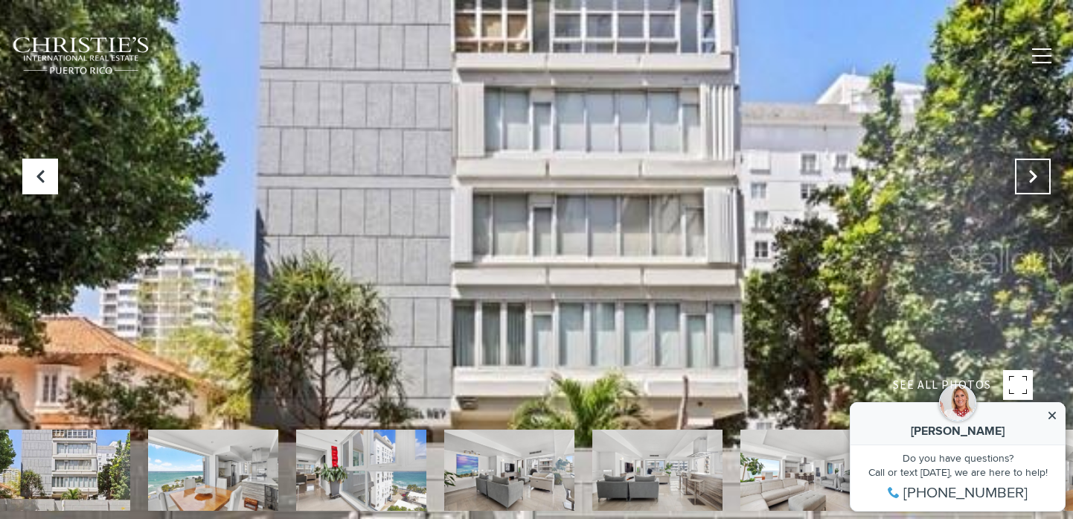
click at [1033, 176] on icon "Next Slide" at bounding box center [1032, 176] width 15 height 15
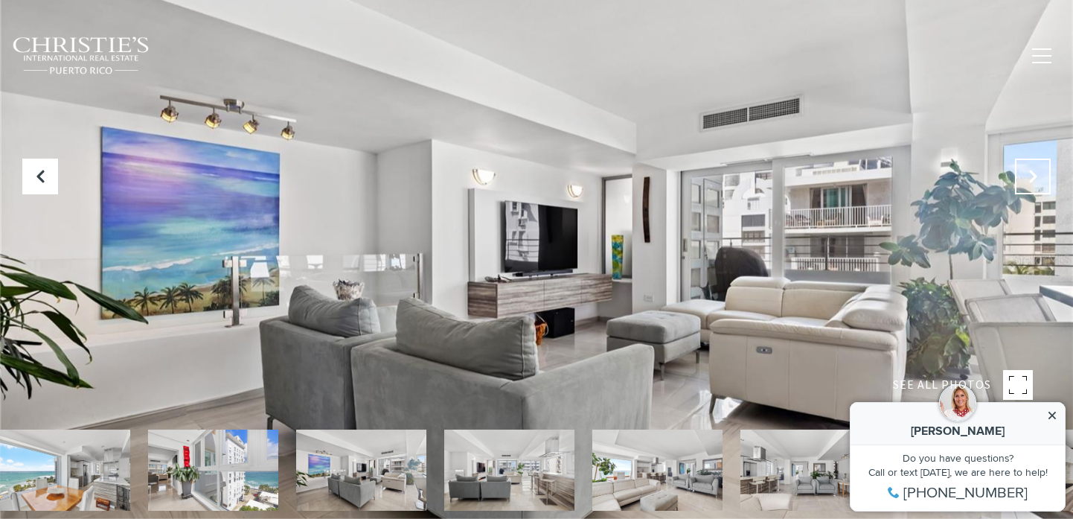
click at [1033, 176] on icon "Next Slide" at bounding box center [1032, 176] width 15 height 15
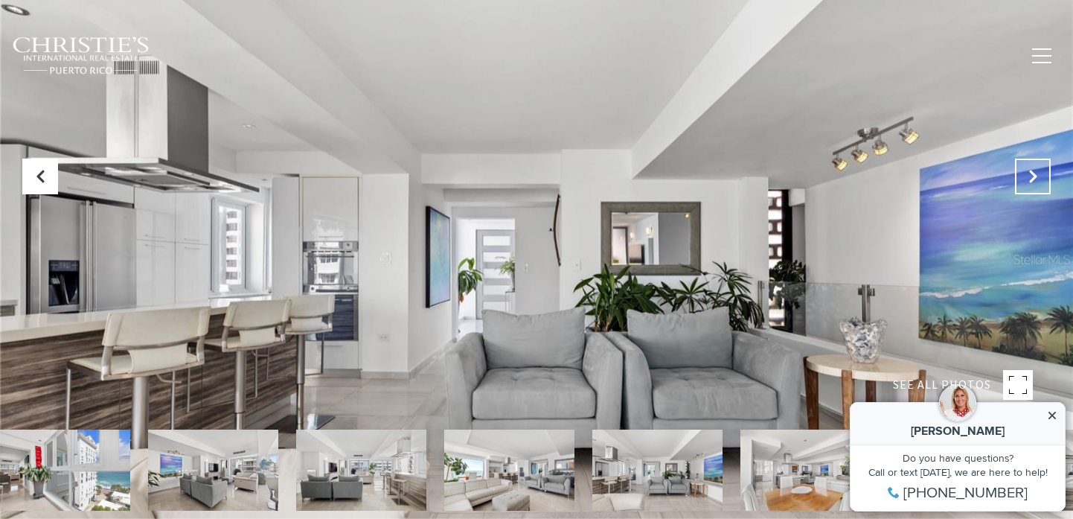
click at [1030, 180] on icon "Next Slide" at bounding box center [1032, 176] width 15 height 15
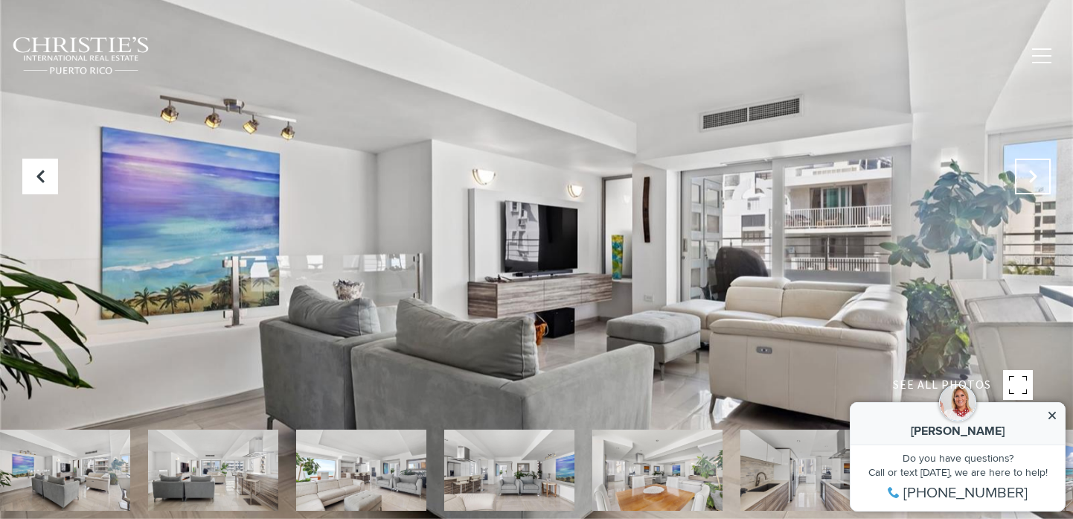
click at [1030, 181] on icon "Next Slide" at bounding box center [1032, 176] width 15 height 15
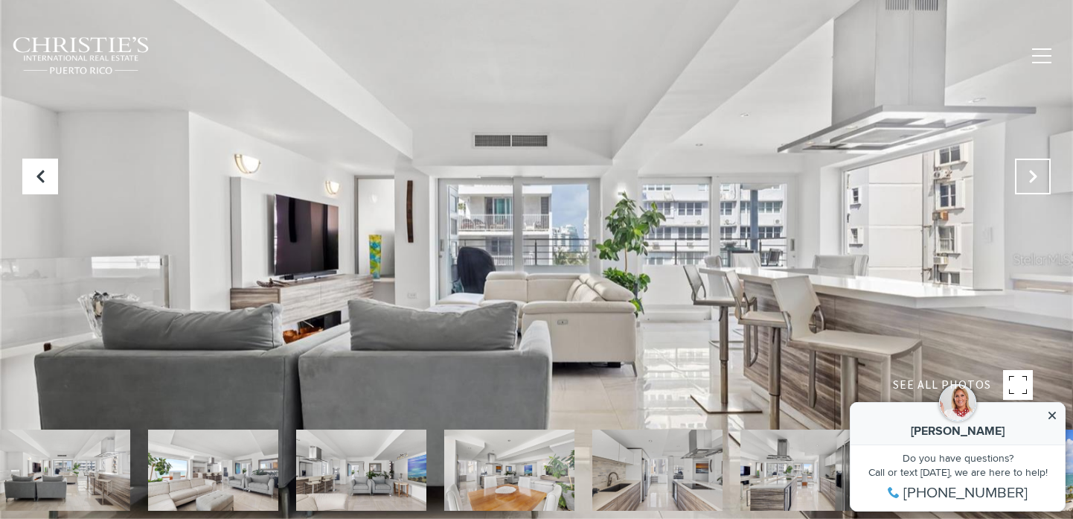
click at [1031, 182] on icon "Next Slide" at bounding box center [1032, 176] width 15 height 15
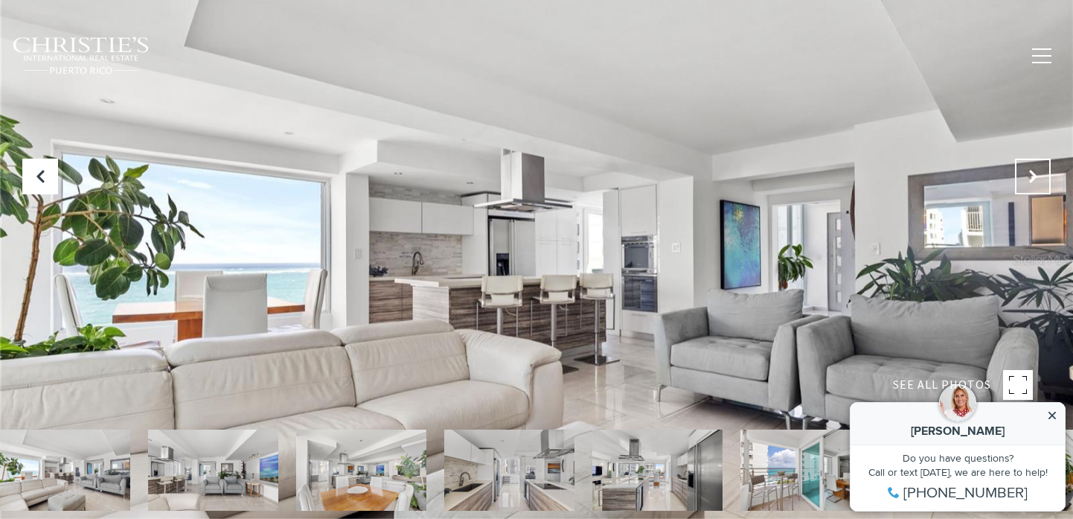
click at [1031, 182] on icon "Next Slide" at bounding box center [1032, 176] width 15 height 15
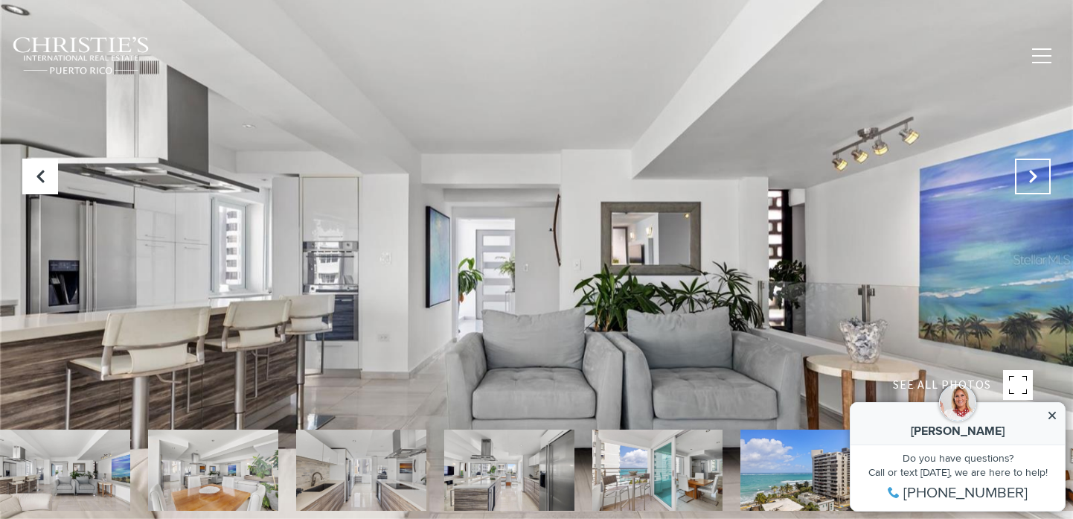
click at [1031, 182] on icon "Next Slide" at bounding box center [1032, 176] width 15 height 15
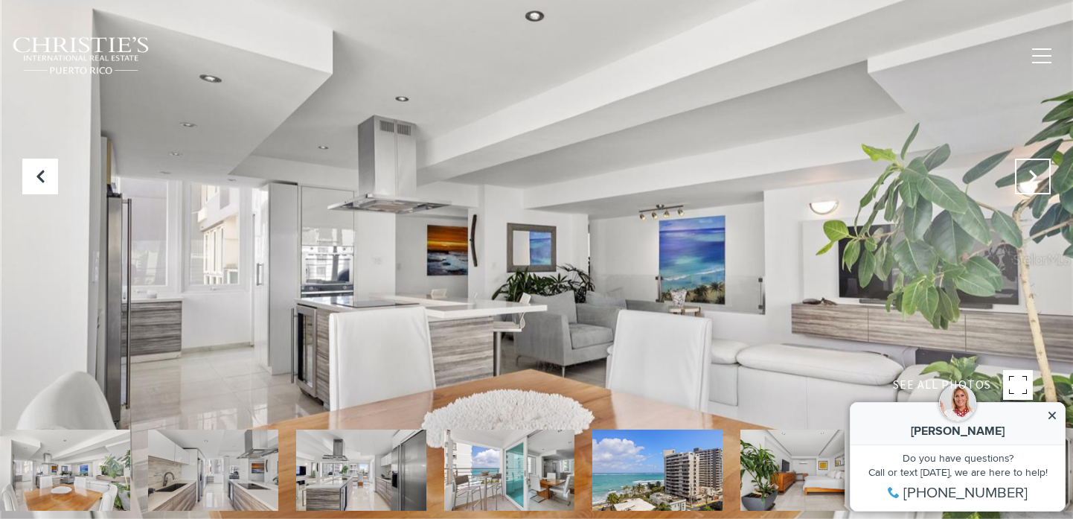
click at [1032, 182] on icon "Next Slide" at bounding box center [1032, 176] width 15 height 15
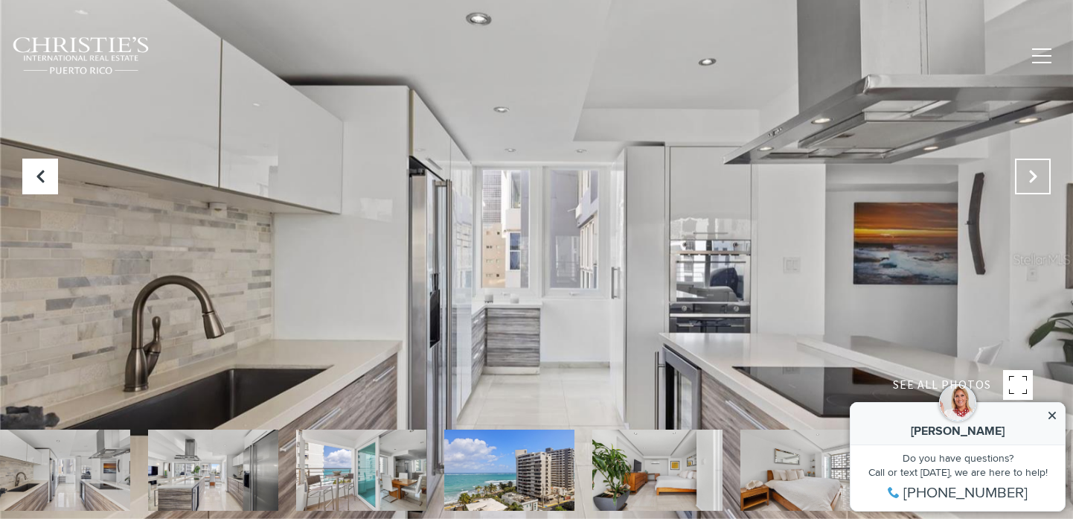
click at [1033, 183] on icon "Next Slide" at bounding box center [1032, 176] width 15 height 15
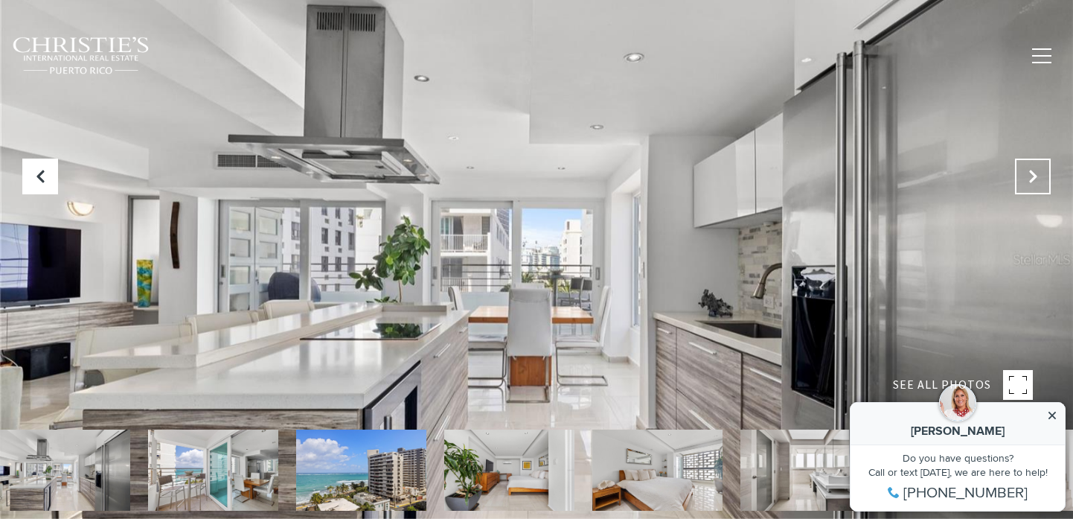
click at [1033, 183] on icon "Next Slide" at bounding box center [1032, 176] width 15 height 15
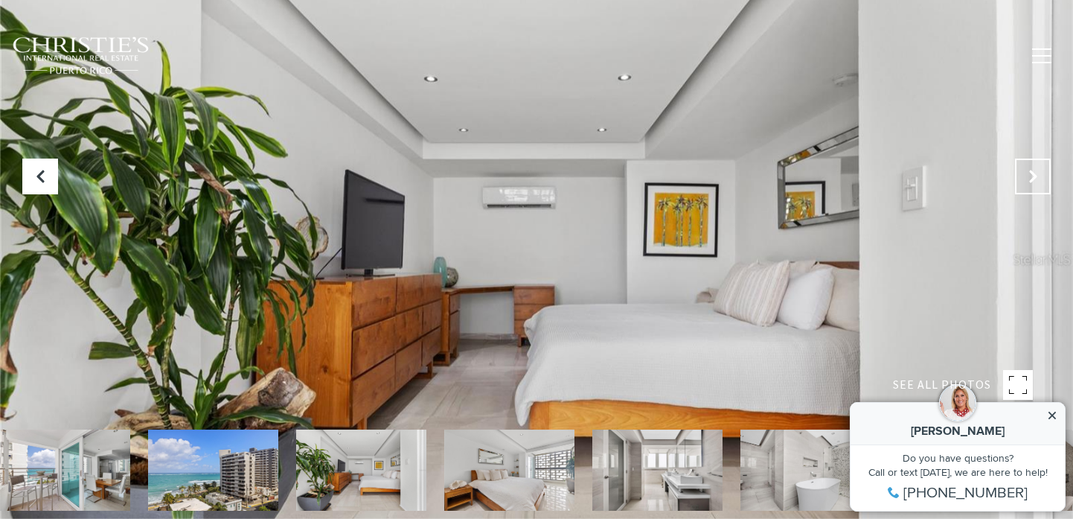
click at [1032, 180] on icon "Next Slide" at bounding box center [1032, 176] width 15 height 15
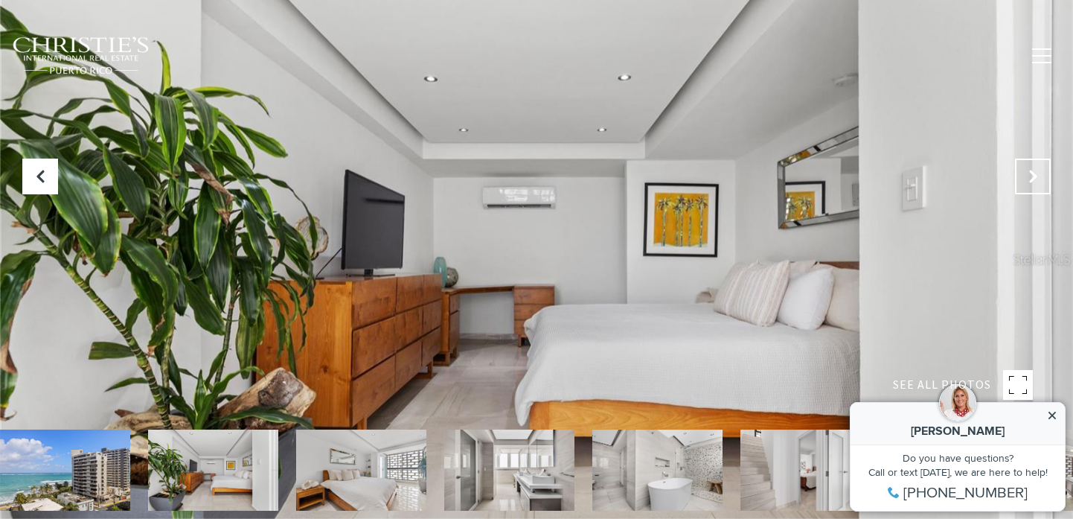
click at [1032, 179] on icon "Next Slide" at bounding box center [1032, 176] width 15 height 15
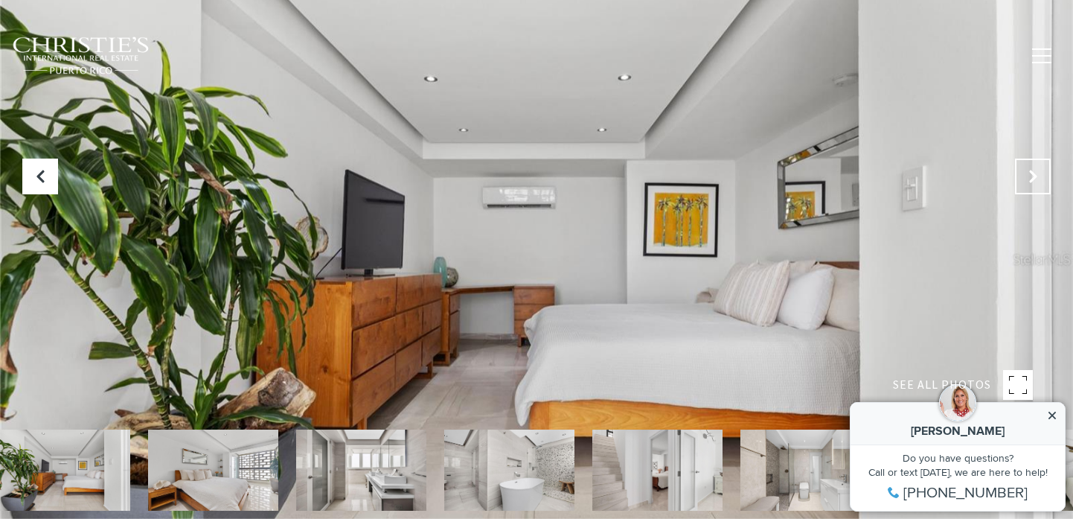
click at [1032, 179] on icon "Next Slide" at bounding box center [1032, 176] width 15 height 15
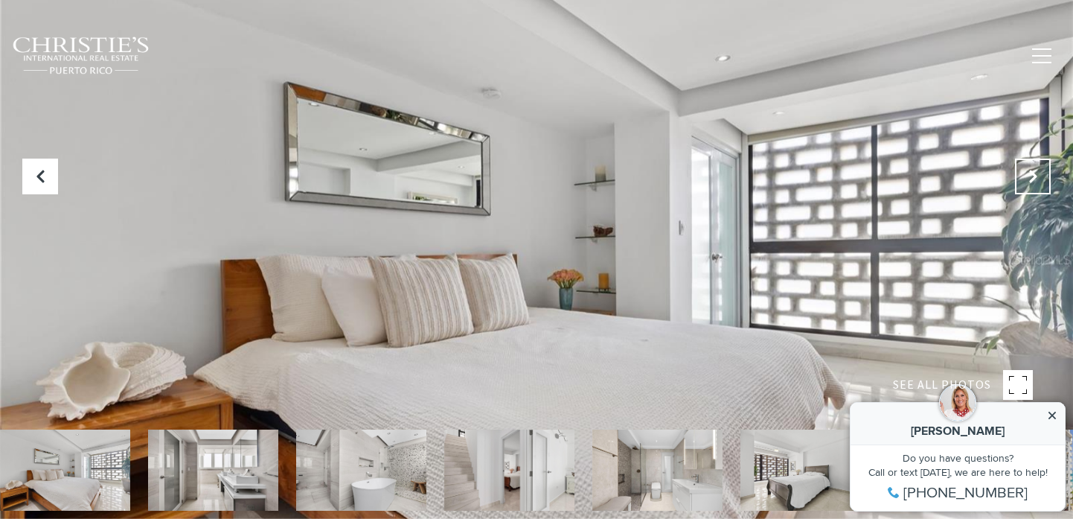
click at [1032, 179] on icon "Next Slide" at bounding box center [1032, 176] width 15 height 15
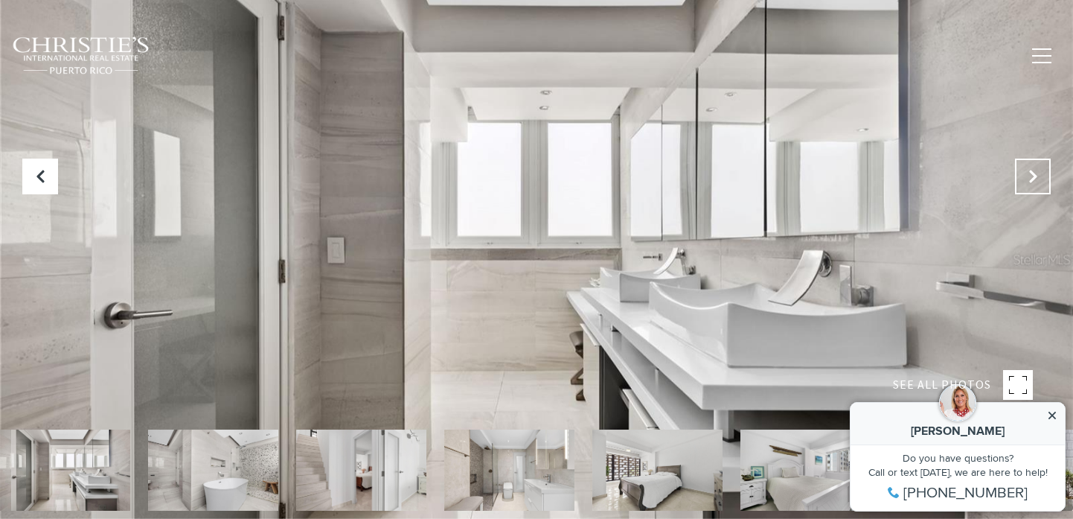
click at [1033, 179] on icon "Next Slide" at bounding box center [1032, 176] width 15 height 15
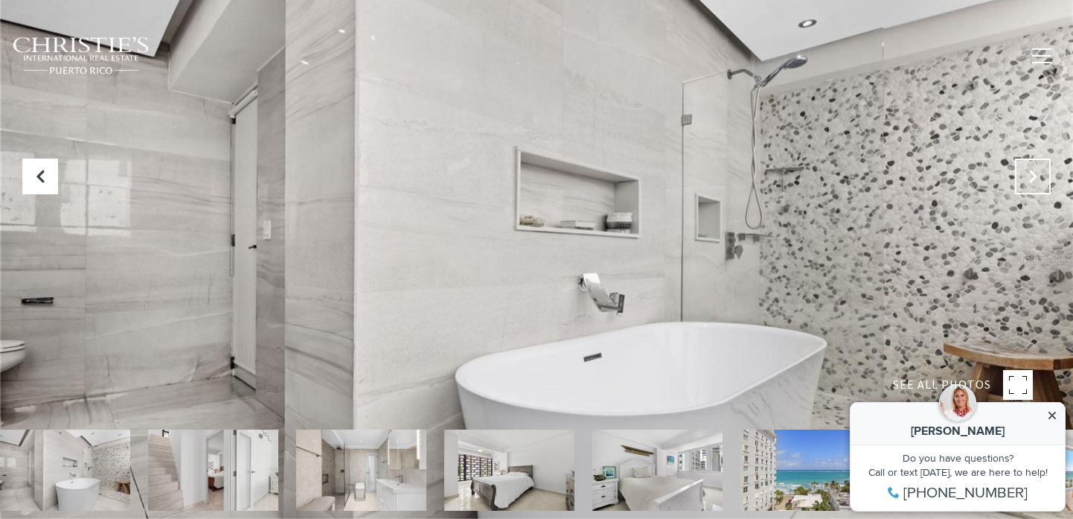
click at [1033, 179] on icon "Next Slide" at bounding box center [1032, 176] width 15 height 15
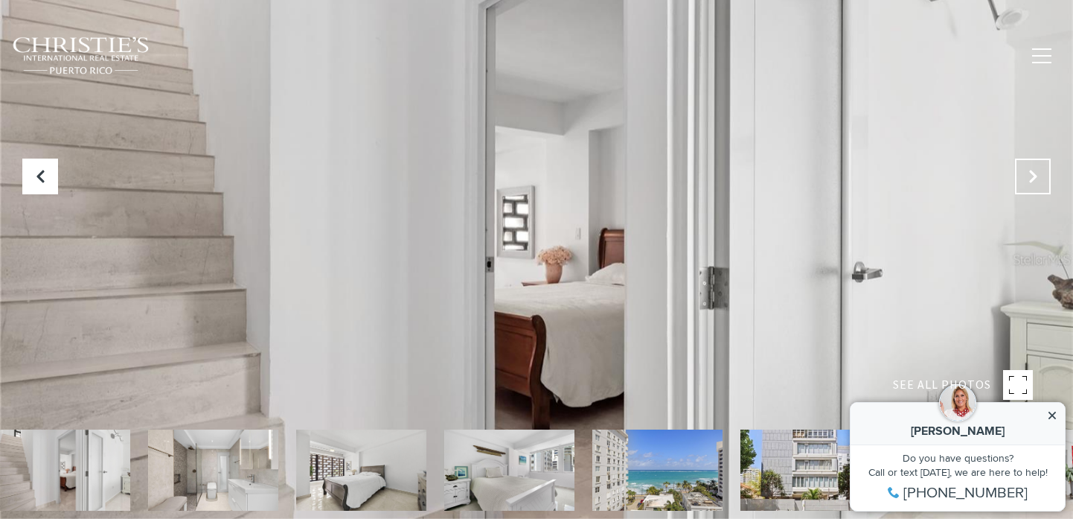
click at [1034, 180] on icon "Next Slide" at bounding box center [1032, 176] width 15 height 15
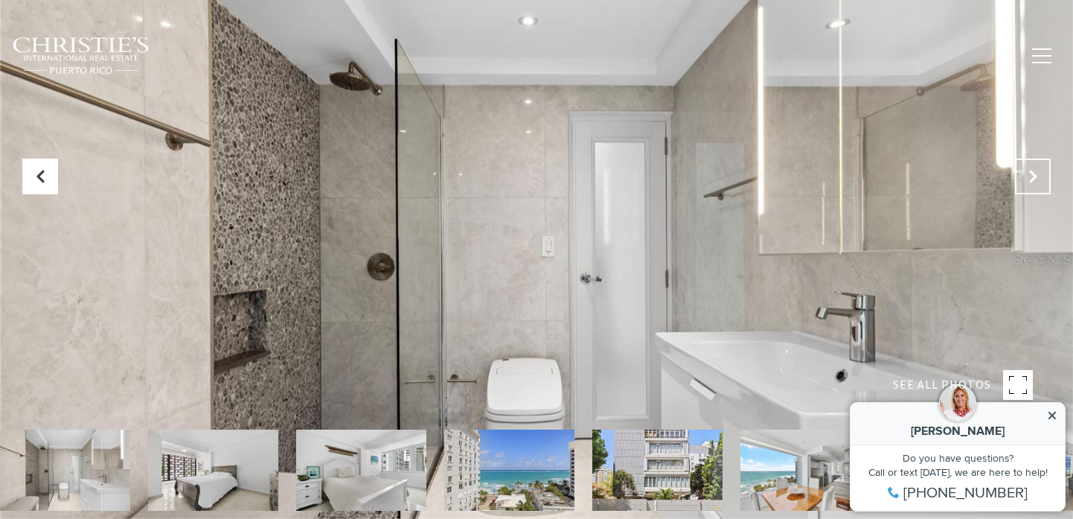
click at [1034, 180] on icon "Next Slide" at bounding box center [1032, 176] width 15 height 15
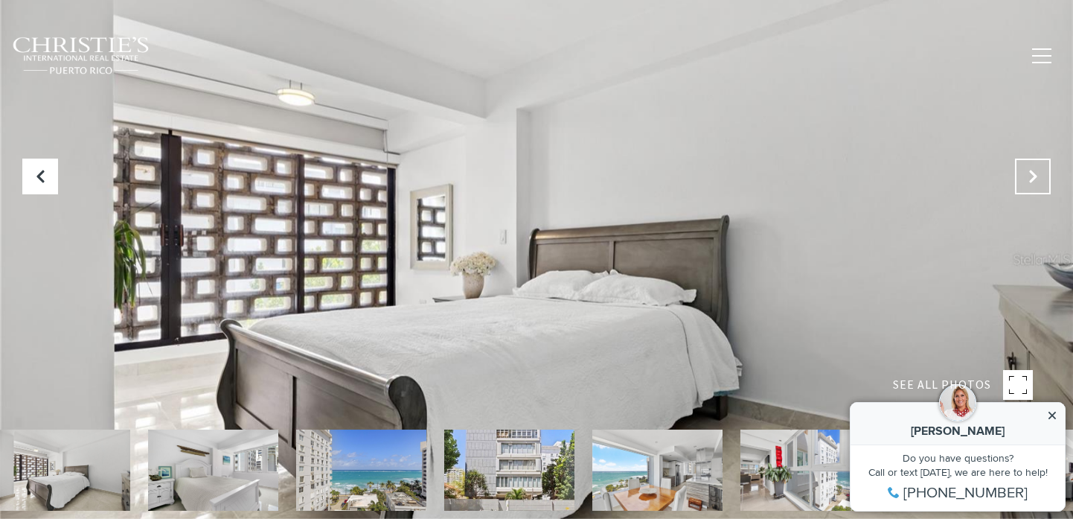
click at [1034, 180] on icon "Next Slide" at bounding box center [1032, 176] width 15 height 15
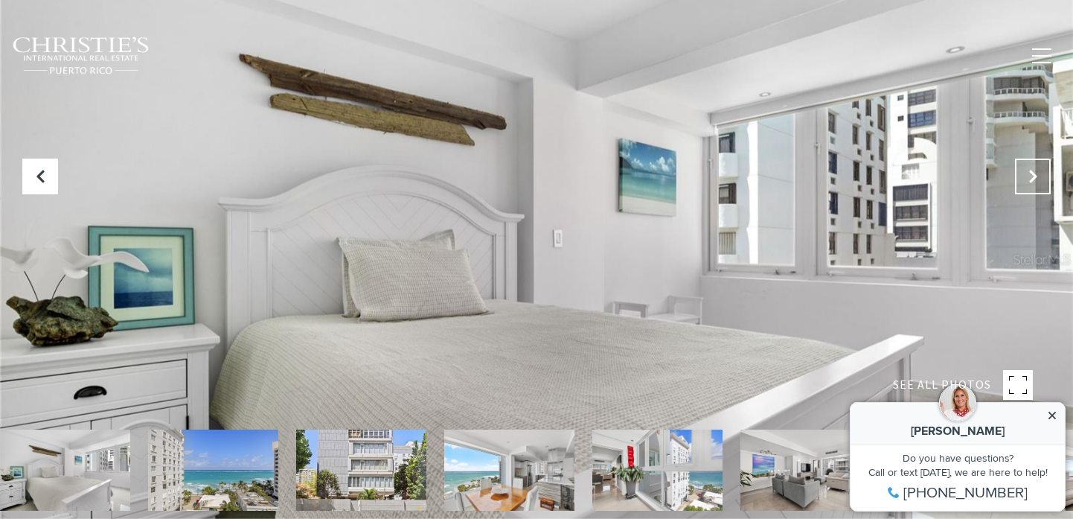
click at [1034, 180] on icon "Next Slide" at bounding box center [1032, 176] width 15 height 15
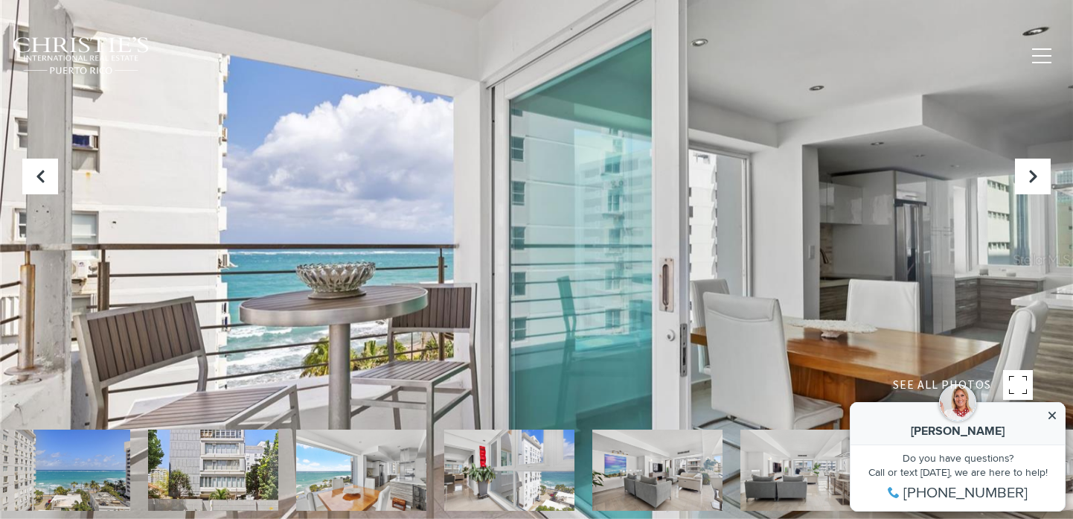
click at [194, 461] on img at bounding box center [213, 469] width 130 height 81
click at [203, 462] on img at bounding box center [213, 469] width 130 height 81
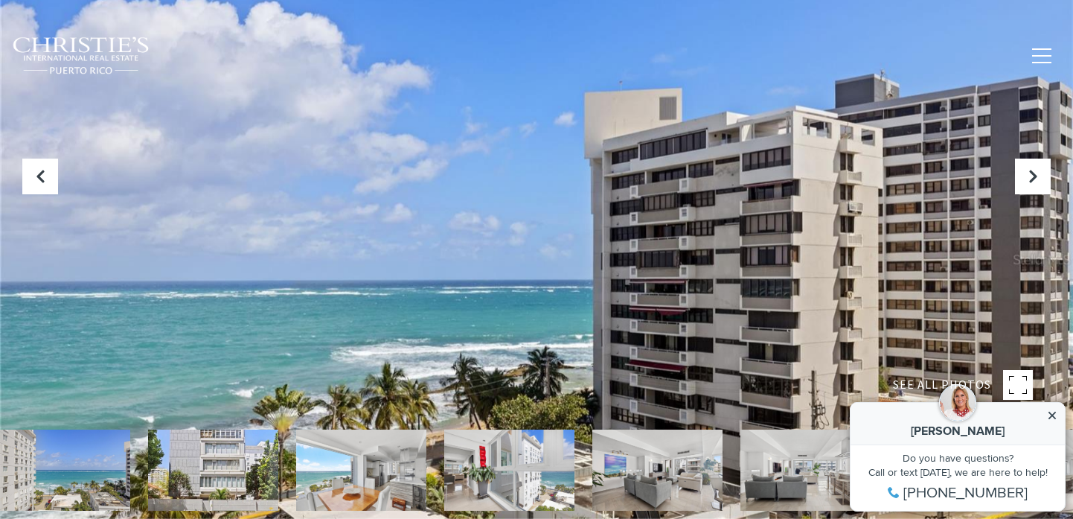
click at [240, 468] on img at bounding box center [213, 469] width 130 height 81
click at [260, 469] on img at bounding box center [213, 469] width 130 height 81
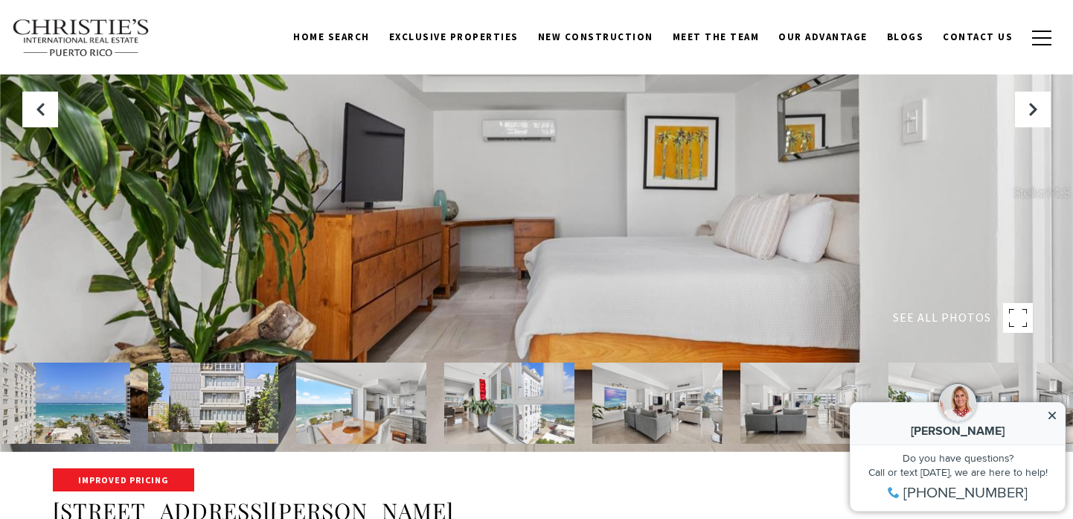
scroll to position [95, 0]
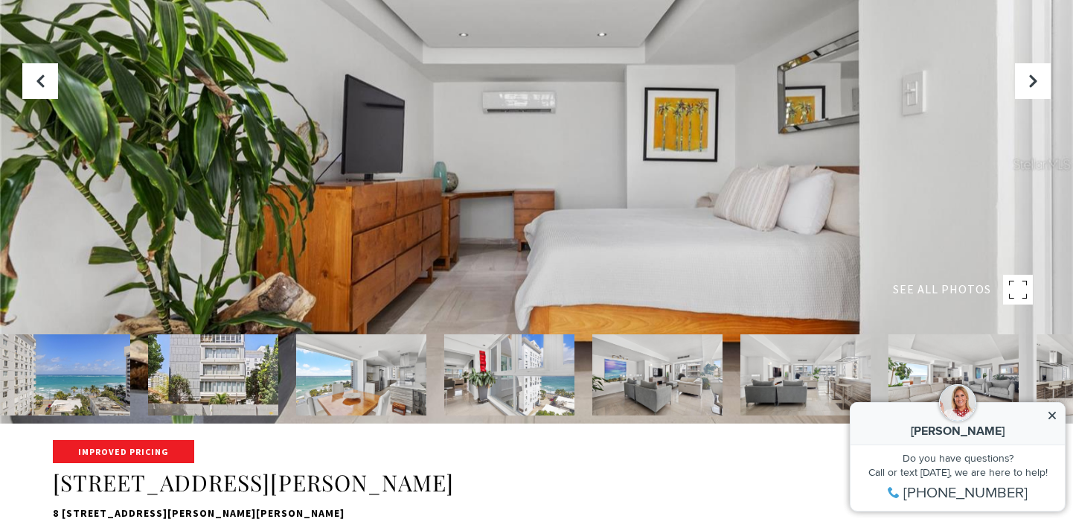
click at [203, 380] on img at bounding box center [213, 374] width 130 height 81
click at [50, 77] on button "Previous Slide" at bounding box center [40, 81] width 36 height 36
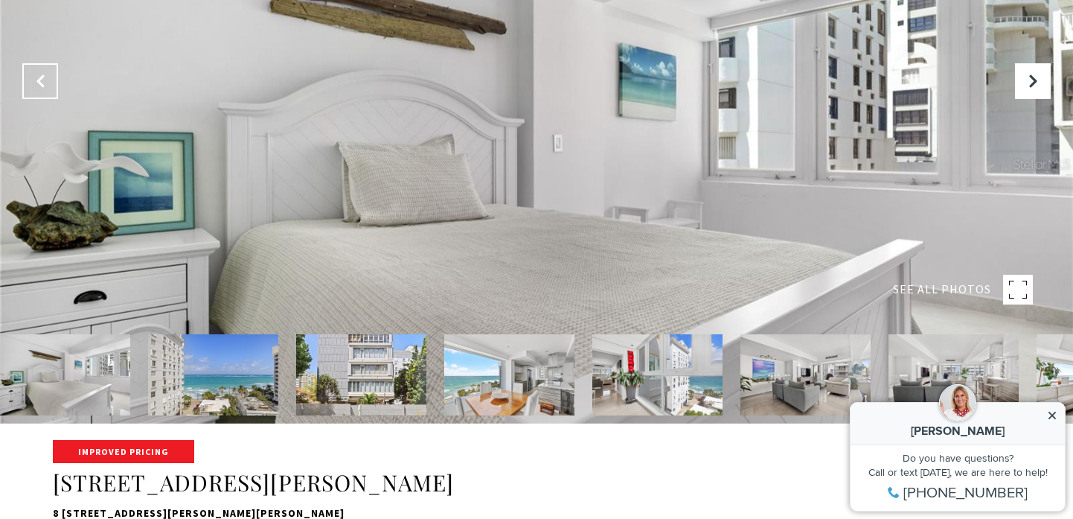
click at [51, 78] on button "Previous Slide" at bounding box center [40, 81] width 36 height 36
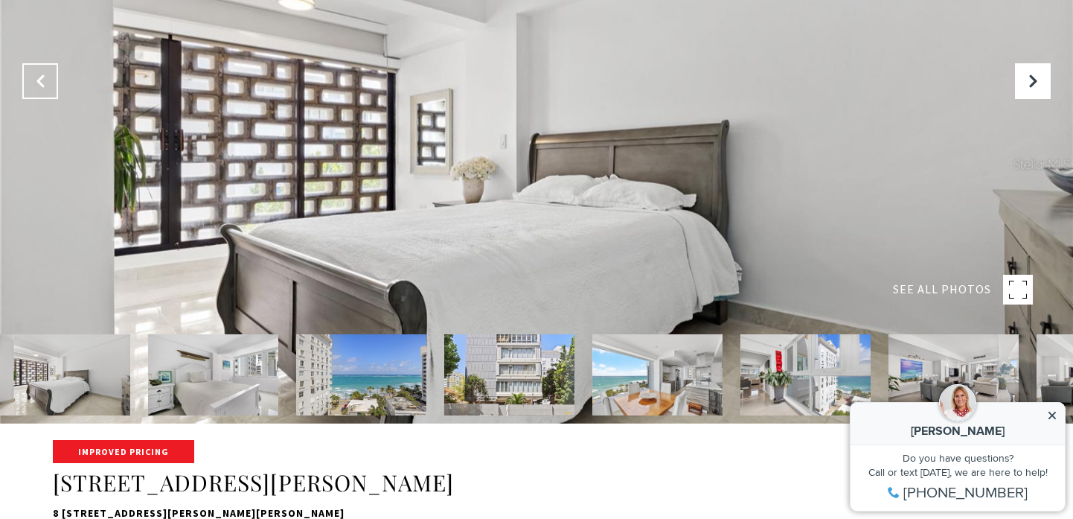
click at [51, 79] on button "Previous Slide" at bounding box center [40, 81] width 36 height 36
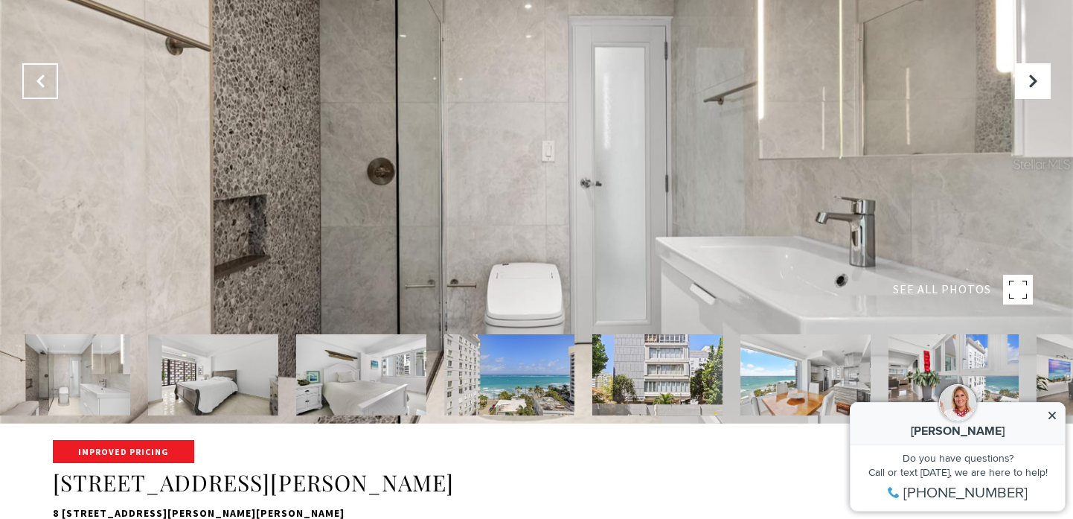
click at [52, 79] on button "Previous Slide" at bounding box center [40, 81] width 36 height 36
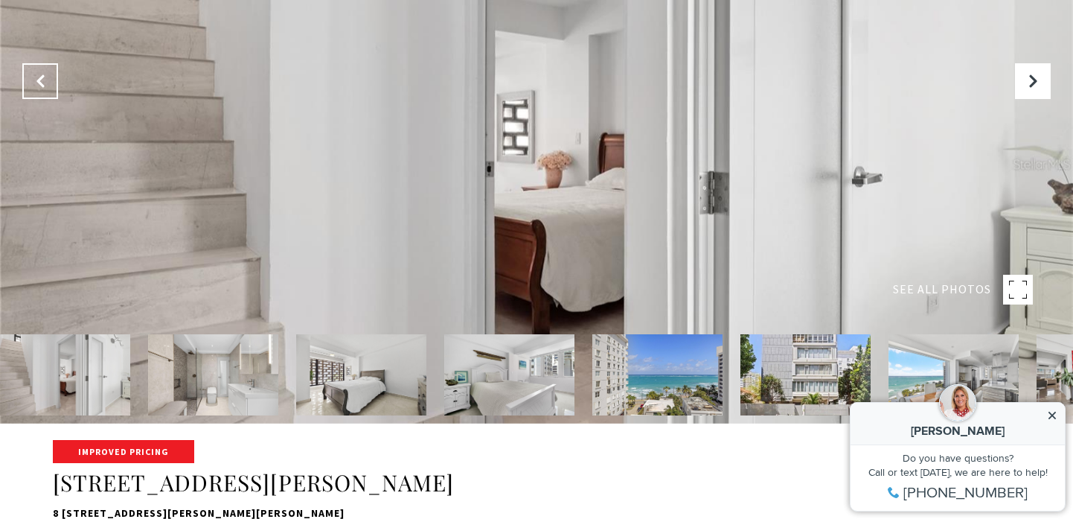
click at [52, 79] on button "Previous Slide" at bounding box center [40, 81] width 36 height 36
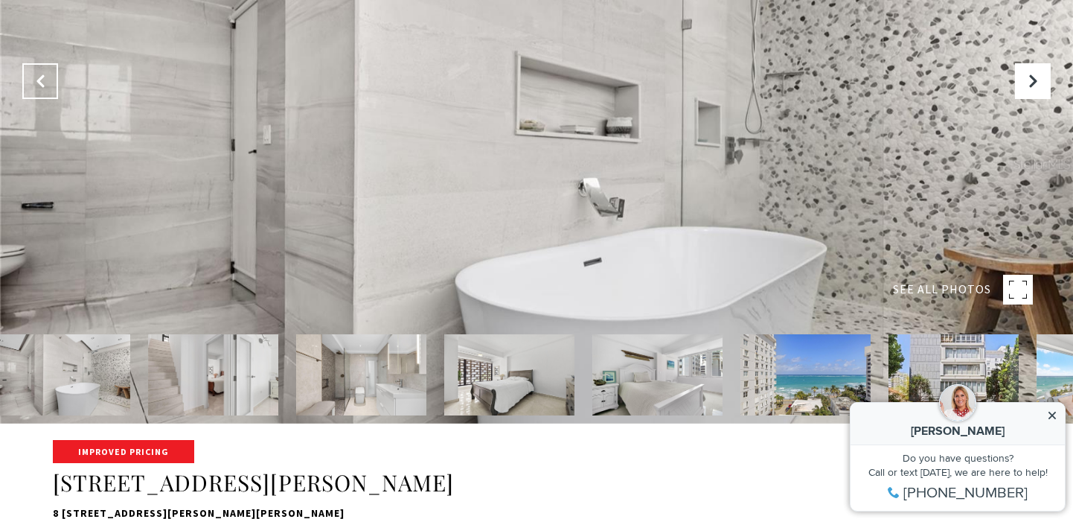
click at [52, 79] on button "Previous Slide" at bounding box center [40, 81] width 36 height 36
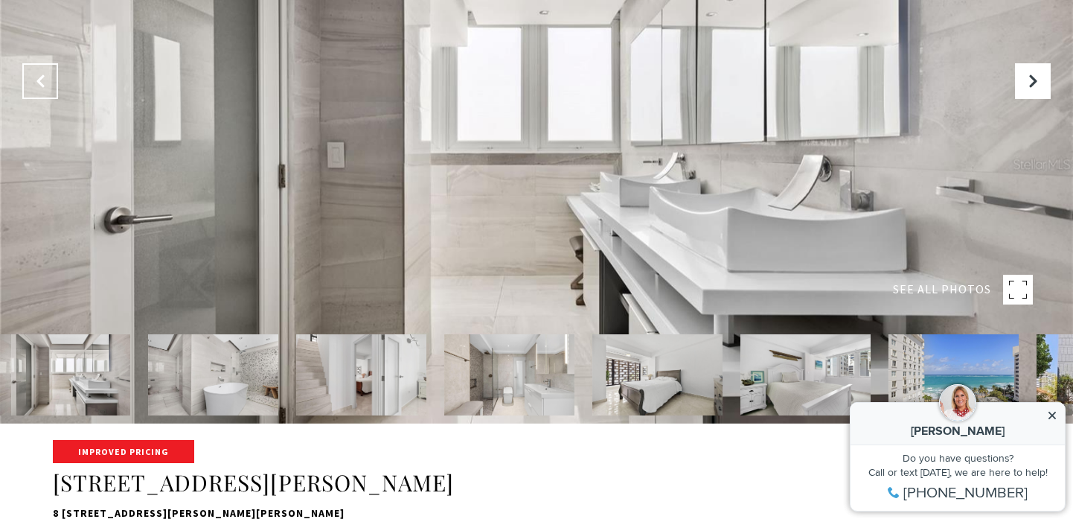
click at [52, 79] on button "Previous Slide" at bounding box center [40, 81] width 36 height 36
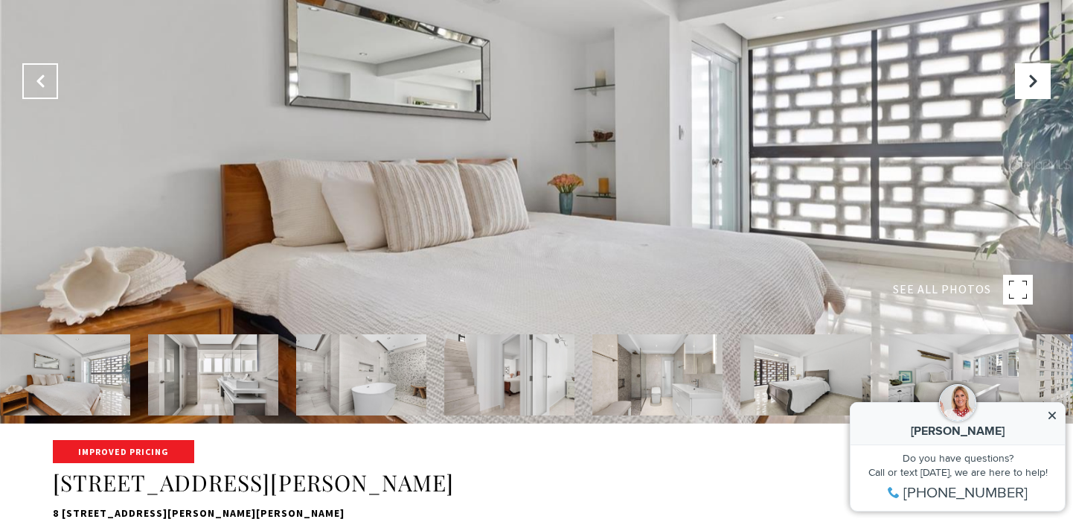
click at [53, 79] on button "Previous Slide" at bounding box center [40, 81] width 36 height 36
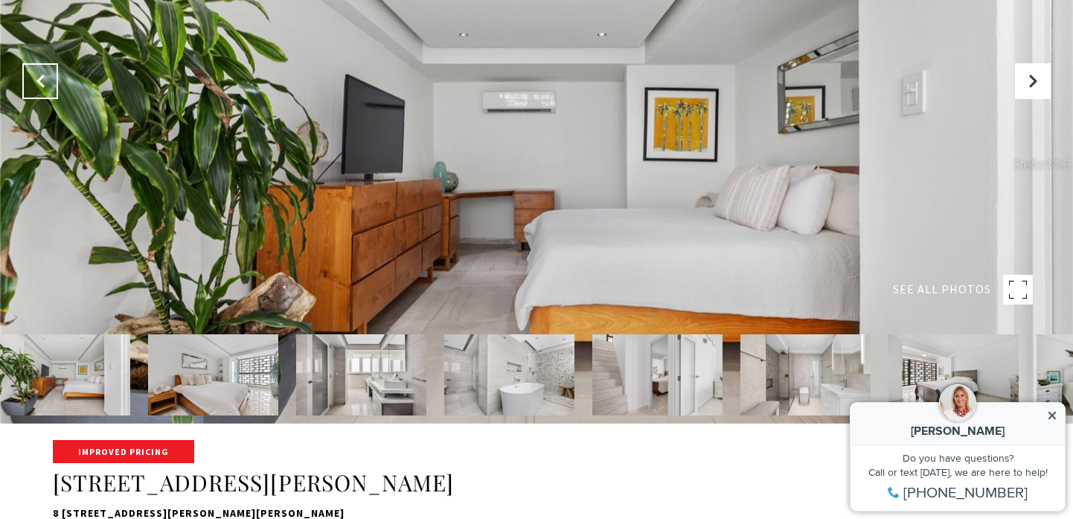
click at [53, 79] on button "Previous Slide" at bounding box center [40, 81] width 36 height 36
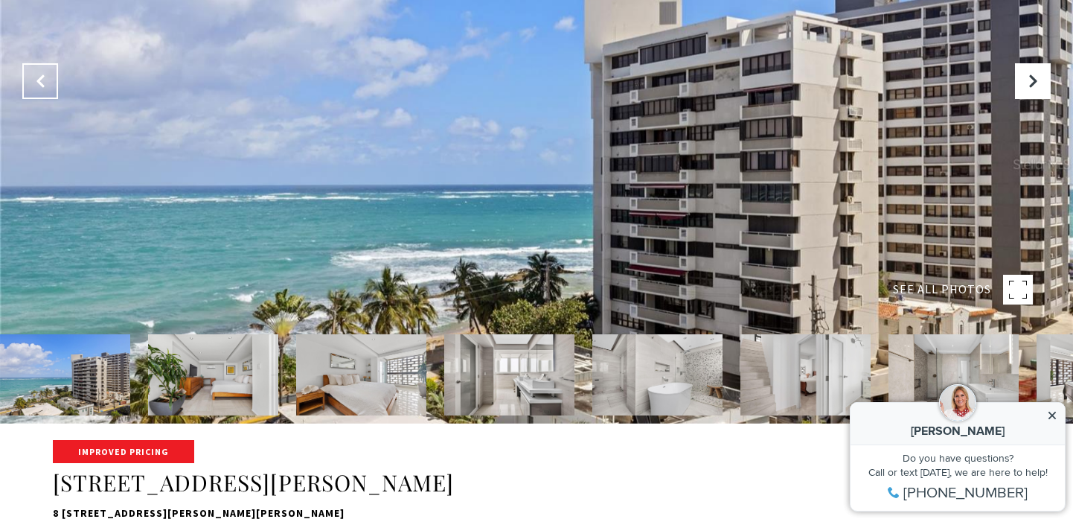
click at [53, 79] on button "Previous Slide" at bounding box center [40, 81] width 36 height 36
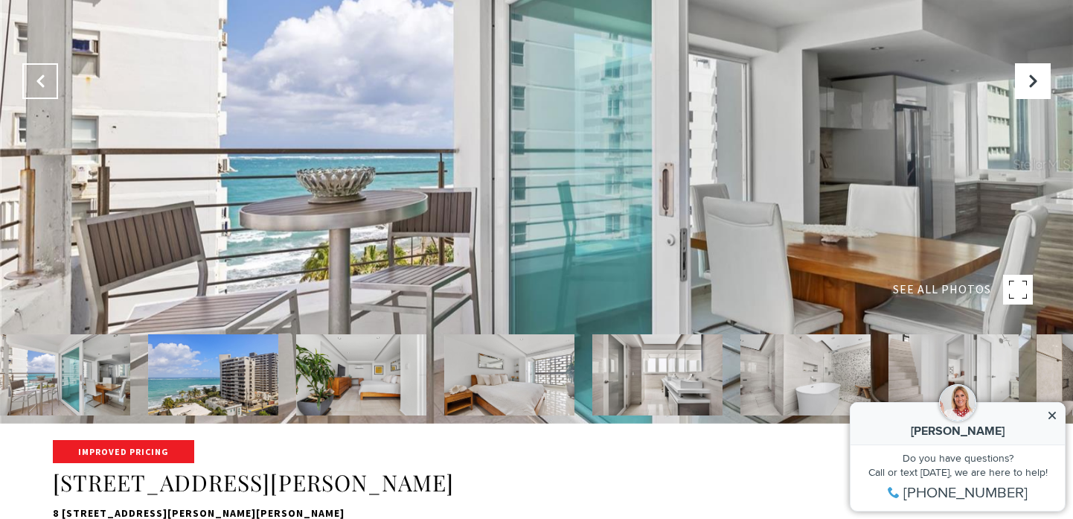
click at [54, 79] on button "Previous Slide" at bounding box center [40, 81] width 36 height 36
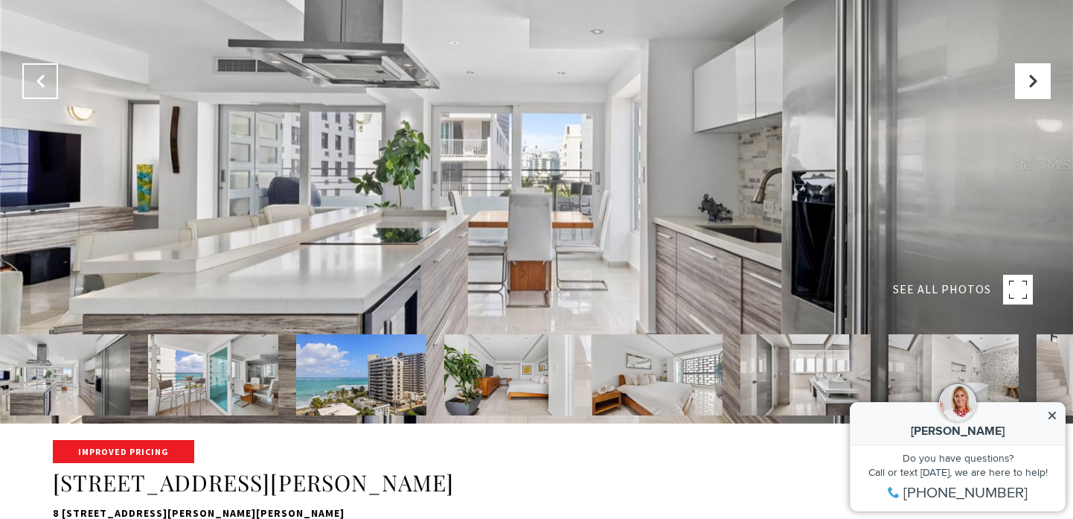
click at [54, 78] on button "Previous Slide" at bounding box center [40, 81] width 36 height 36
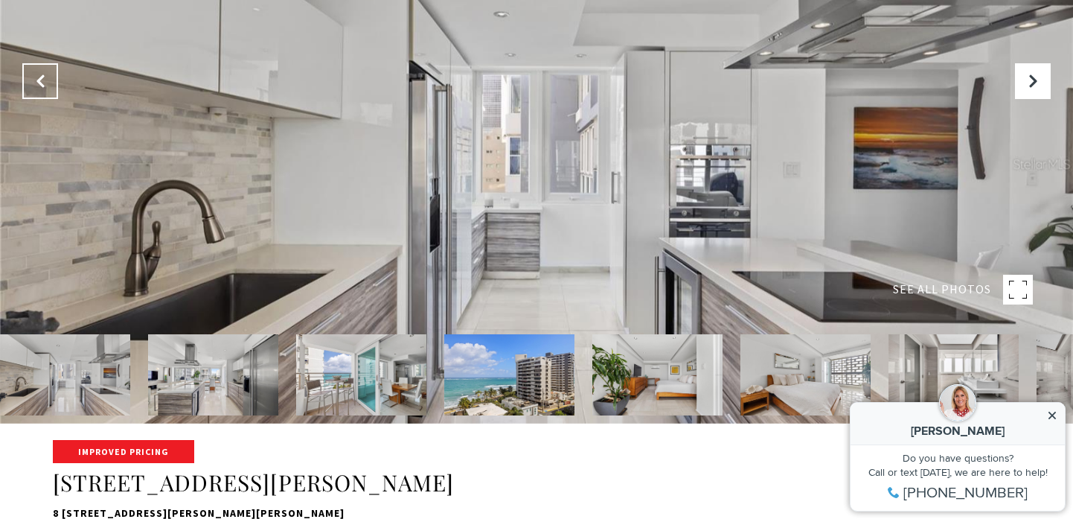
click at [54, 78] on button "Previous Slide" at bounding box center [40, 81] width 36 height 36
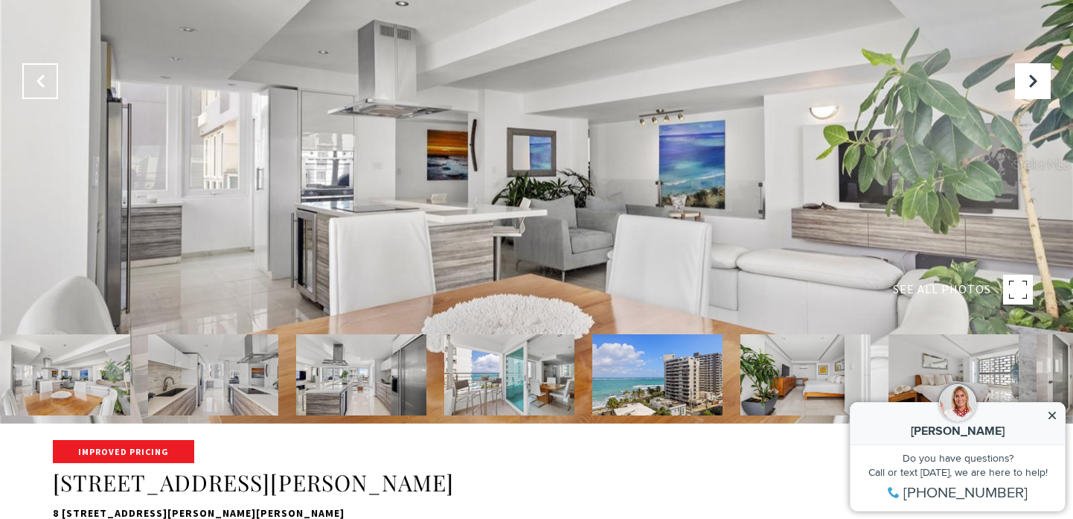
click at [54, 78] on button "Previous Slide" at bounding box center [40, 81] width 36 height 36
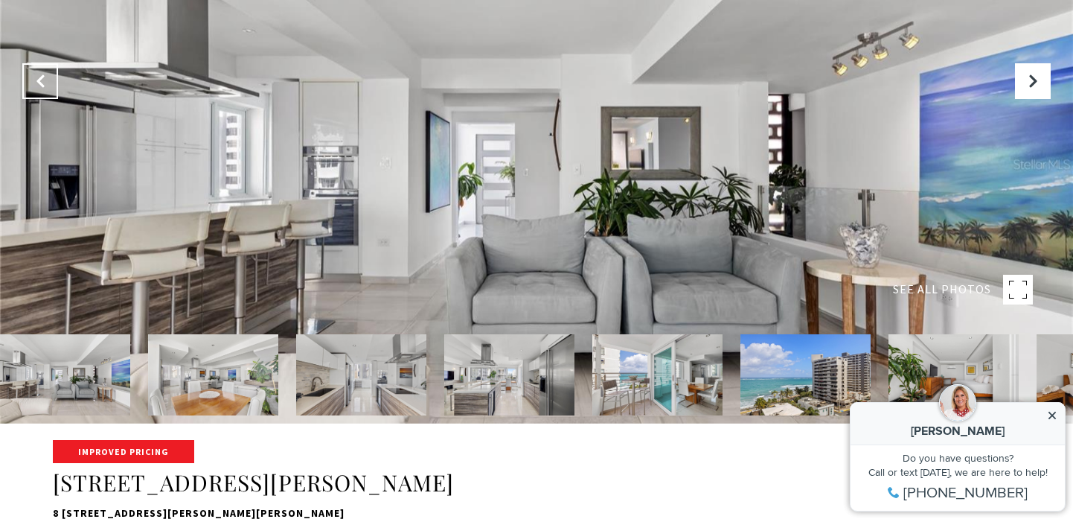
click at [54, 78] on button "Previous Slide" at bounding box center [40, 81] width 36 height 36
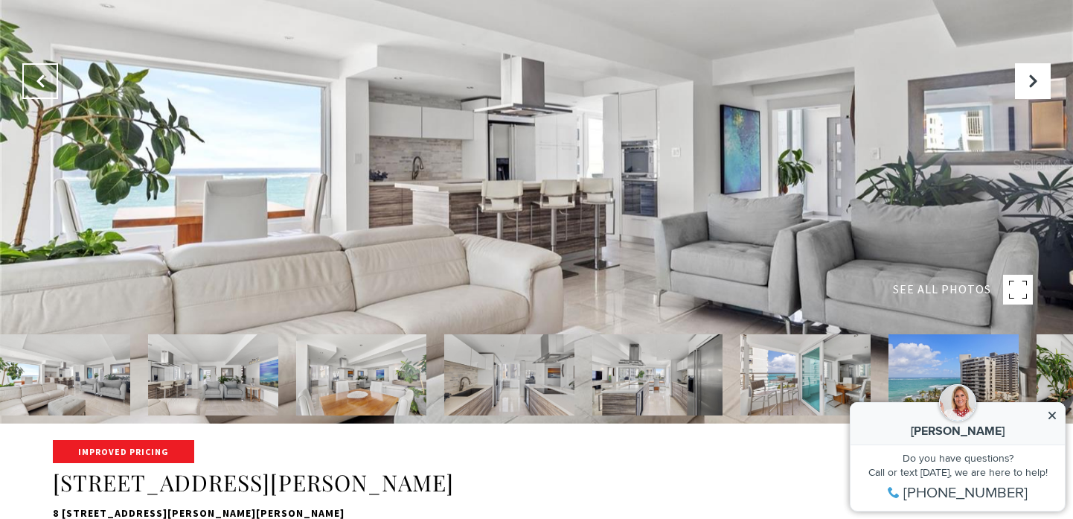
click at [54, 78] on button "Previous Slide" at bounding box center [40, 81] width 36 height 36
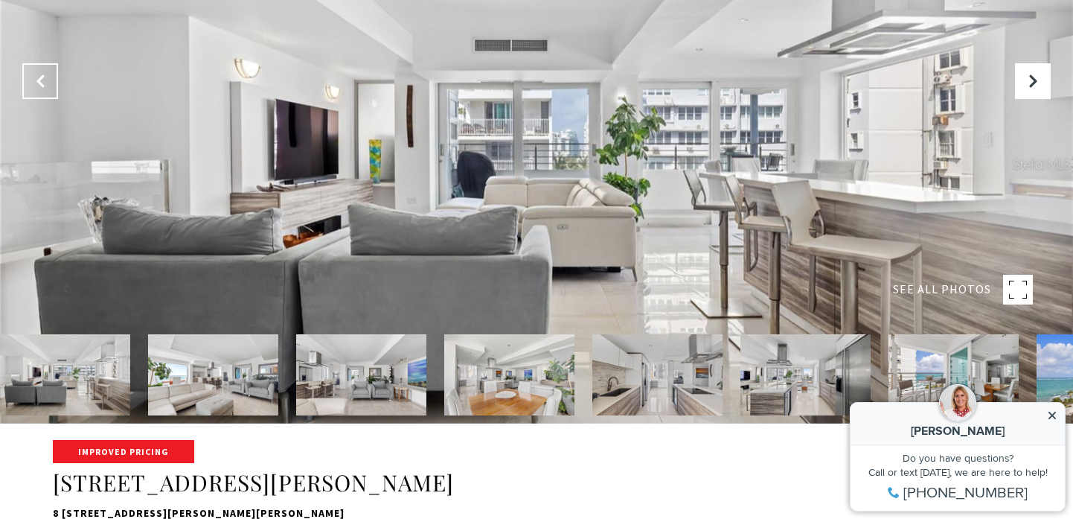
click at [54, 78] on button "Previous Slide" at bounding box center [40, 81] width 36 height 36
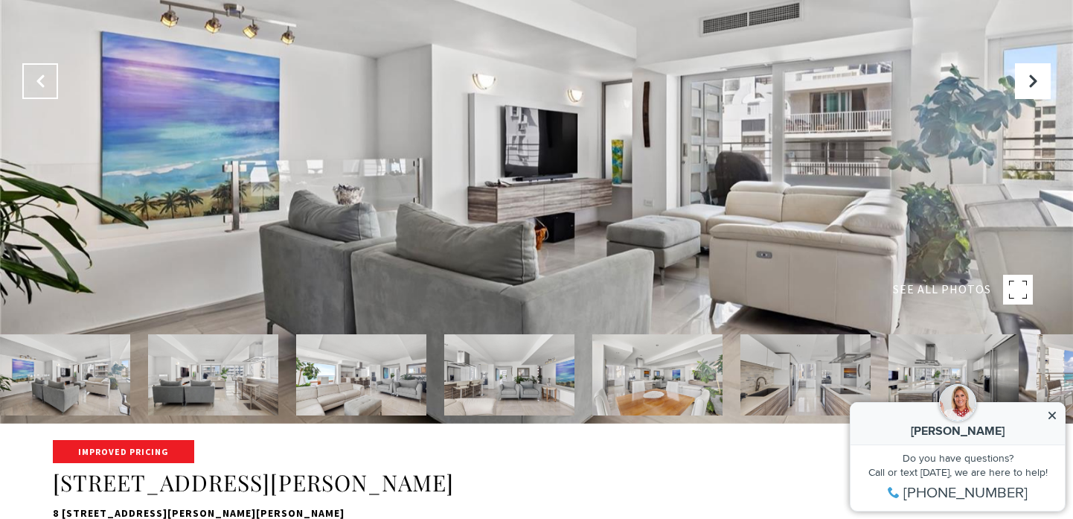
click at [54, 78] on button "Previous Slide" at bounding box center [40, 81] width 36 height 36
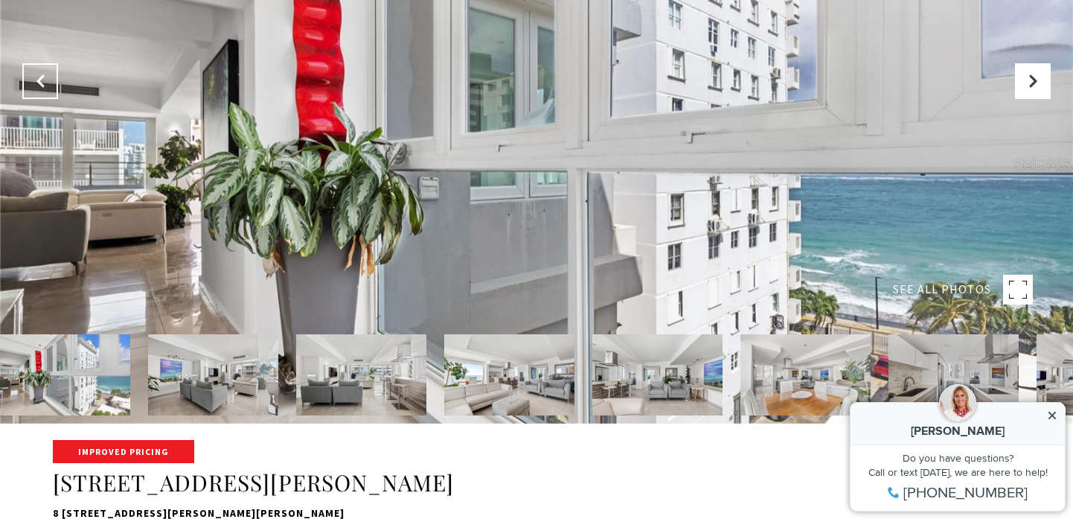
click at [54, 78] on button "Previous Slide" at bounding box center [40, 81] width 36 height 36
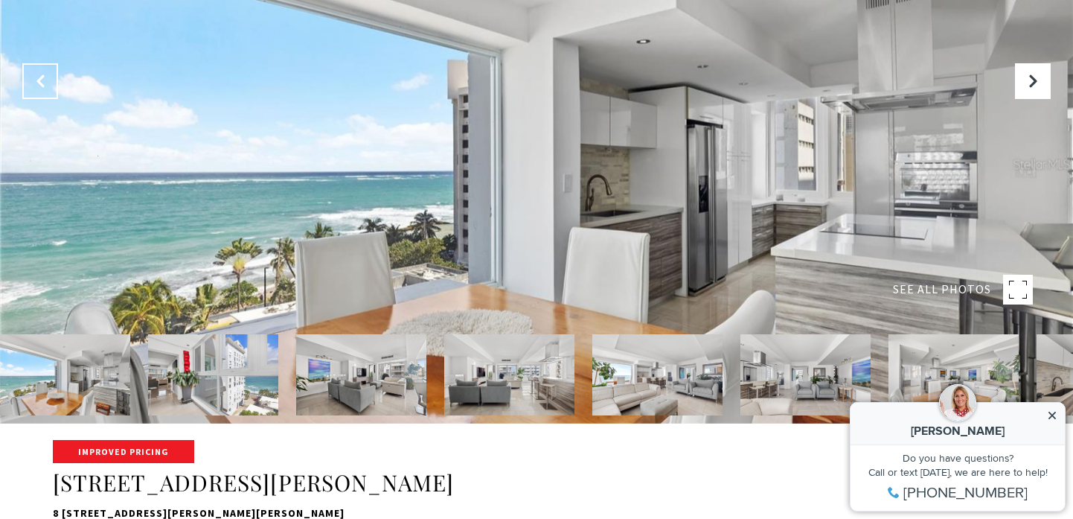
click at [51, 77] on button "Previous Slide" at bounding box center [40, 81] width 36 height 36
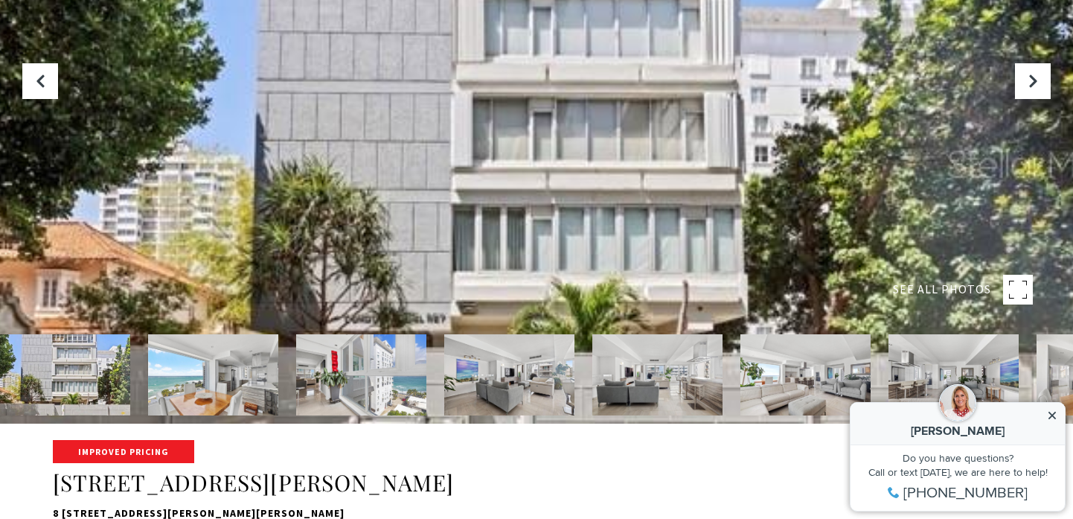
drag, startPoint x: 350, startPoint y: 161, endPoint x: 350, endPoint y: 254, distance: 93.0
click at [350, 254] on div at bounding box center [536, 164] width 1073 height 519
